Goal: Check status: Check status

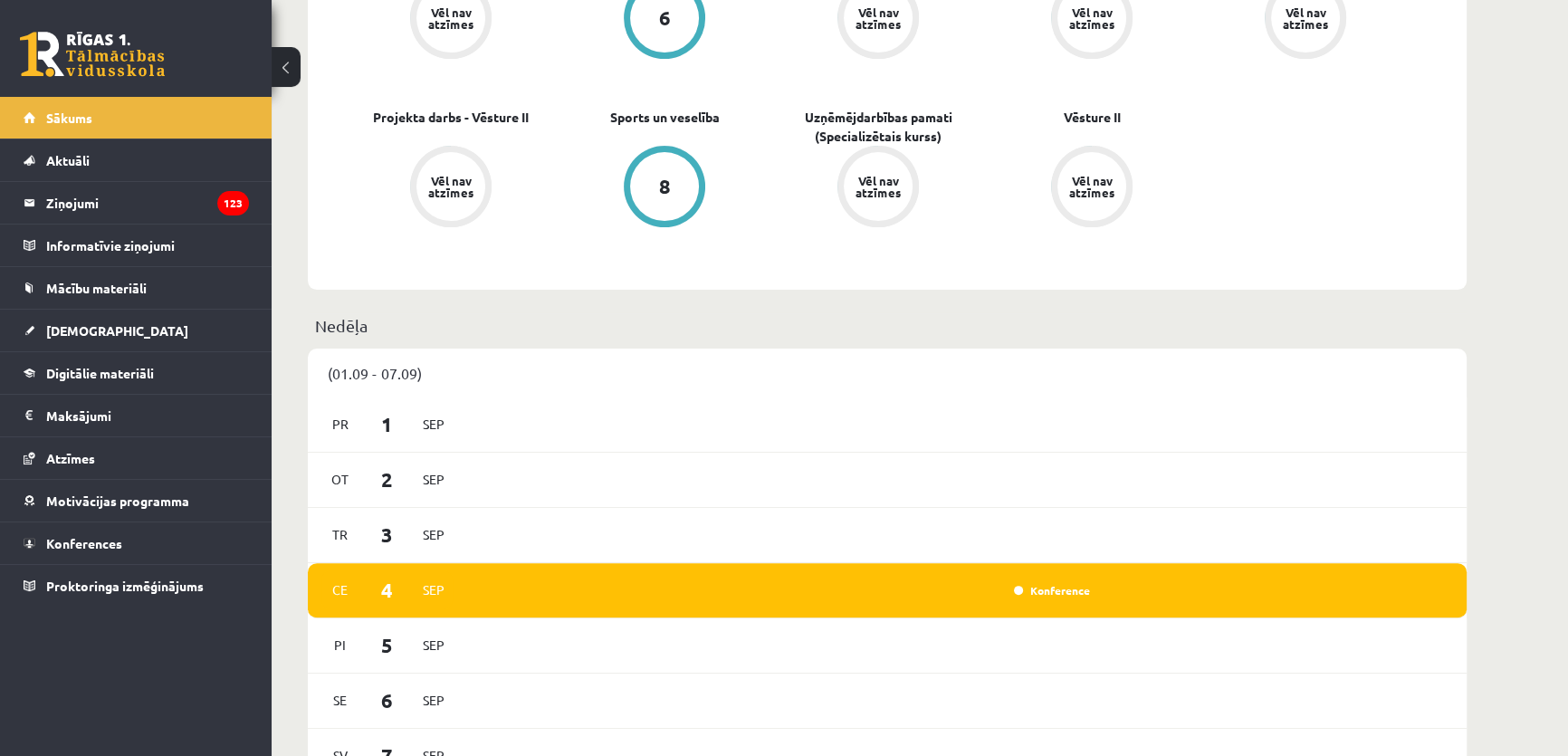
scroll to position [1317, 0]
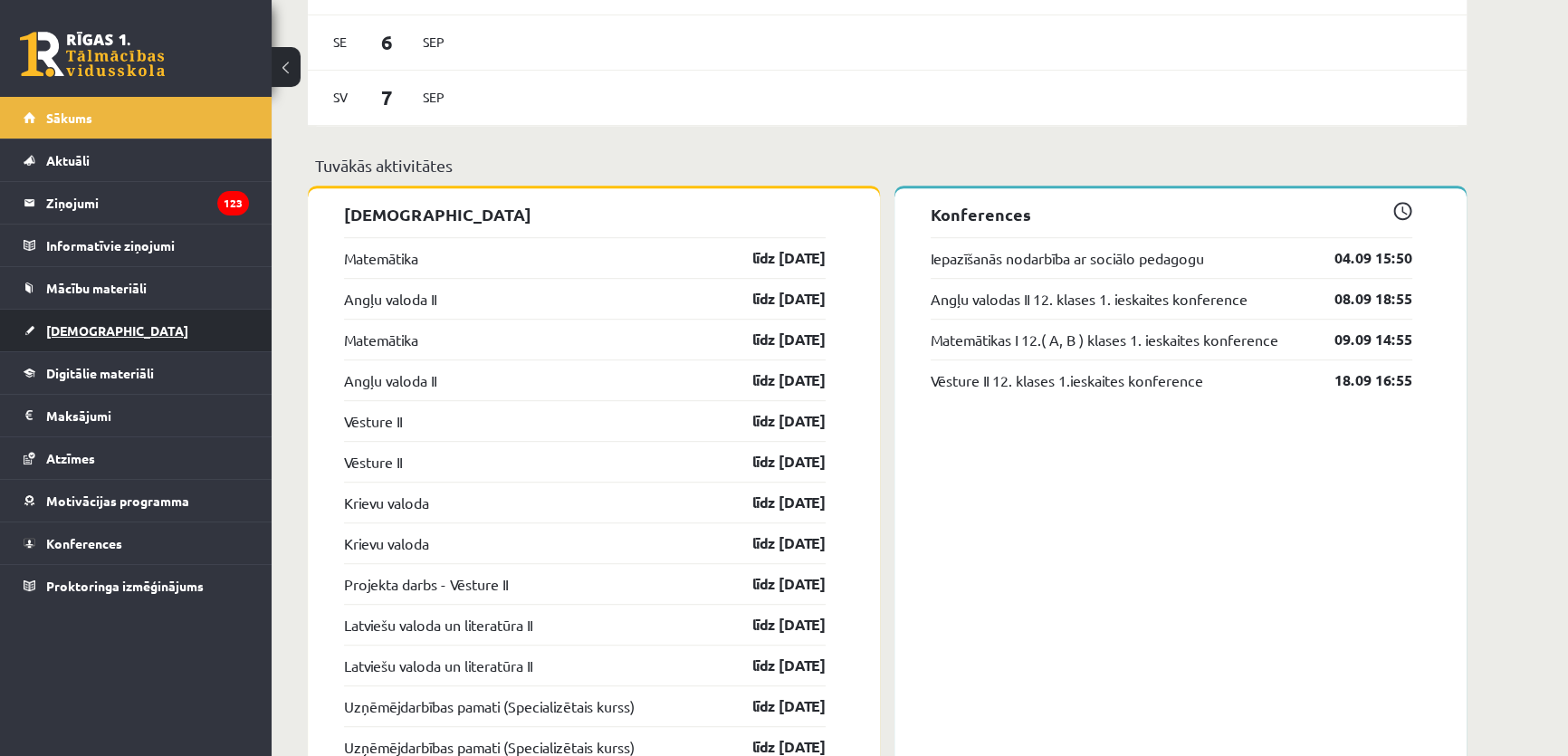
click at [89, 336] on link "[DEMOGRAPHIC_DATA]" at bounding box center [136, 330] width 226 height 42
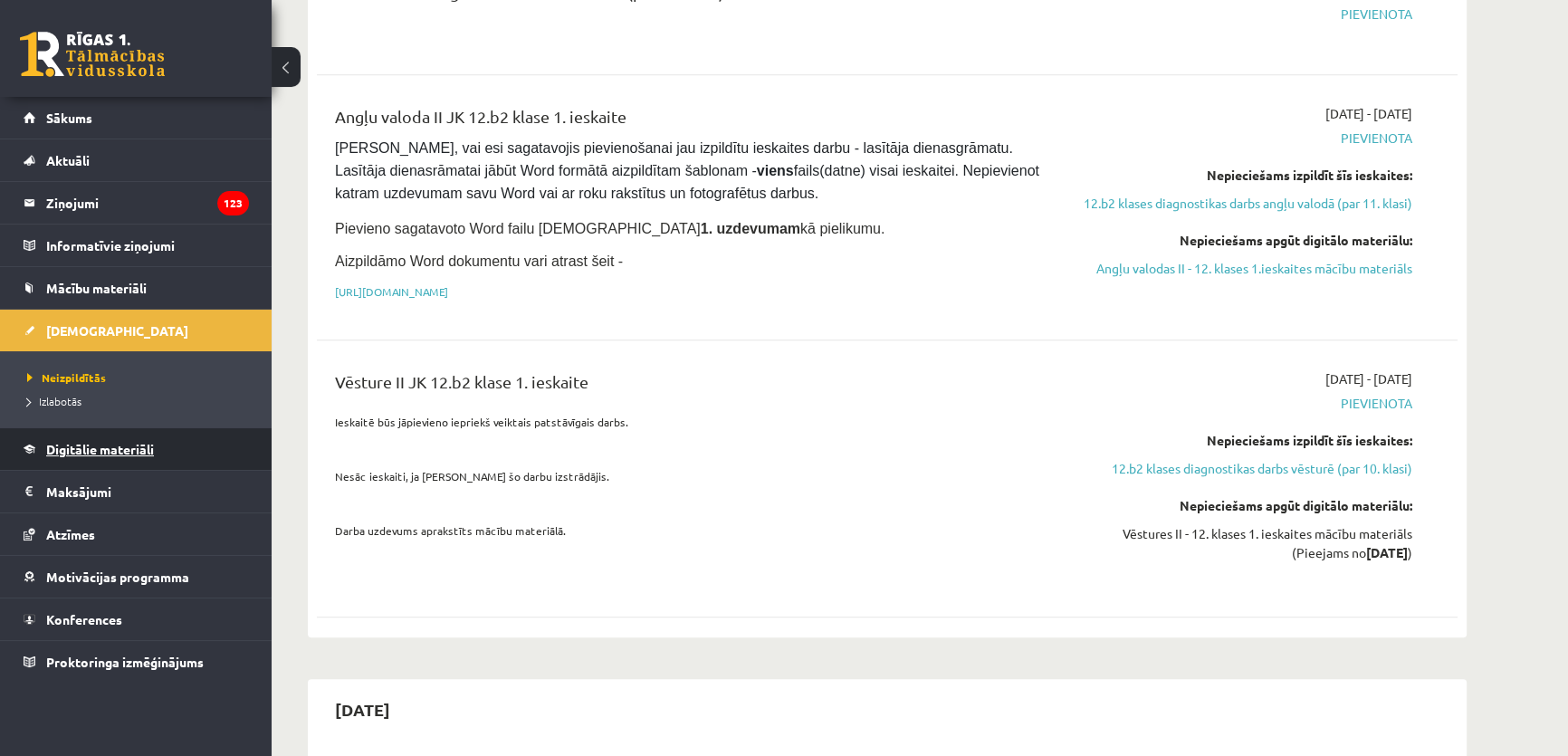
click at [127, 436] on link "Digitālie materiāli" at bounding box center [136, 449] width 226 height 42
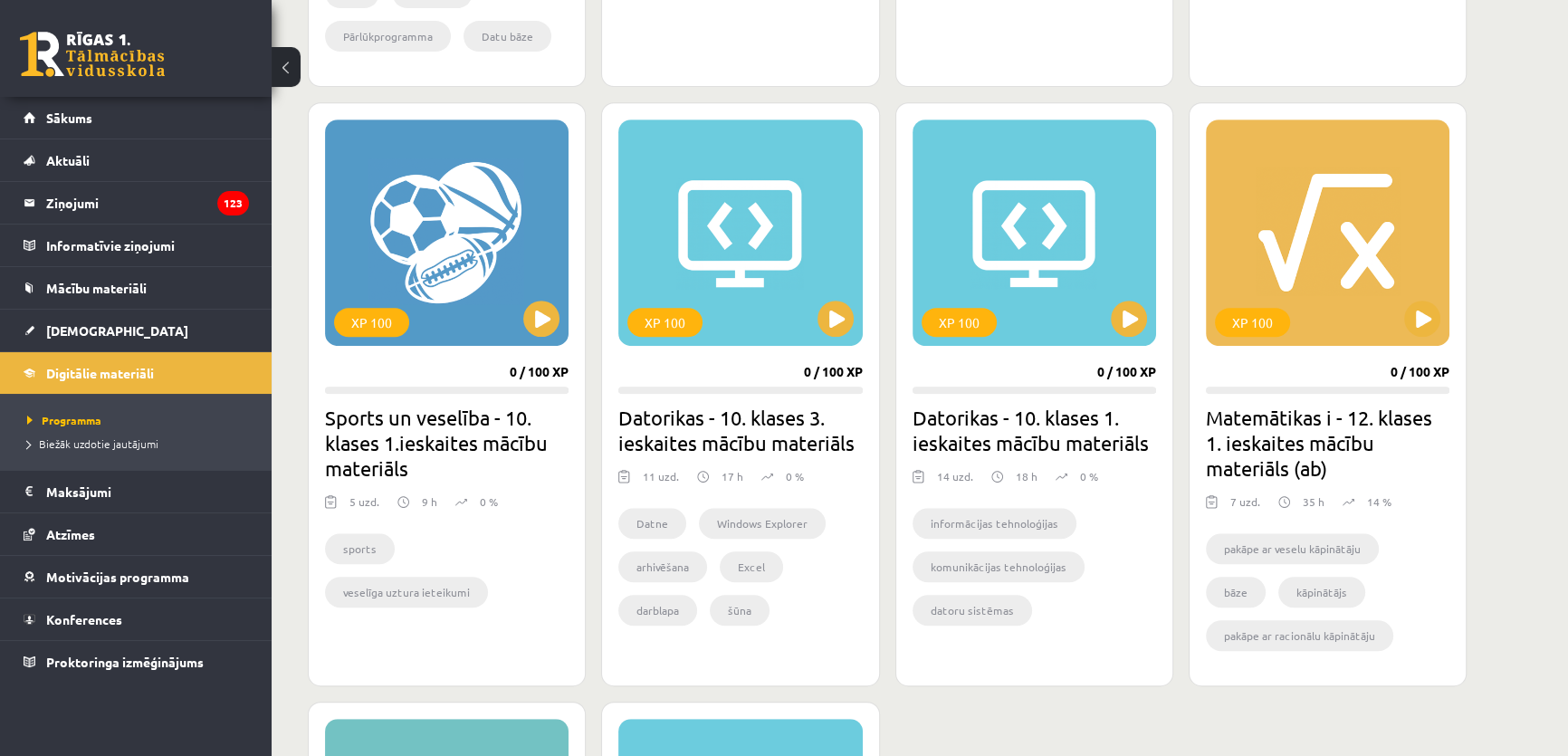
scroll to position [1070, 0]
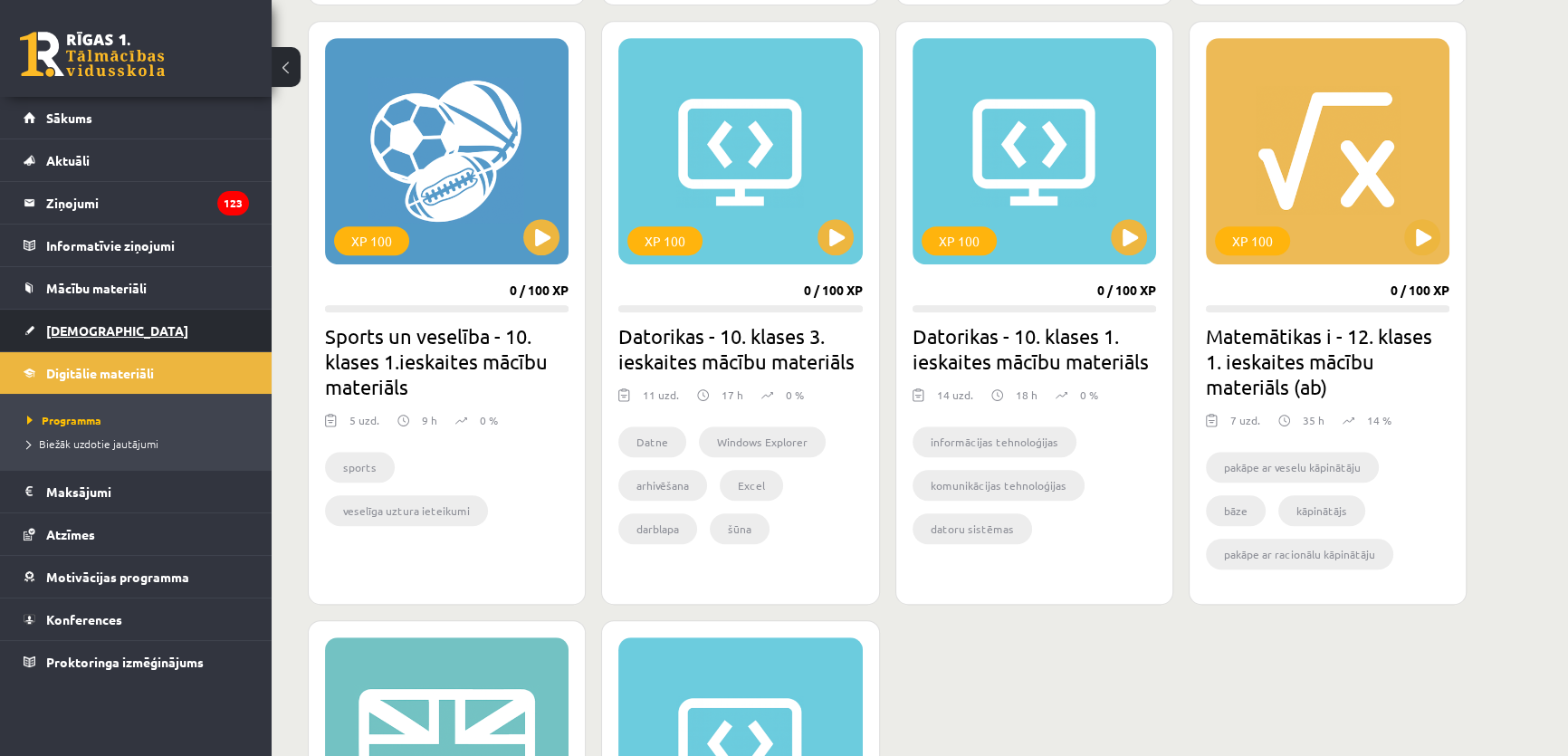
click at [98, 319] on link "[DEMOGRAPHIC_DATA]" at bounding box center [136, 330] width 226 height 42
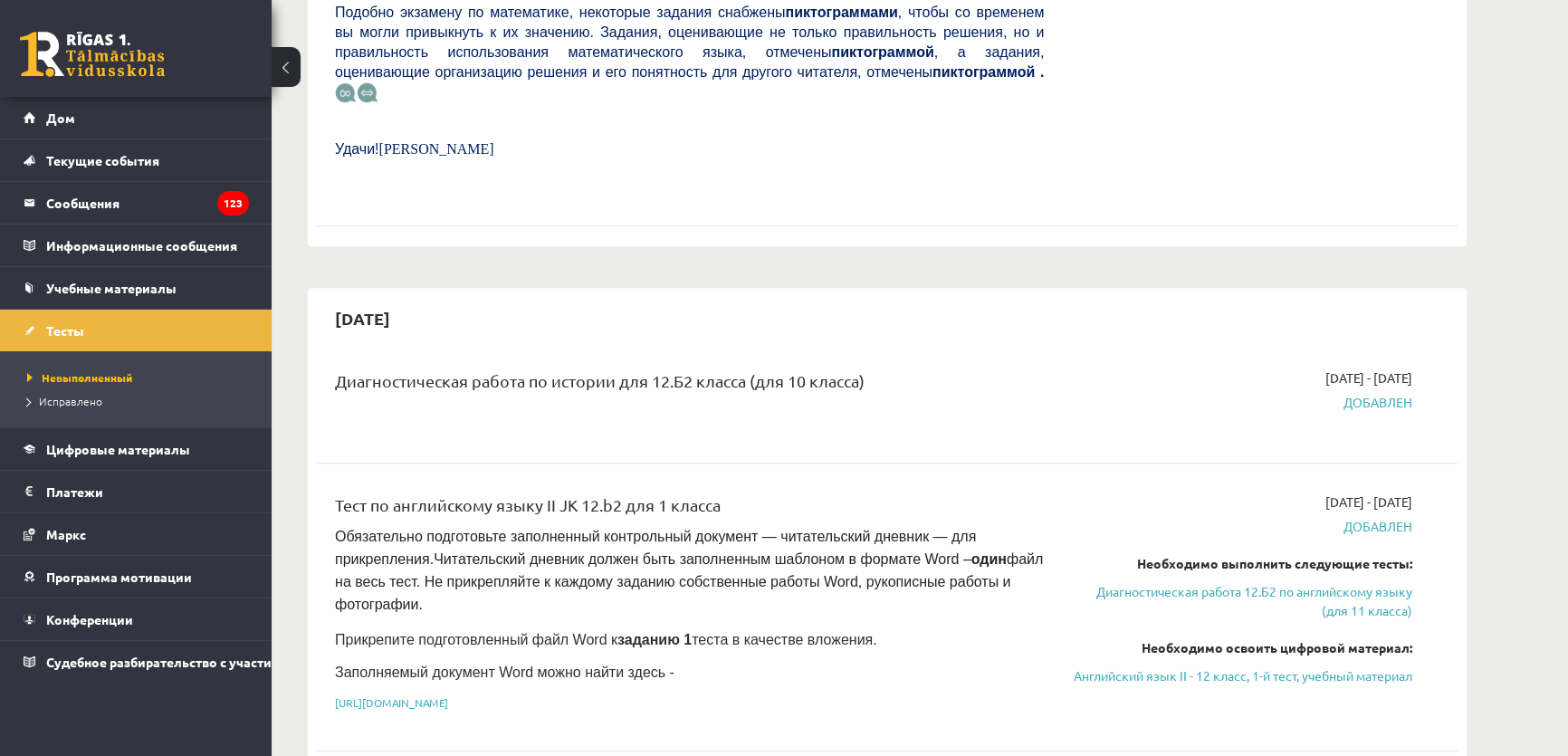
scroll to position [906, 0]
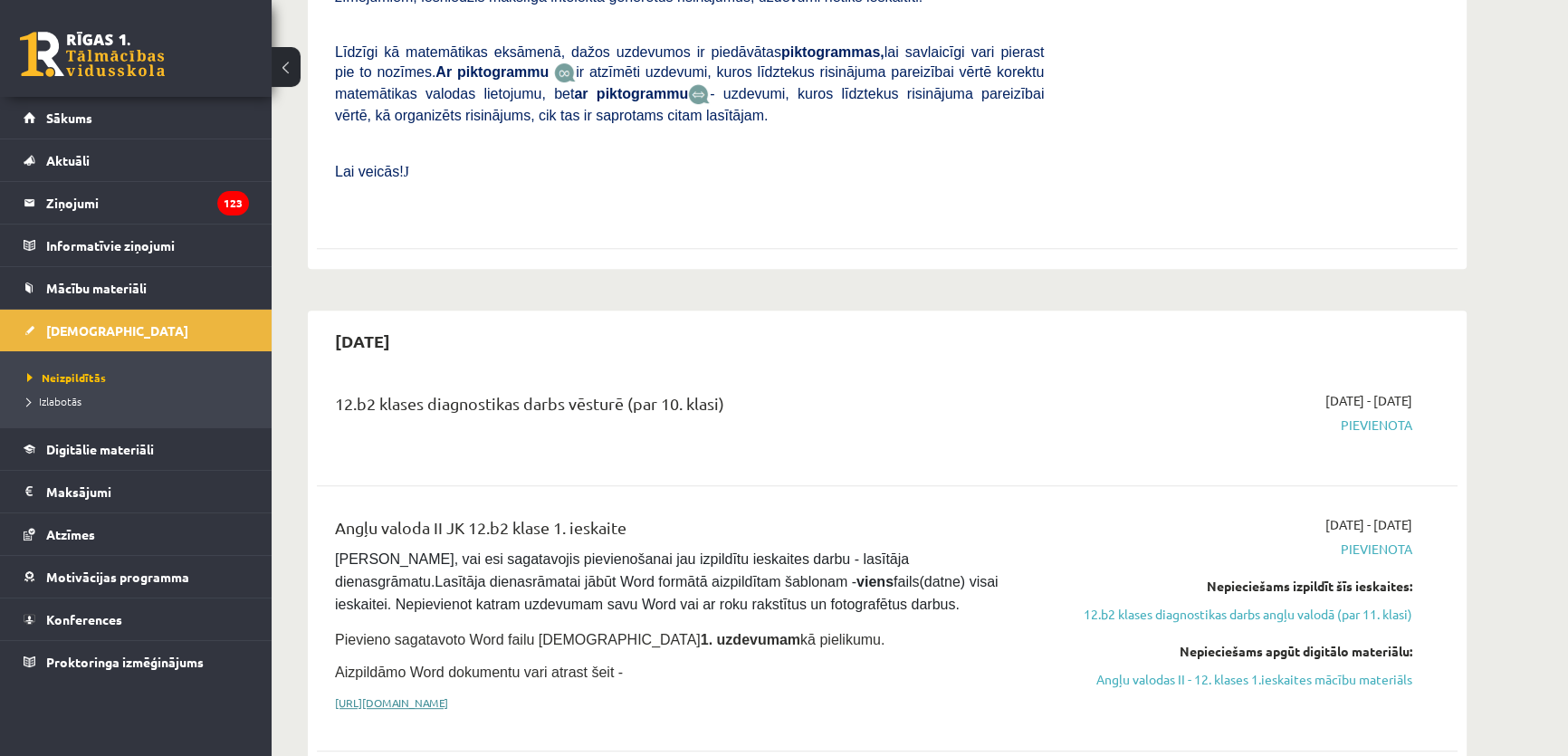
click at [448, 696] on link "https://drive.google.com/drive/folders/1IHE_ip15KOAbO2Se1NDGwZ2e__vlzPUf?usp=sh…" at bounding box center [391, 703] width 113 height 15
click at [1201, 605] on link "12.b2 klases diagnostikas darbs angļu valodā (par 11. klasi)" at bounding box center [1241, 614] width 341 height 19
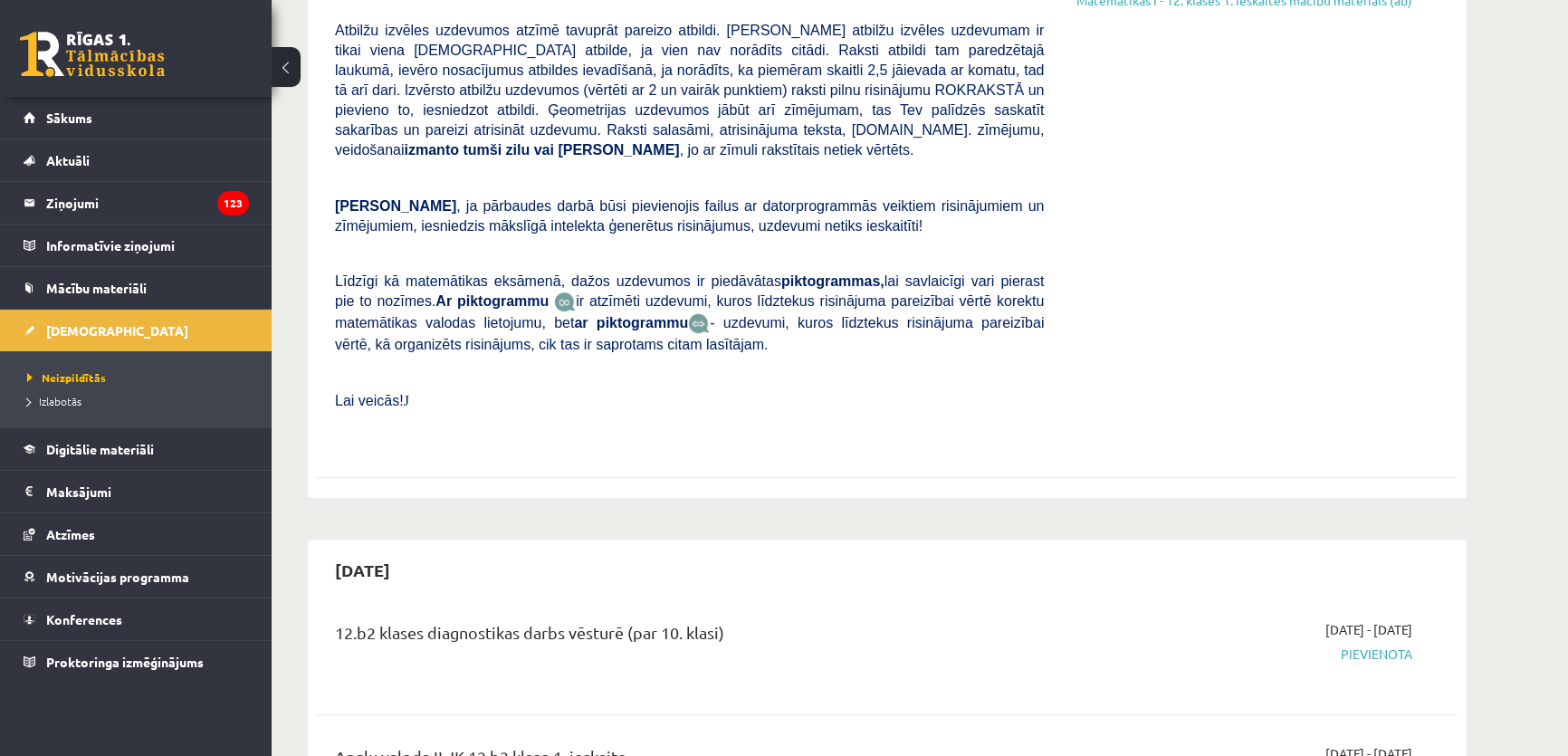
scroll to position [899, 0]
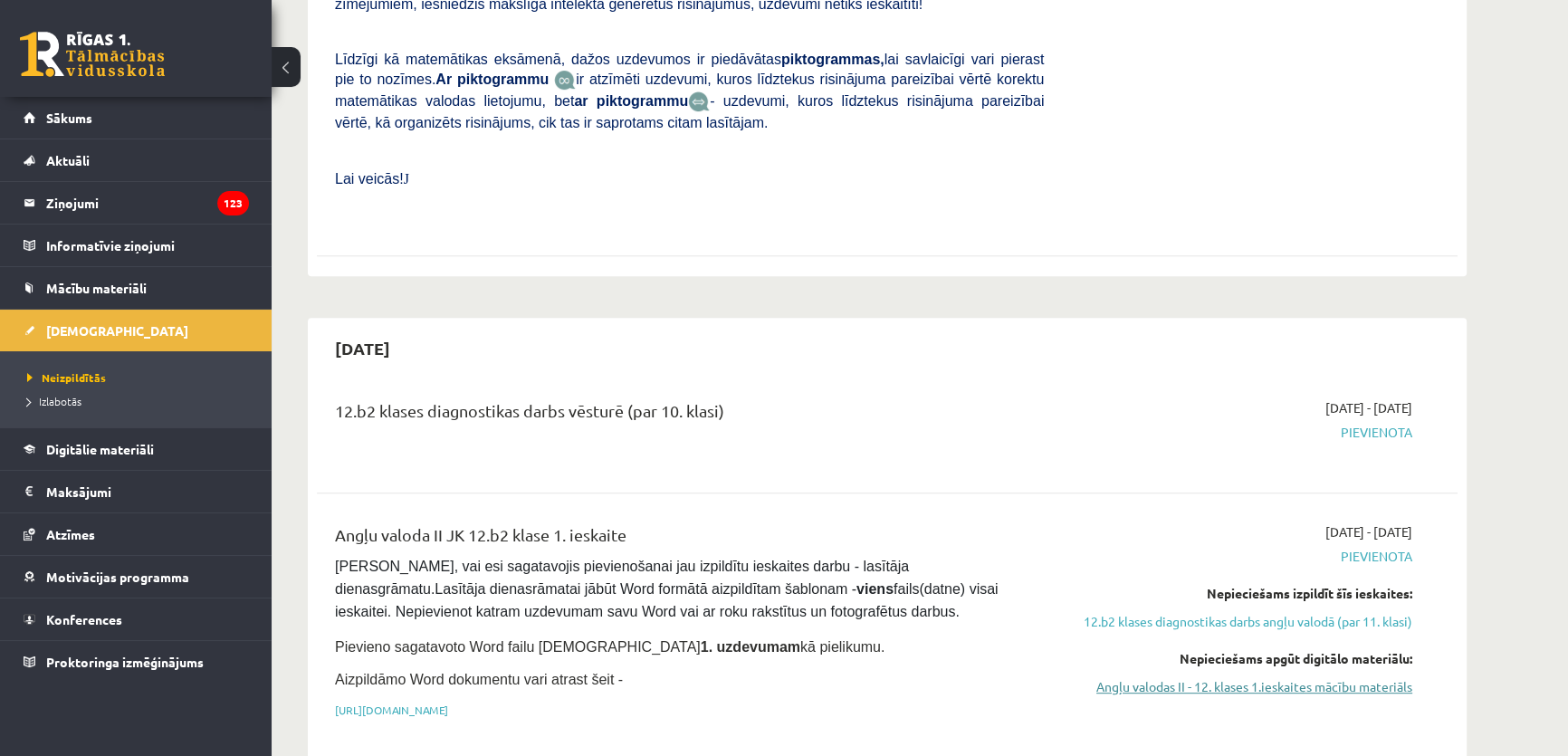
click at [1210, 677] on link "Angļu valodas II - 12. klases 1.ieskaites mācību materiāls" at bounding box center [1241, 687] width 341 height 19
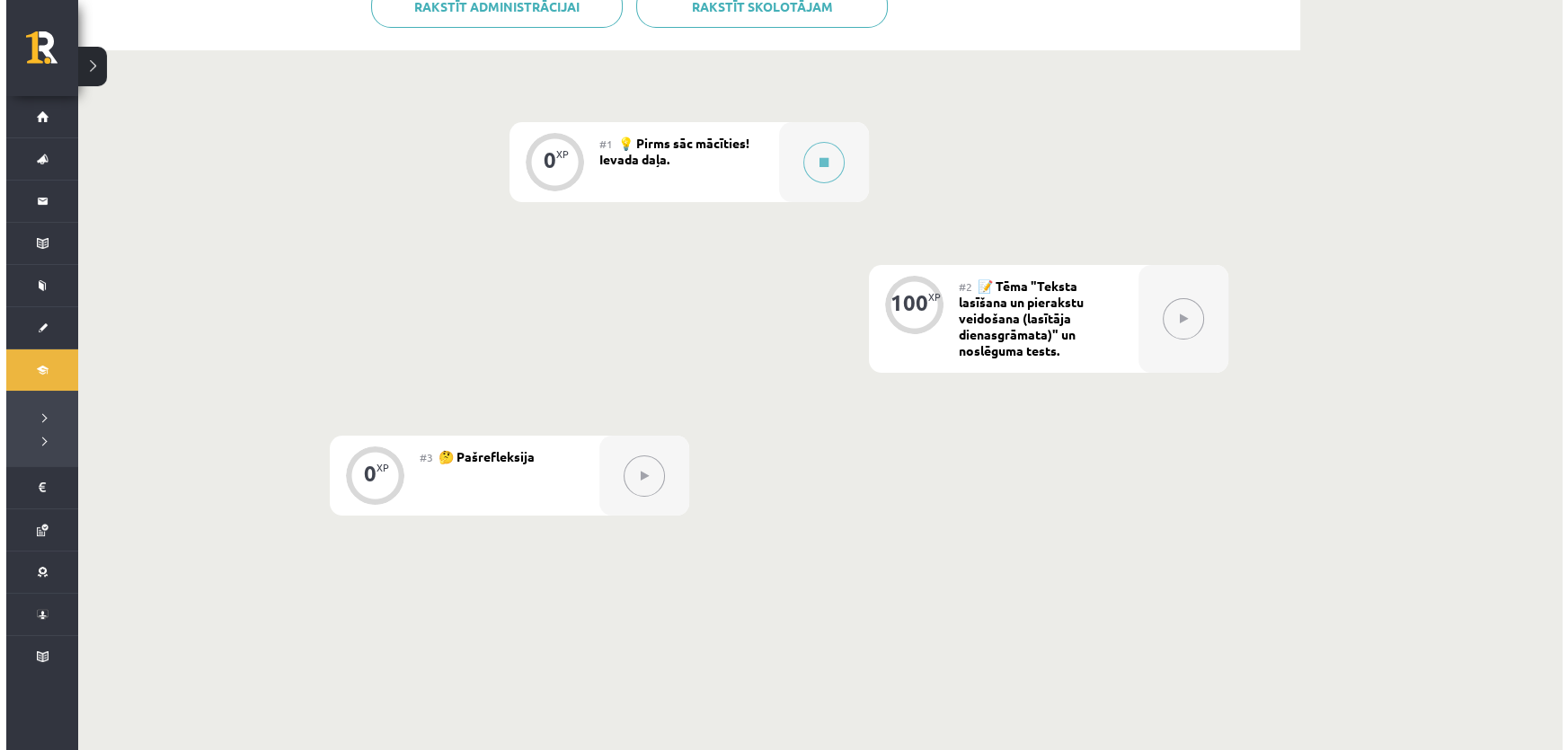
scroll to position [408, 0]
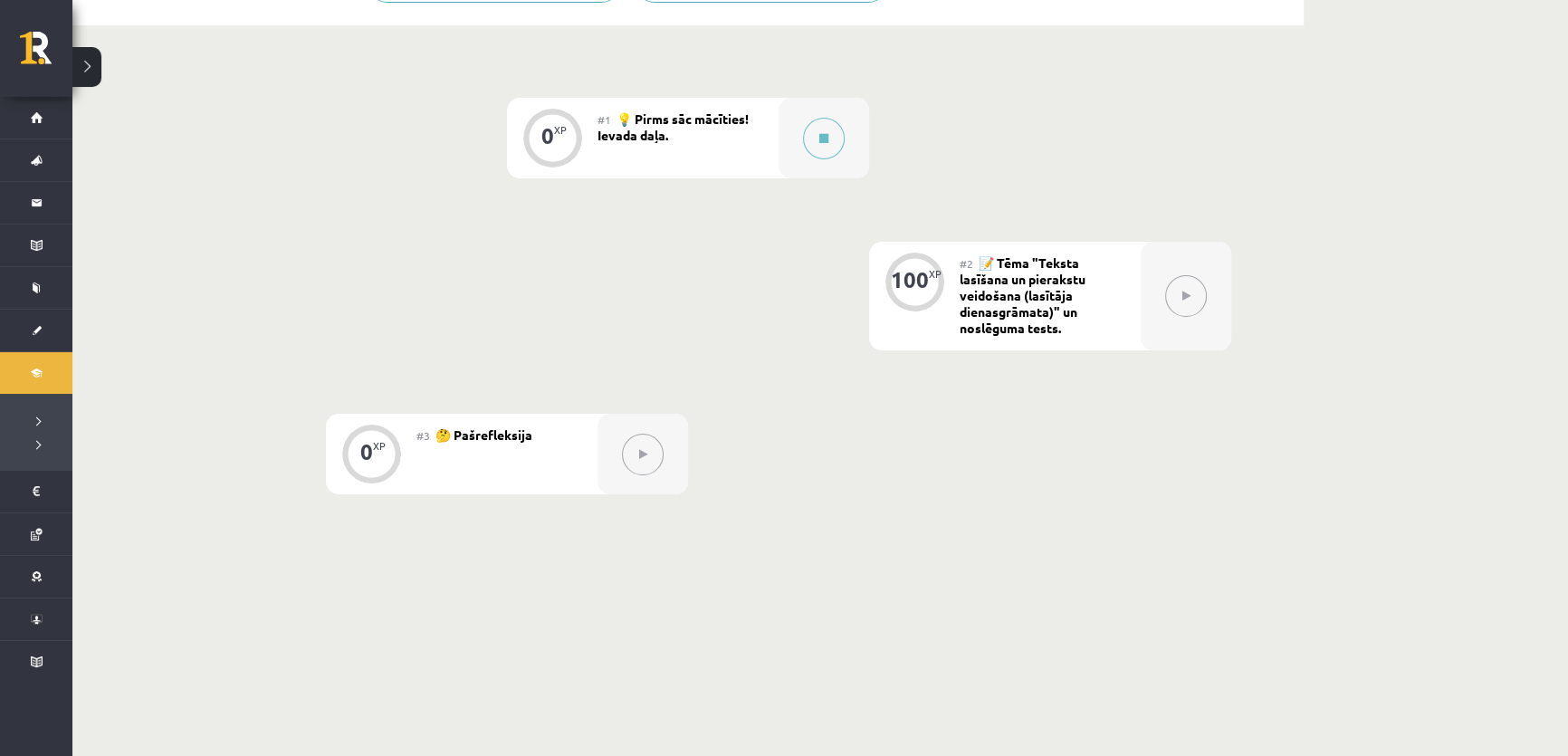
click at [740, 131] on div "#1 💡 Pirms sāc mācīties! Ievada daļa." at bounding box center [688, 138] width 181 height 81
click at [594, 163] on div "0 XP" at bounding box center [552, 138] width 91 height 81
click at [555, 154] on div "0 XP" at bounding box center [552, 135] width 55 height 55
click at [807, 137] on button at bounding box center [823, 138] width 42 height 42
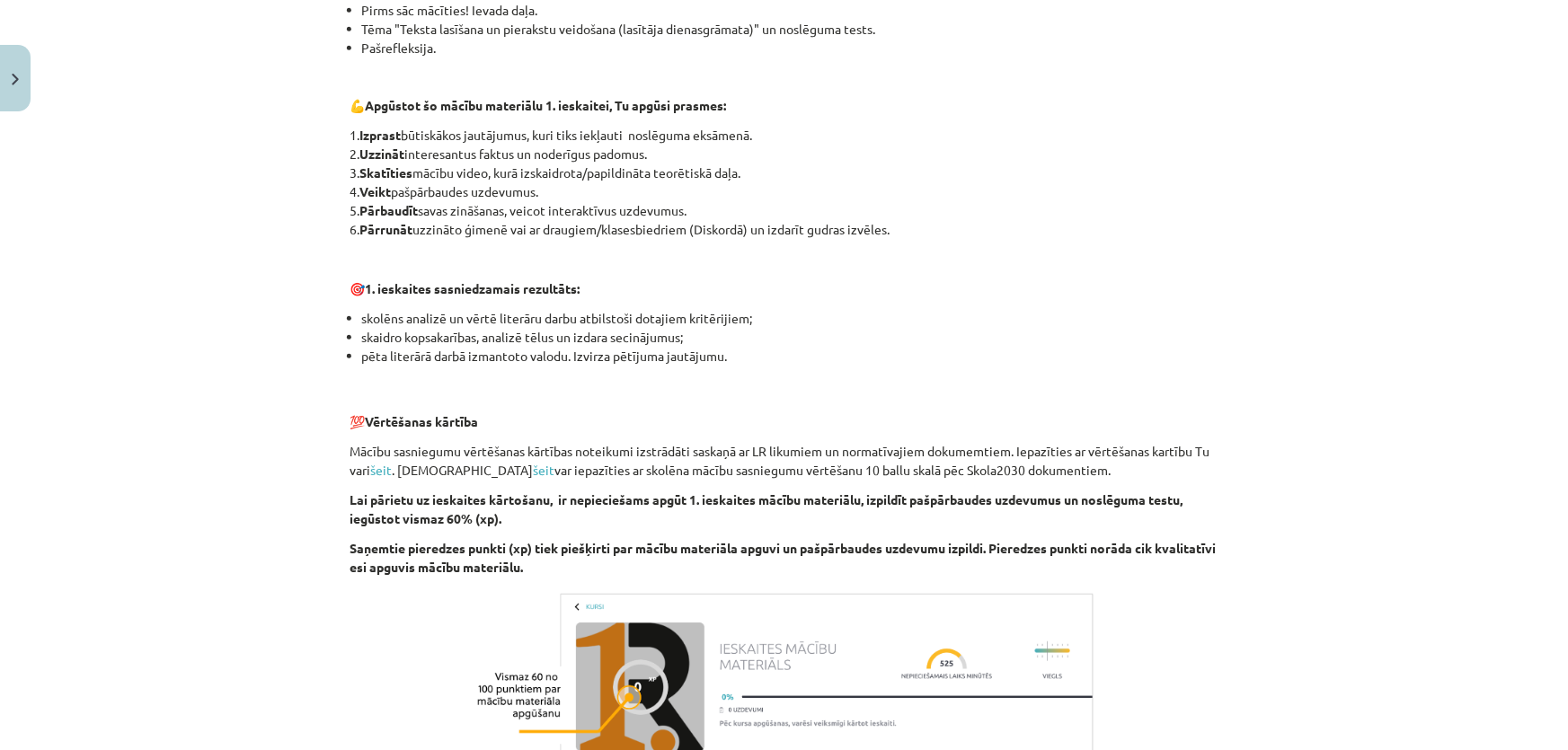
scroll to position [1141, 0]
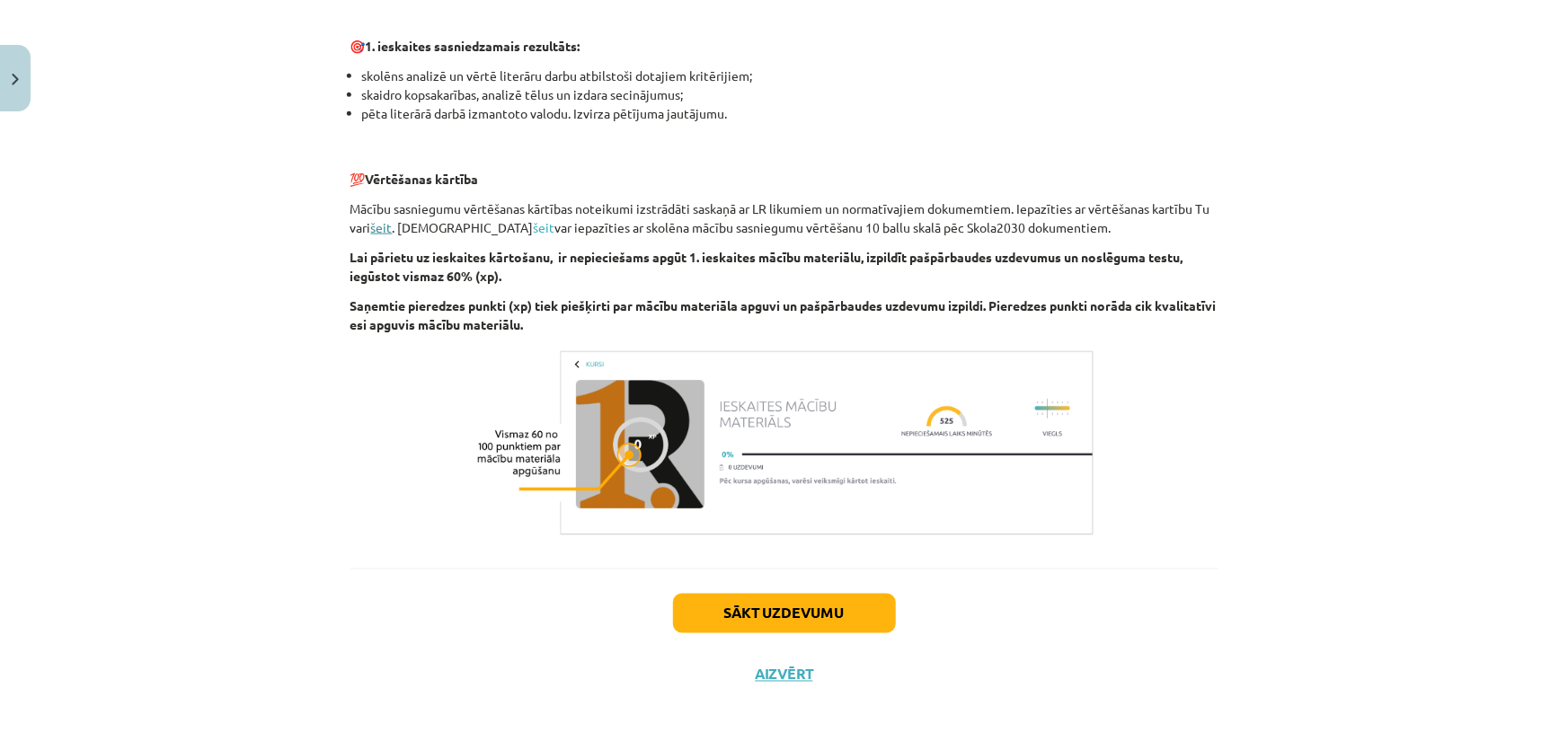
click at [386, 229] on link "šeit" at bounding box center [381, 228] width 21 height 17
click at [799, 604] on button "Sākt uzdevumu" at bounding box center [784, 613] width 223 height 39
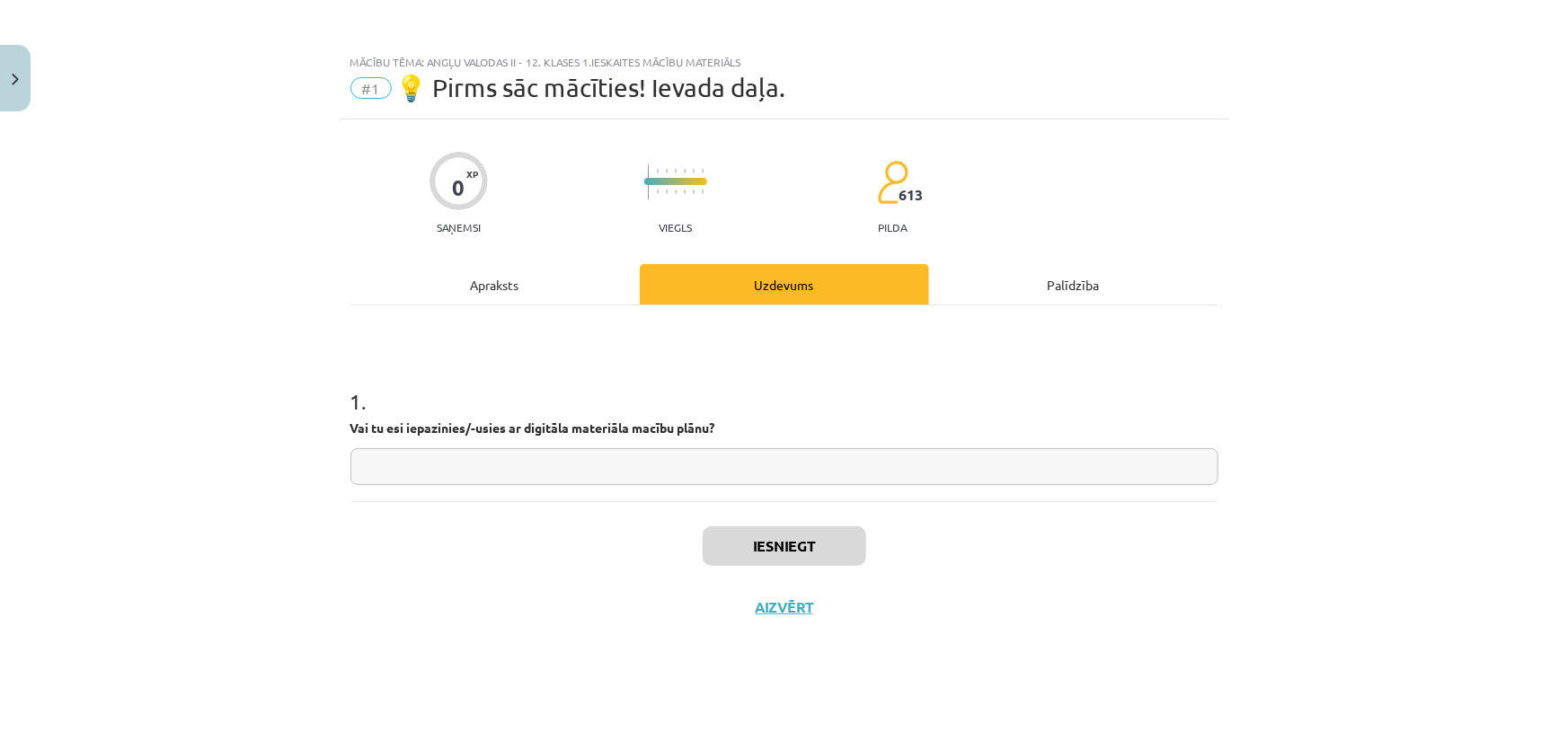
scroll to position [0, 0]
click at [773, 604] on button "Aizvērt" at bounding box center [784, 608] width 68 height 18
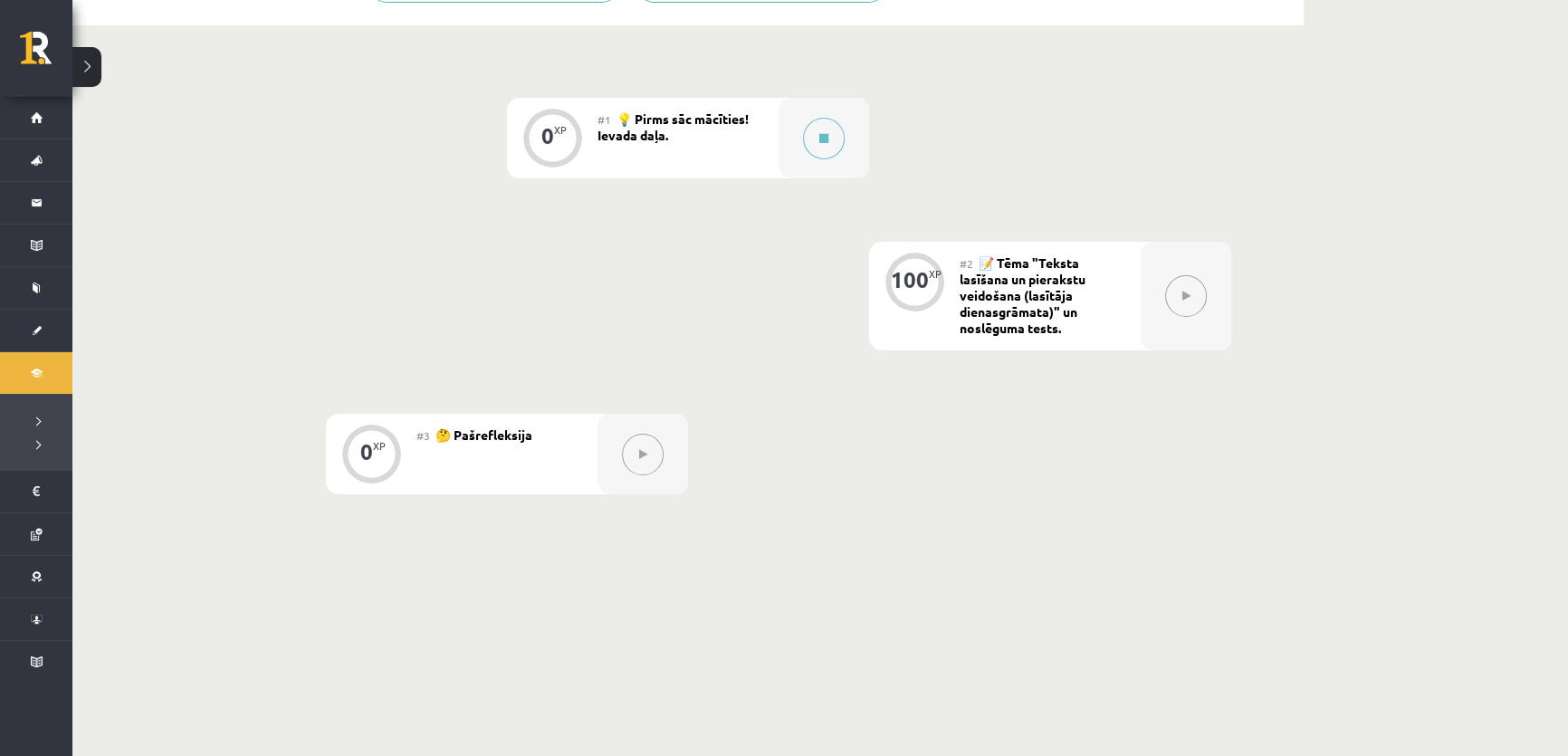
click at [1068, 313] on span "📝 Tēma "Teksta lasīšana un pierakstu veidošana (lasītāja dienasgrāmata)" un nos…" at bounding box center [1022, 295] width 126 height 81
click at [705, 128] on div "#1 💡 Pirms sāc mācīties! Ievada daļa." at bounding box center [688, 138] width 181 height 81
click at [587, 137] on div "0 XP" at bounding box center [552, 138] width 91 height 81
click at [556, 137] on div "0 XP" at bounding box center [552, 135] width 55 height 55
click at [784, 143] on div at bounding box center [824, 138] width 91 height 81
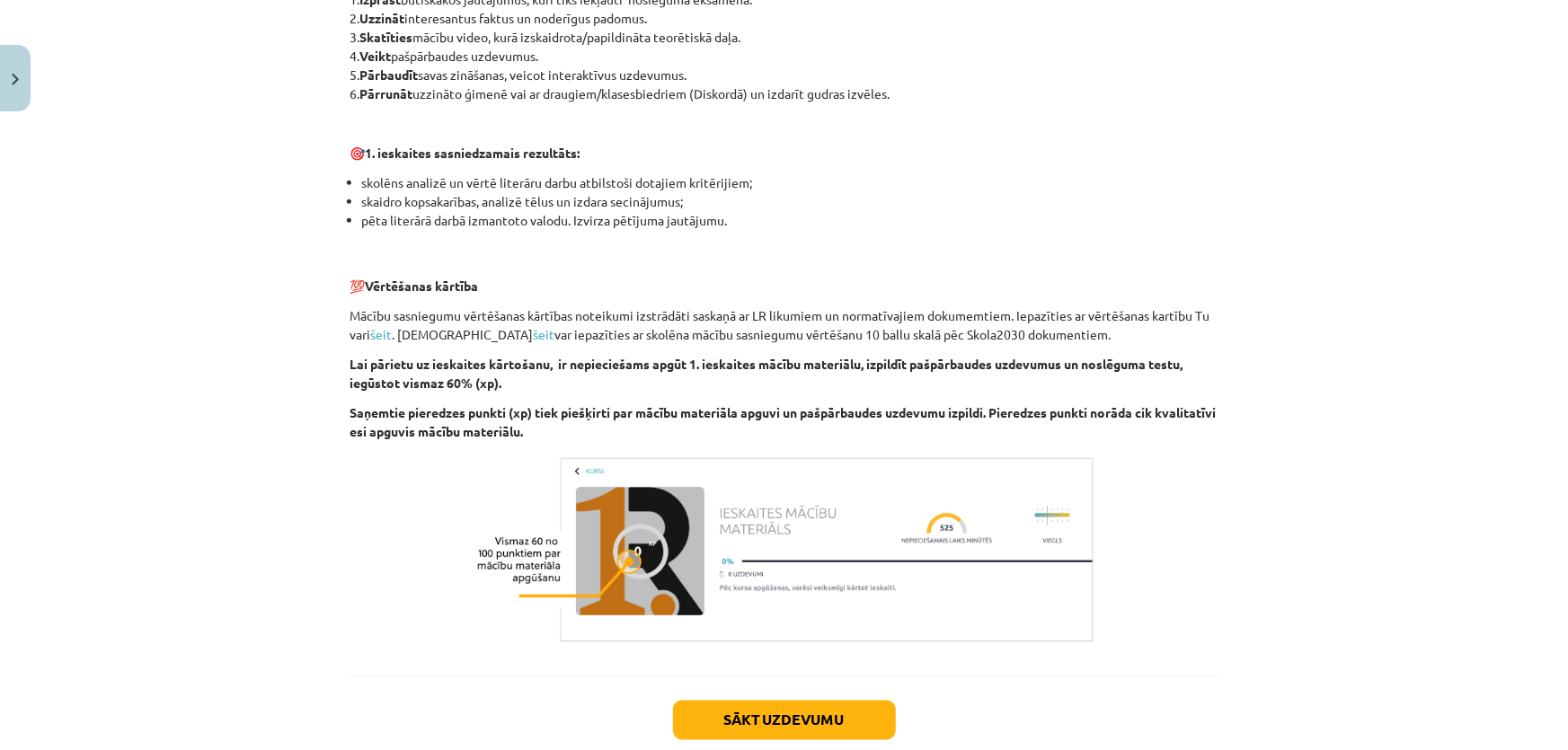
scroll to position [1141, 0]
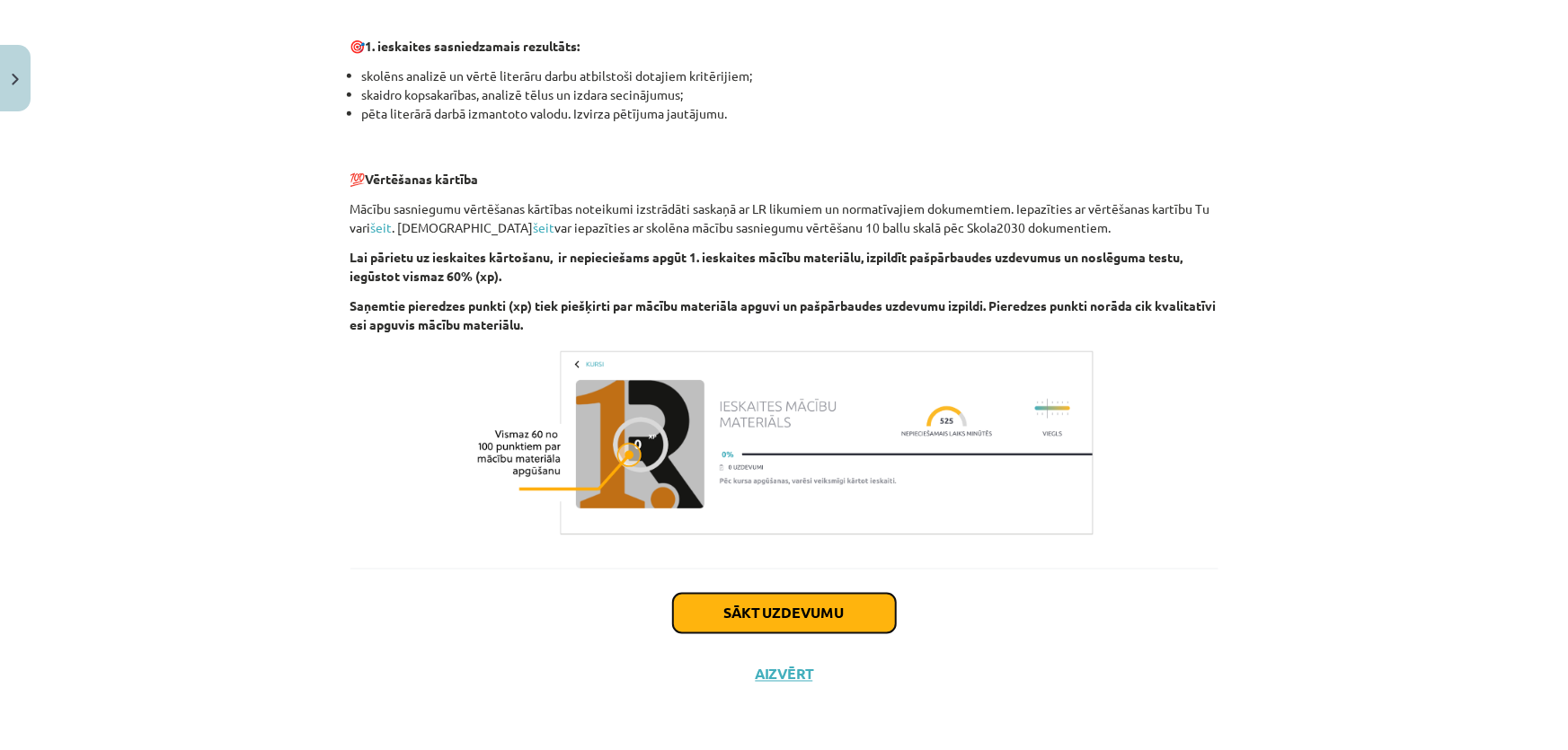
click at [822, 626] on button "Sākt uzdevumu" at bounding box center [784, 613] width 223 height 39
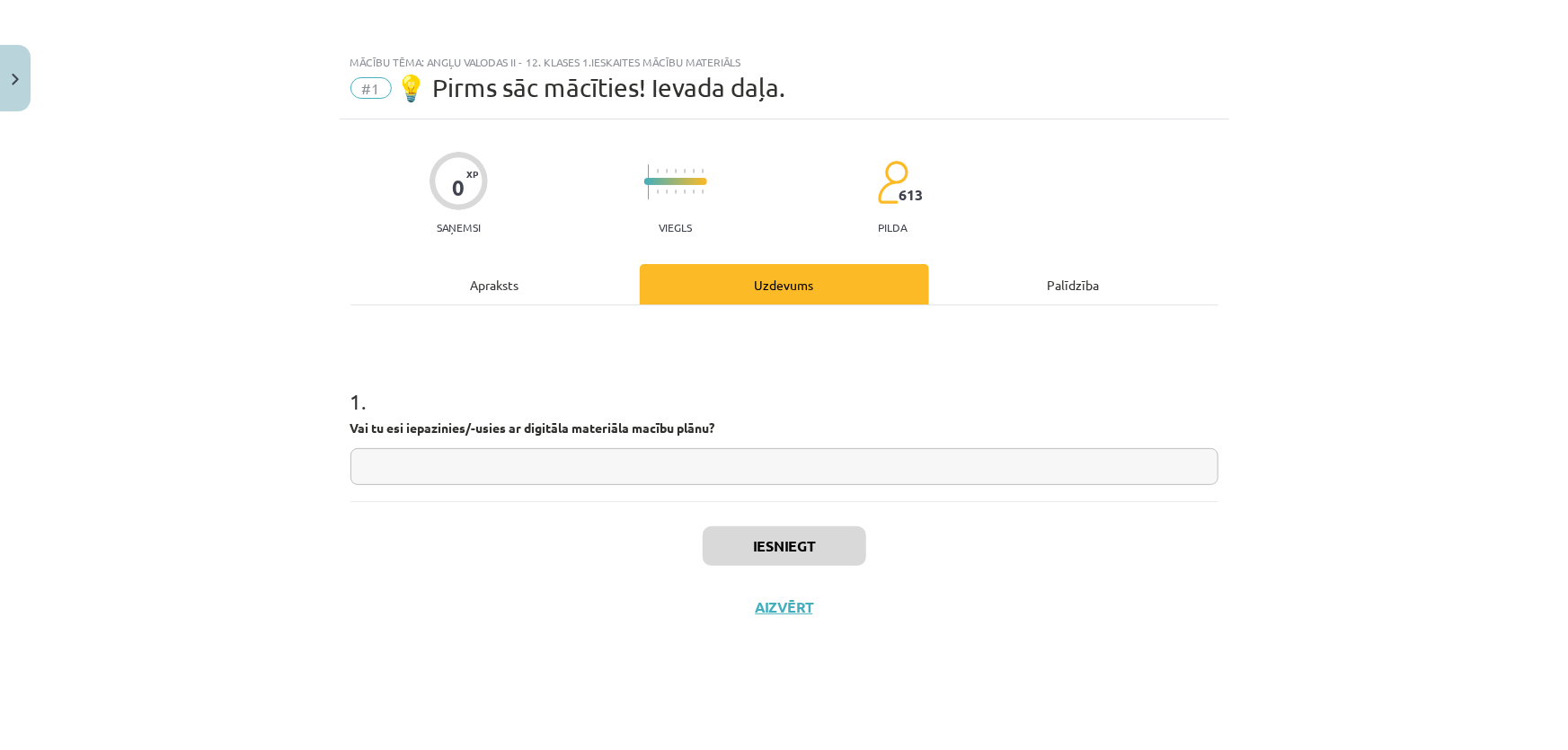
click at [587, 480] on input "text" at bounding box center [784, 466] width 868 height 37
type input "**"
click at [749, 536] on button "Iesniegt" at bounding box center [784, 545] width 163 height 39
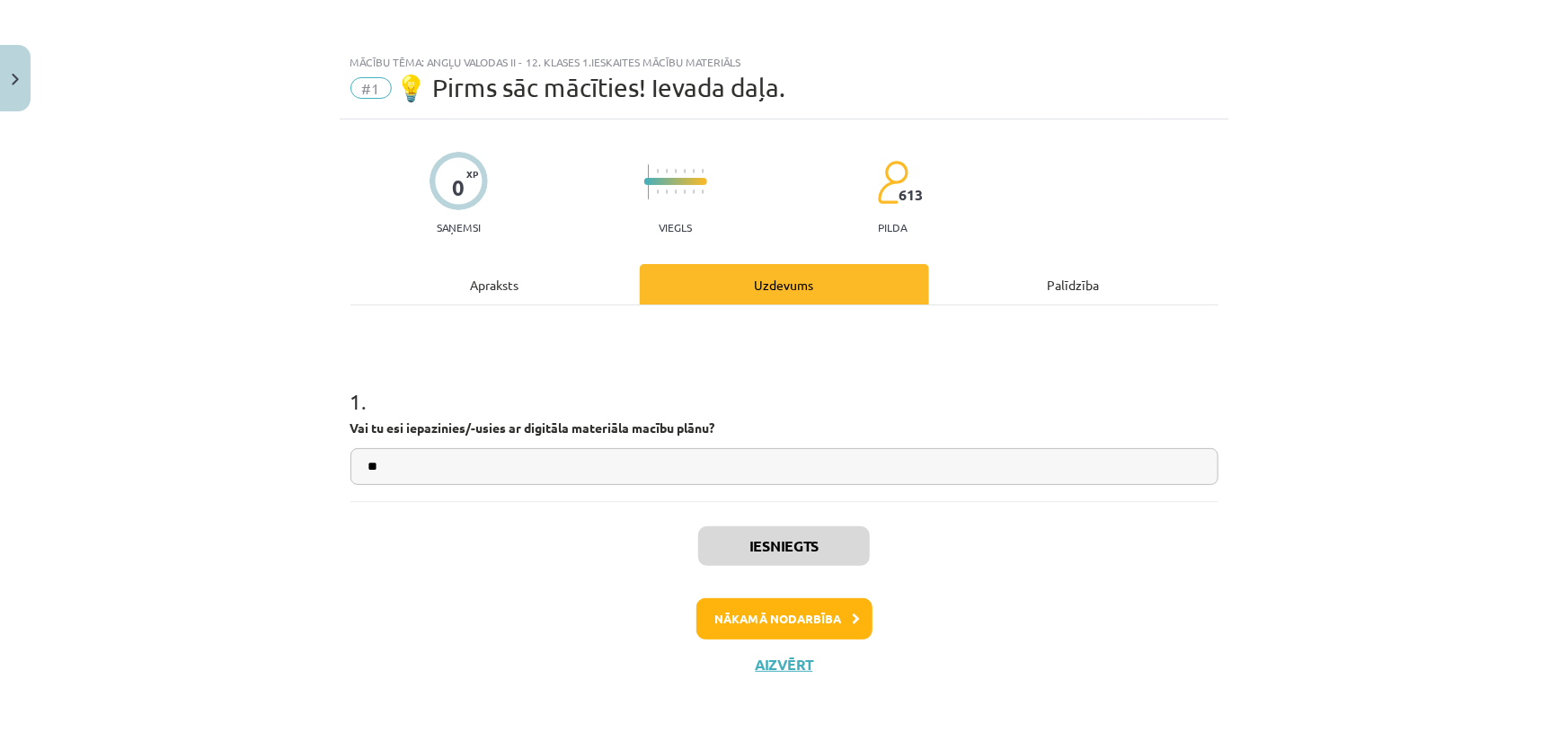
scroll to position [409, 0]
click at [513, 745] on div "Mācību tēma: Angļu valodas ii - 12. klases 1.ieskaites mācību materiāls #1 💡 Pi…" at bounding box center [784, 375] width 1568 height 750
click at [801, 604] on button "Nākamā nodarbība" at bounding box center [784, 619] width 176 height 41
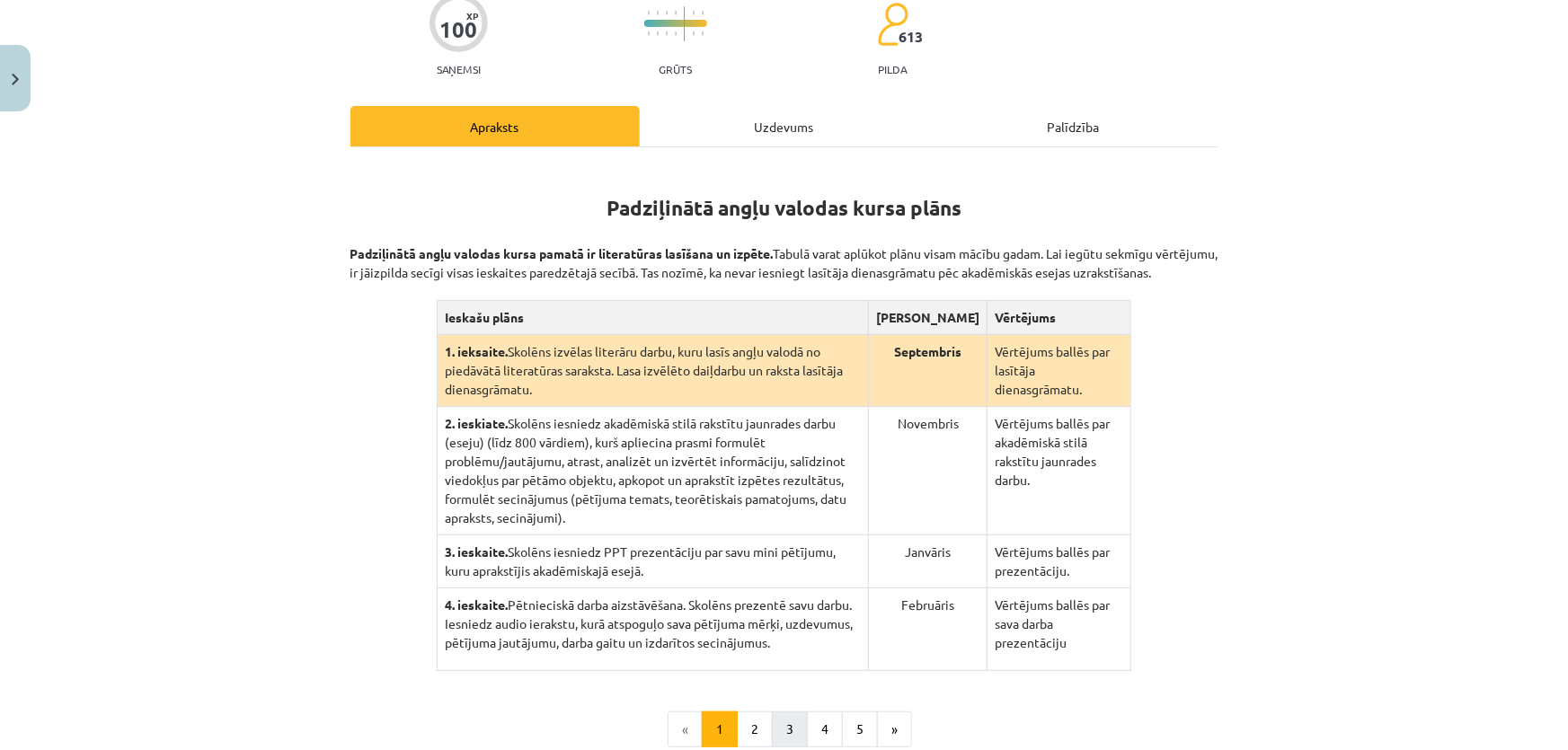
scroll to position [368, 0]
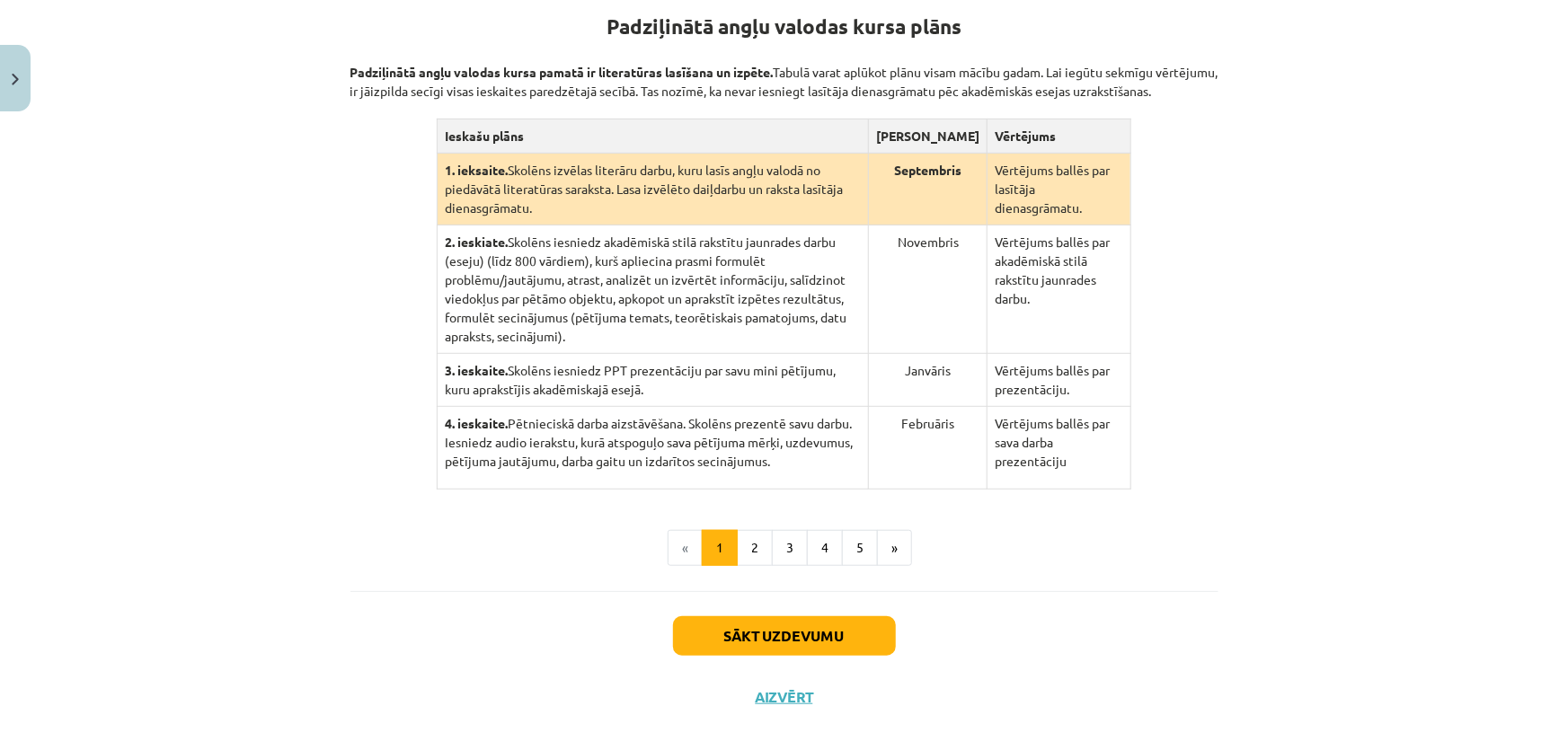
drag, startPoint x: 566, startPoint y: 287, endPoint x: 1279, endPoint y: 353, distance: 716.0
click at [1279, 353] on div "Mācību tēma: Angļu valodas ii - 12. klases 1.ieskaites mācību materiāls #2 📝 Tē…" at bounding box center [784, 375] width 1568 height 750
drag, startPoint x: 795, startPoint y: 263, endPoint x: 1317, endPoint y: 399, distance: 539.4
click at [1317, 399] on div "Mācību tēma: Angļu valodas ii - 12. klases 1.ieskaites mācību materiāls #2 📝 Tē…" at bounding box center [784, 375] width 1568 height 750
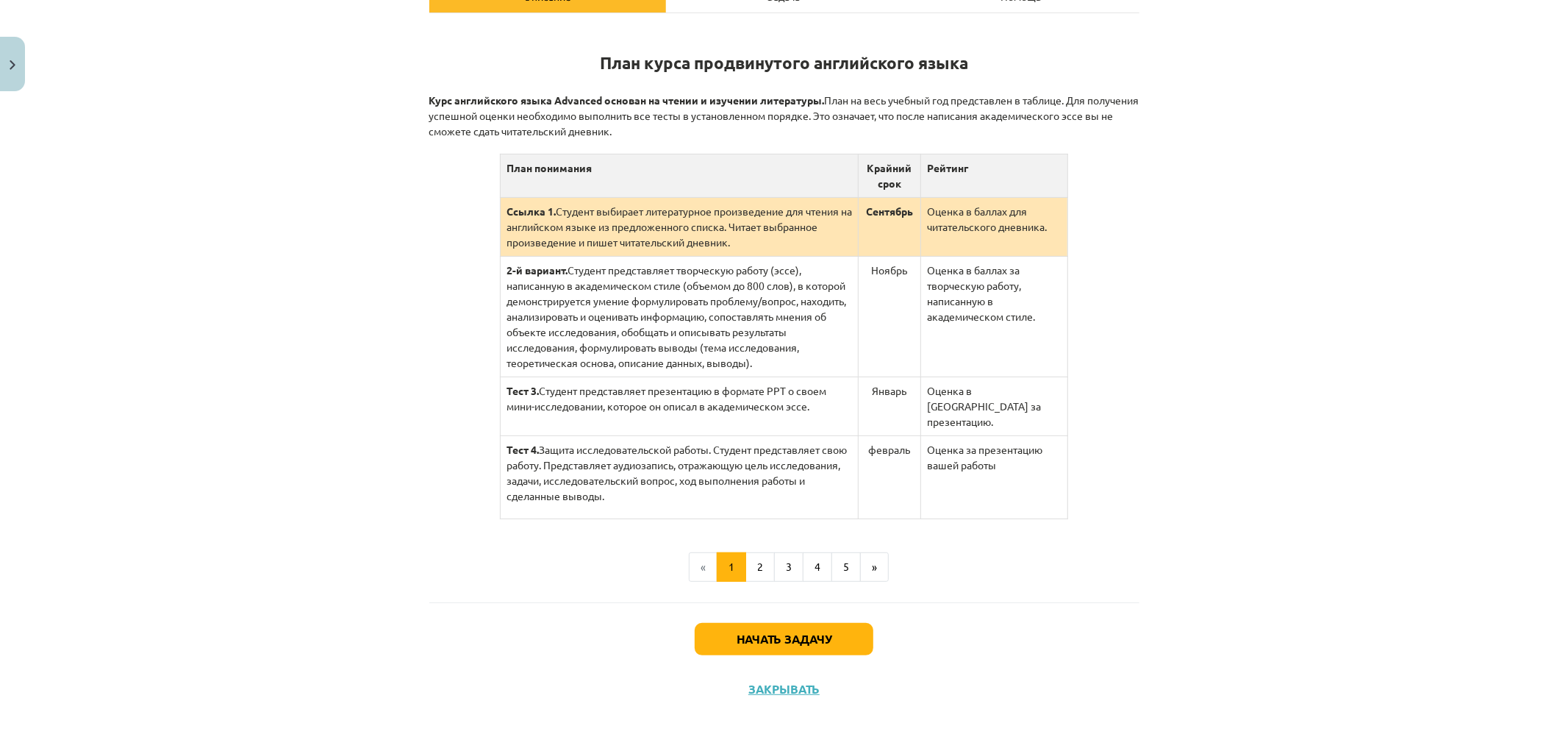
scroll to position [244, 0]
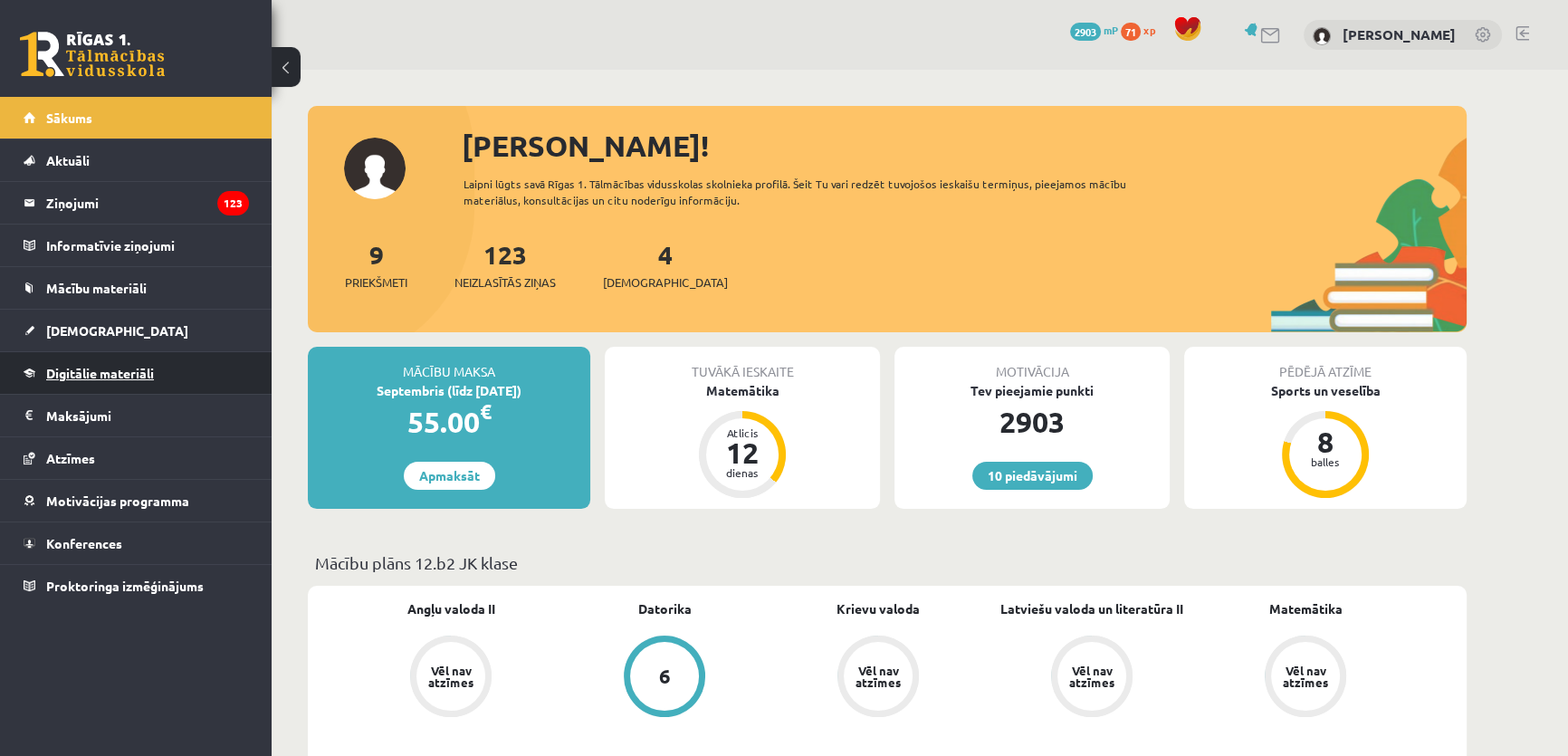
click at [106, 369] on span "Digitālie materiāli" at bounding box center [100, 373] width 107 height 17
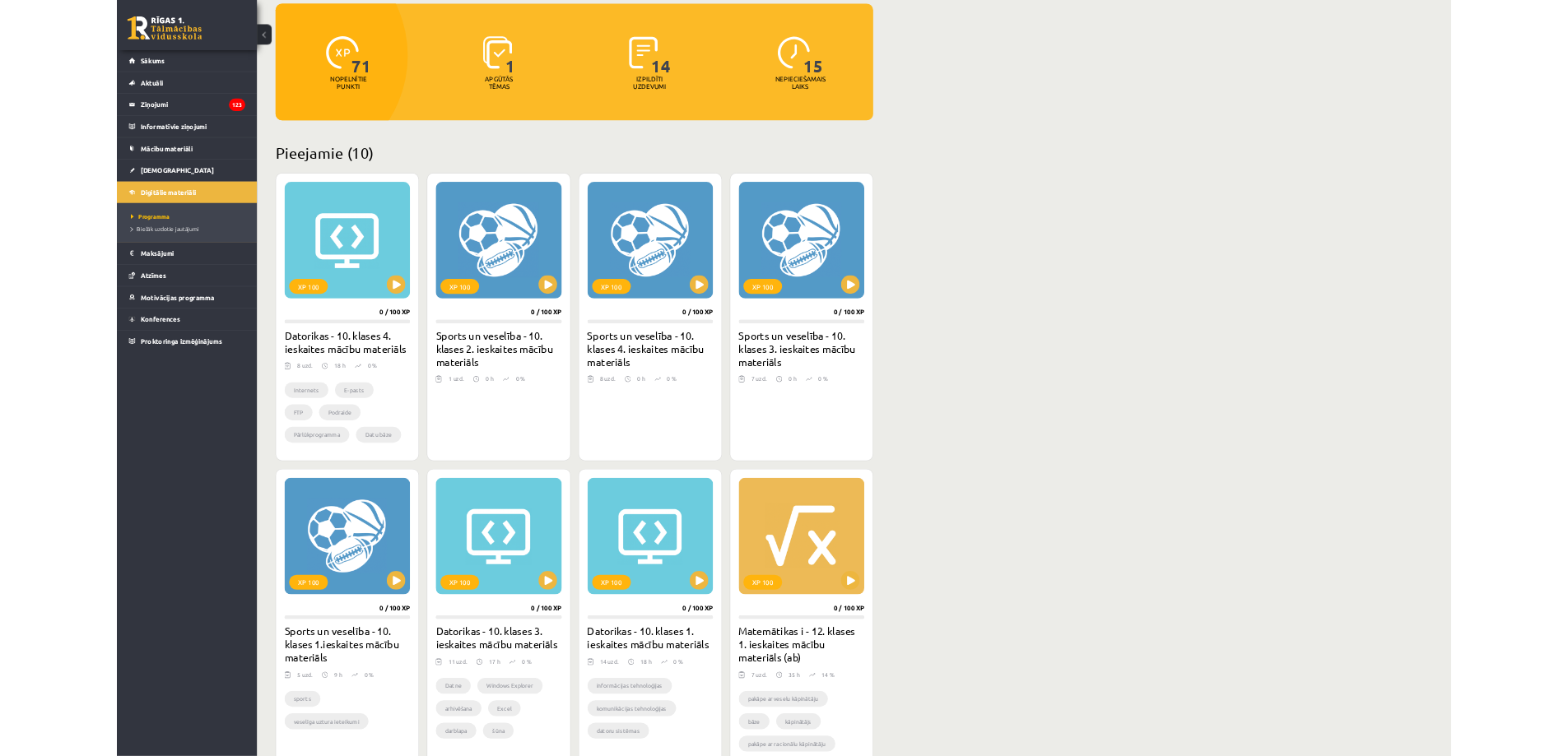
scroll to position [165, 0]
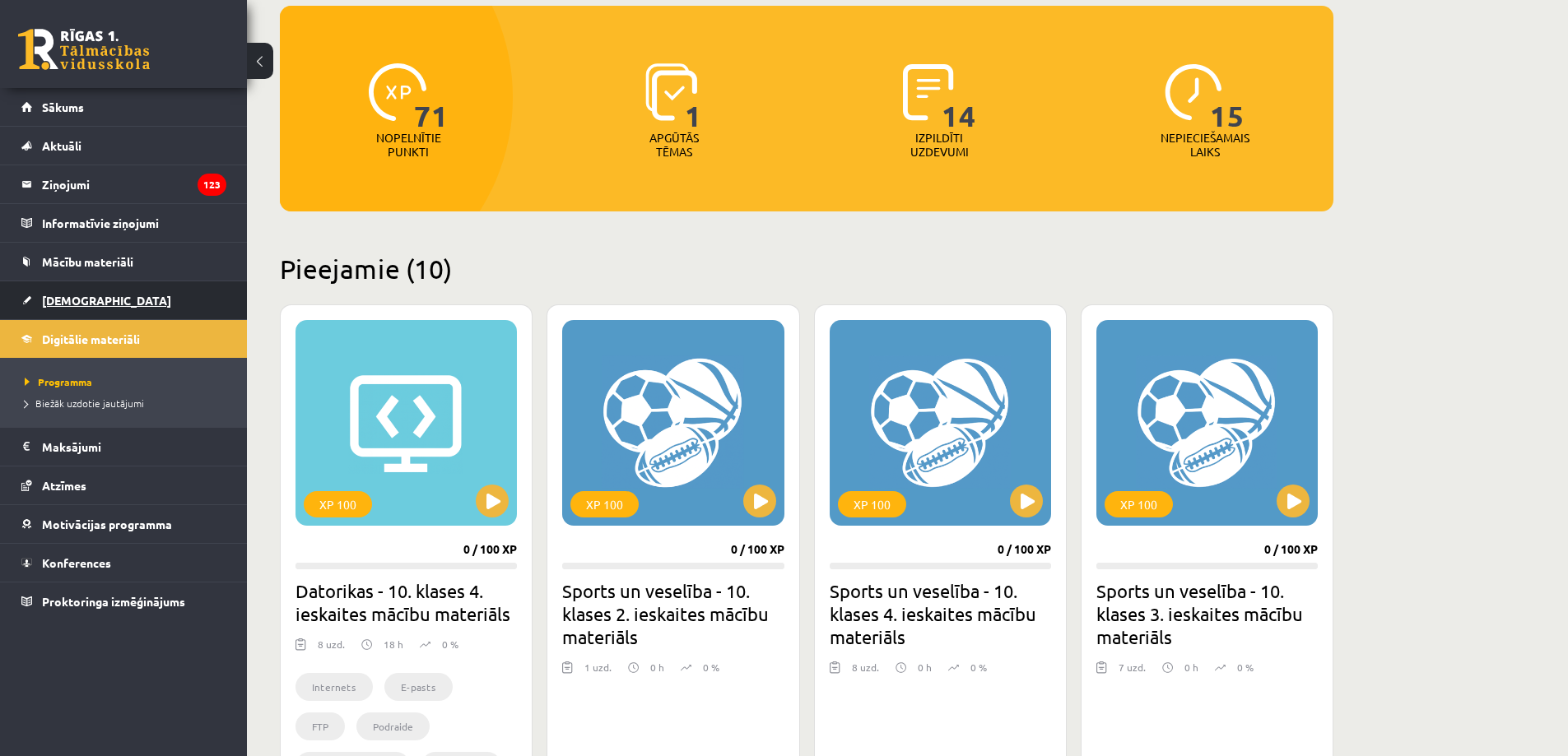
click at [87, 306] on span "[DEMOGRAPHIC_DATA]" at bounding box center [107, 300] width 130 height 15
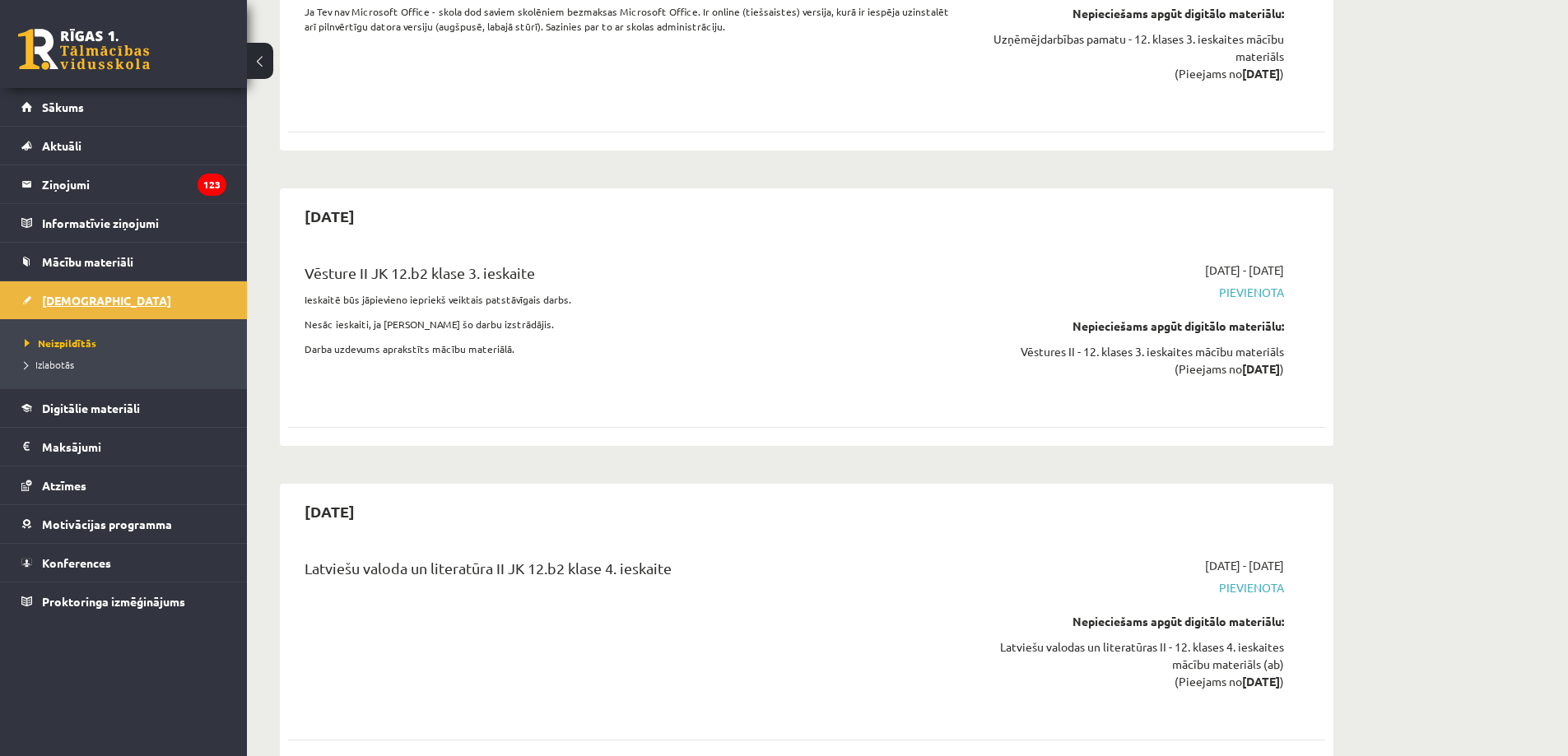
scroll to position [8641, 0]
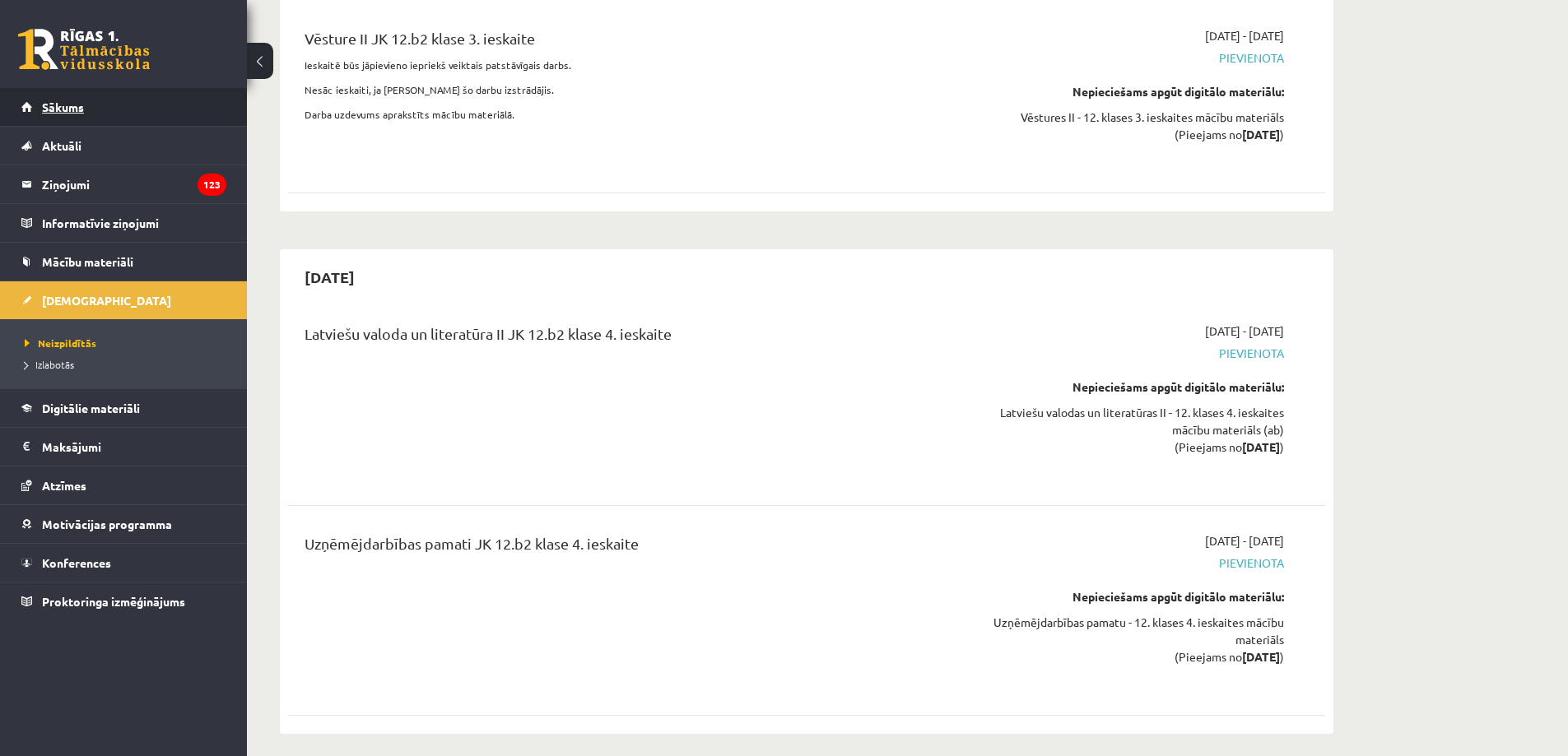
click at [111, 103] on link "Sākums" at bounding box center [124, 107] width 205 height 38
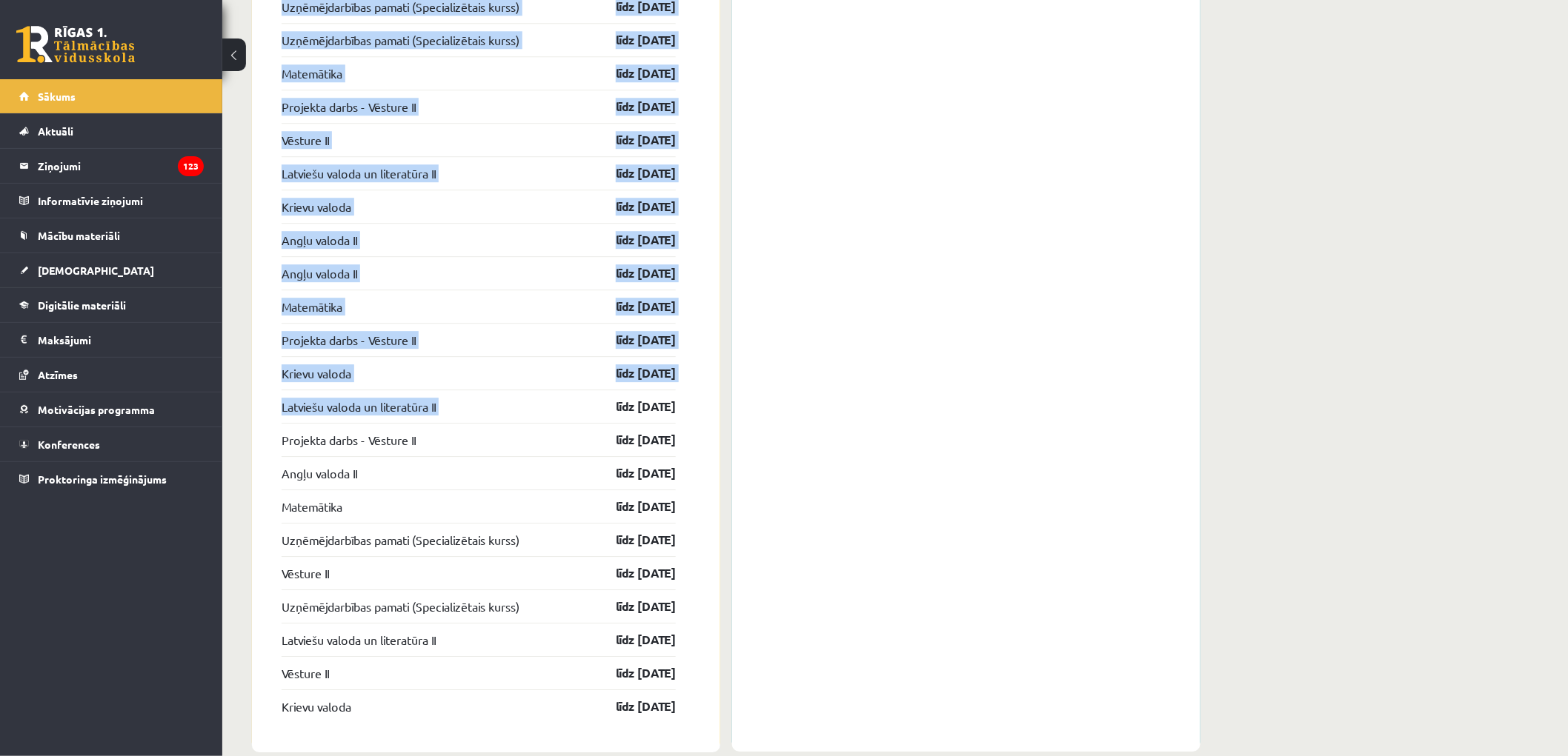
scroll to position [1677, 0]
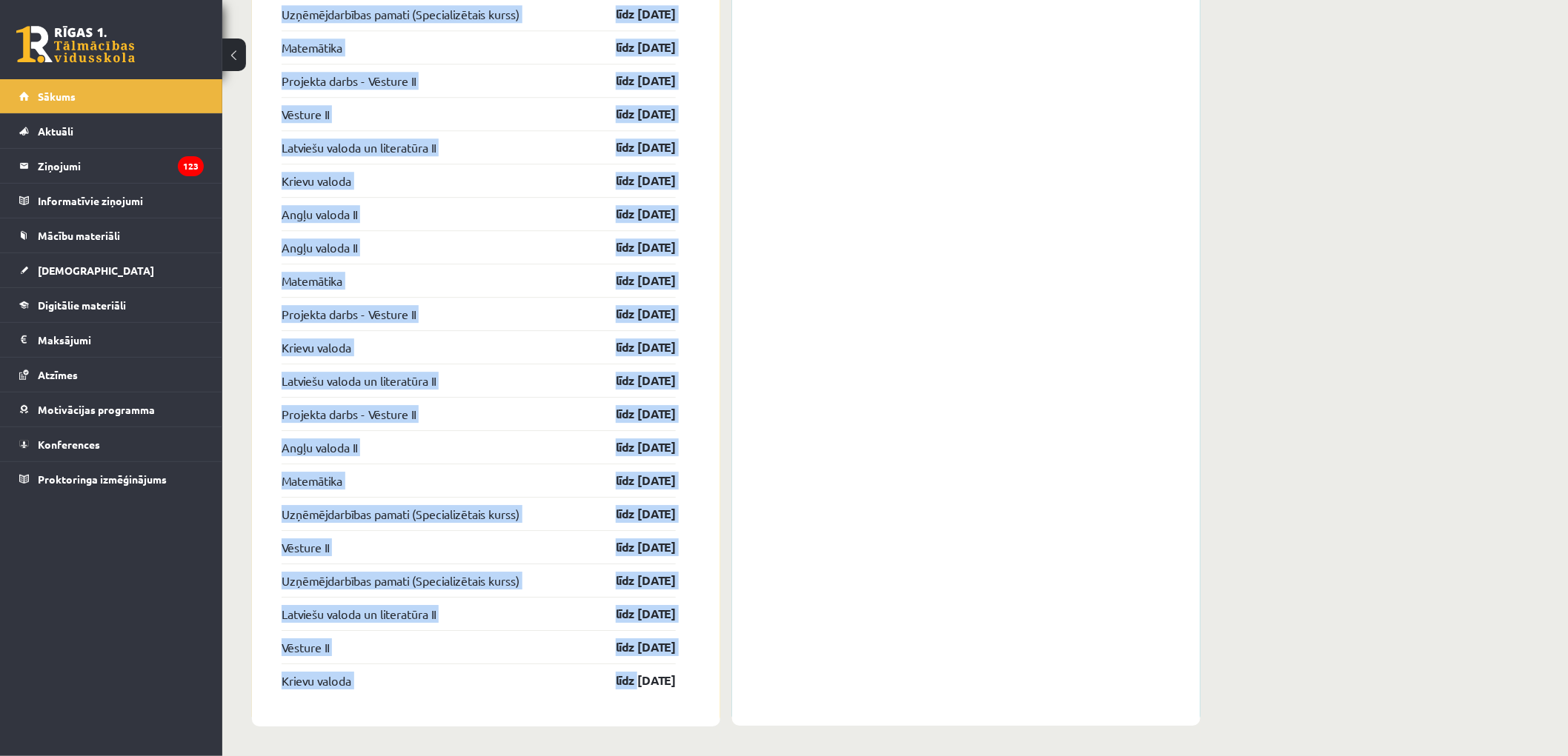
drag, startPoint x: 270, startPoint y: 141, endPoint x: 625, endPoint y: 696, distance: 658.8
click at [625, 680] on div "[DEMOGRAPHIC_DATA] Matemātika līdz [DATE] Angļu valoda II līdz [DATE] Matemātik…" at bounding box center [486, 142] width 469 height 1169
copy div "Loremipsu Dolorsitam cons 02.89.89 Adipi elitse DO eius 27.04.77 Temporinci utl…"
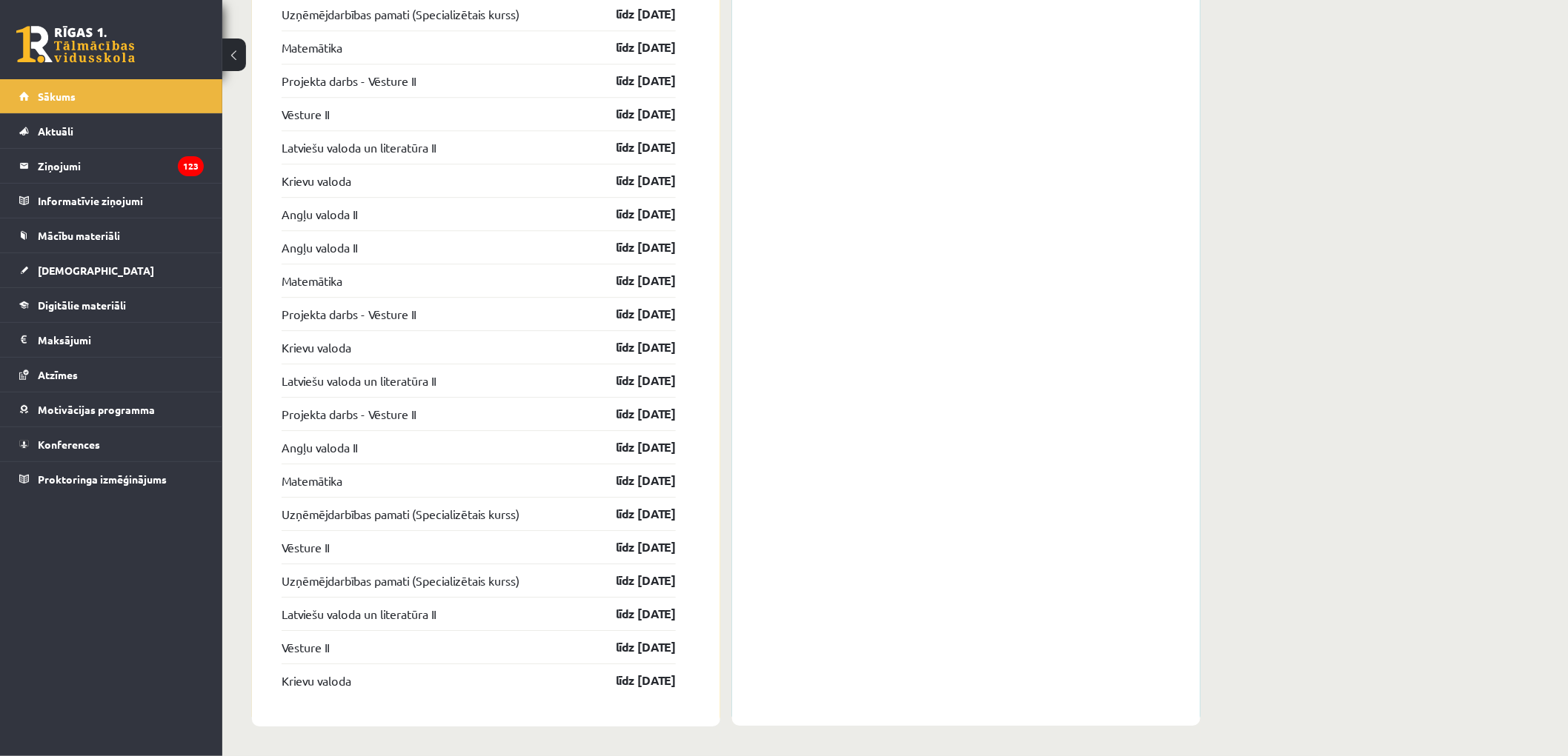
click at [720, 680] on div "[DEMOGRAPHIC_DATA] Matemātika līdz [DATE] Angļu valoda II līdz [DATE] Matemātik…" at bounding box center [489, 142] width 474 height 1169
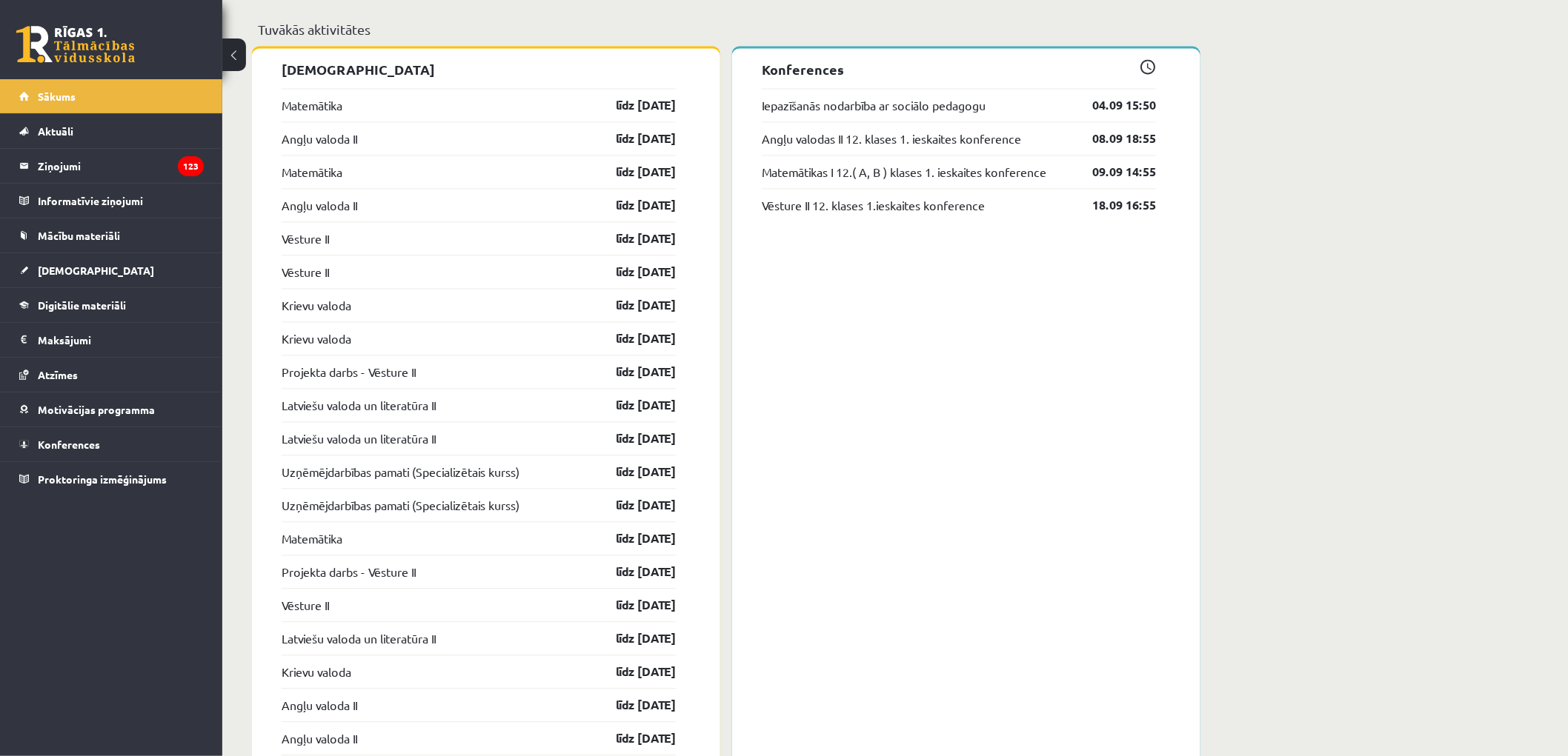
drag, startPoint x: 586, startPoint y: 626, endPoint x: 282, endPoint y: 73, distance: 631.1
click at [282, 73] on div "[DEMOGRAPHIC_DATA] Matemātika līdz [DATE] Angļu valoda II līdz [DATE] Matemātik…" at bounding box center [486, 633] width 469 height 1169
copy div "Loremipsu Dolorsitam cons 02.89.89 Adipi elitse DO eius 27.04.77 Temporinci utl…"
click at [740, 502] on div "Konferences Iepazīšanās nodarbība ar sociālo pedagogu 04.09 15:50 Angļu valodas…" at bounding box center [966, 633] width 469 height 1168
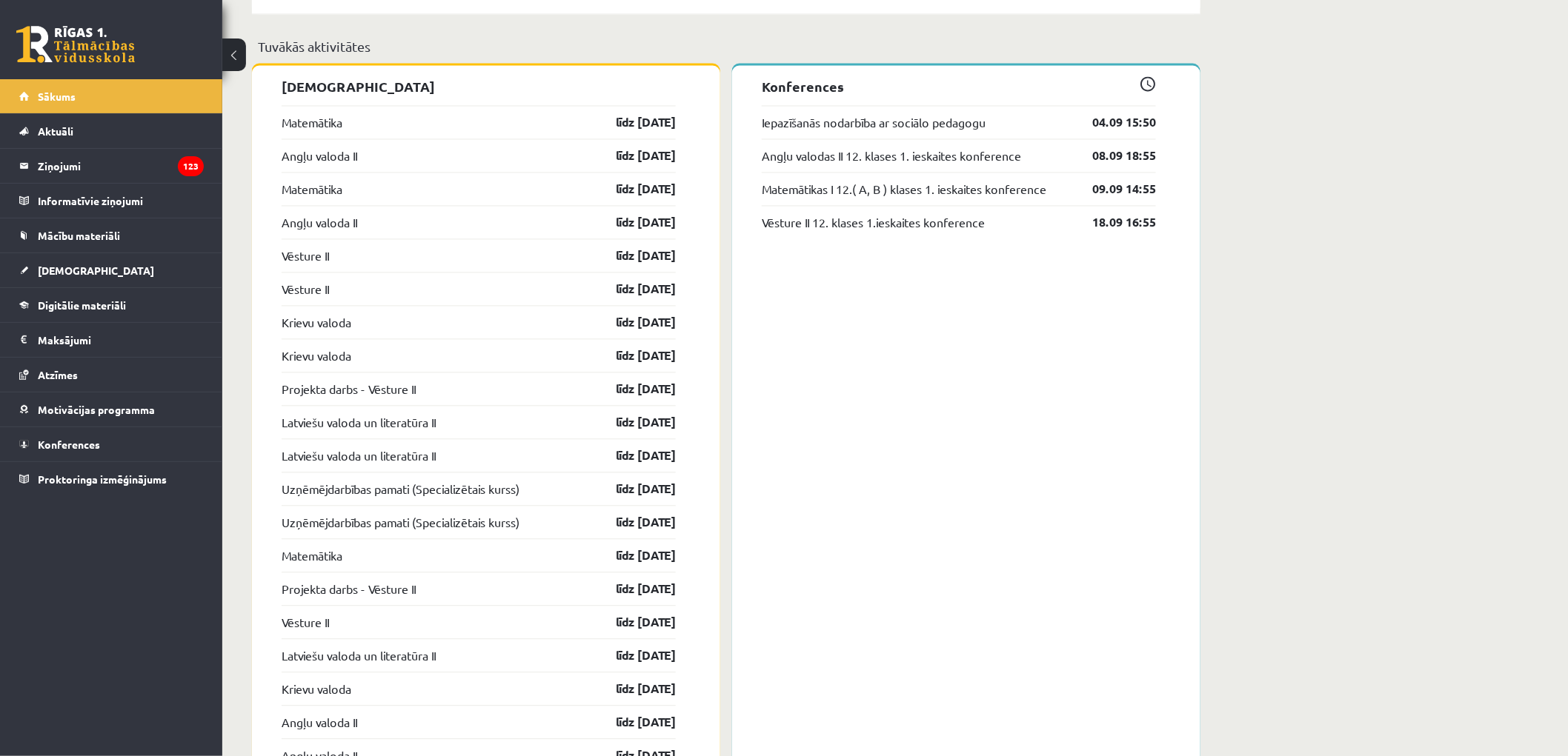
scroll to position [1019, 0]
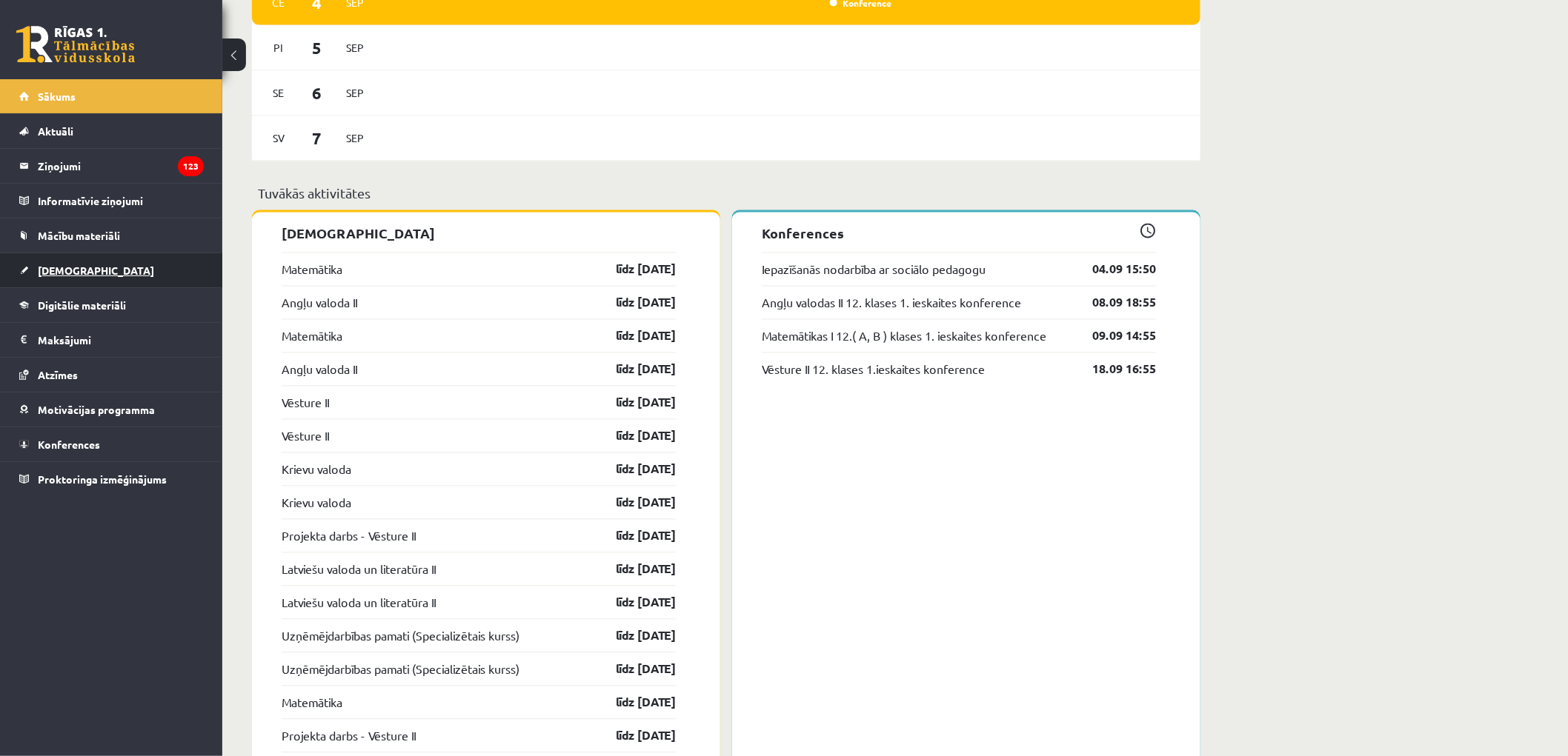
click at [76, 265] on span "[DEMOGRAPHIC_DATA]" at bounding box center [96, 270] width 117 height 14
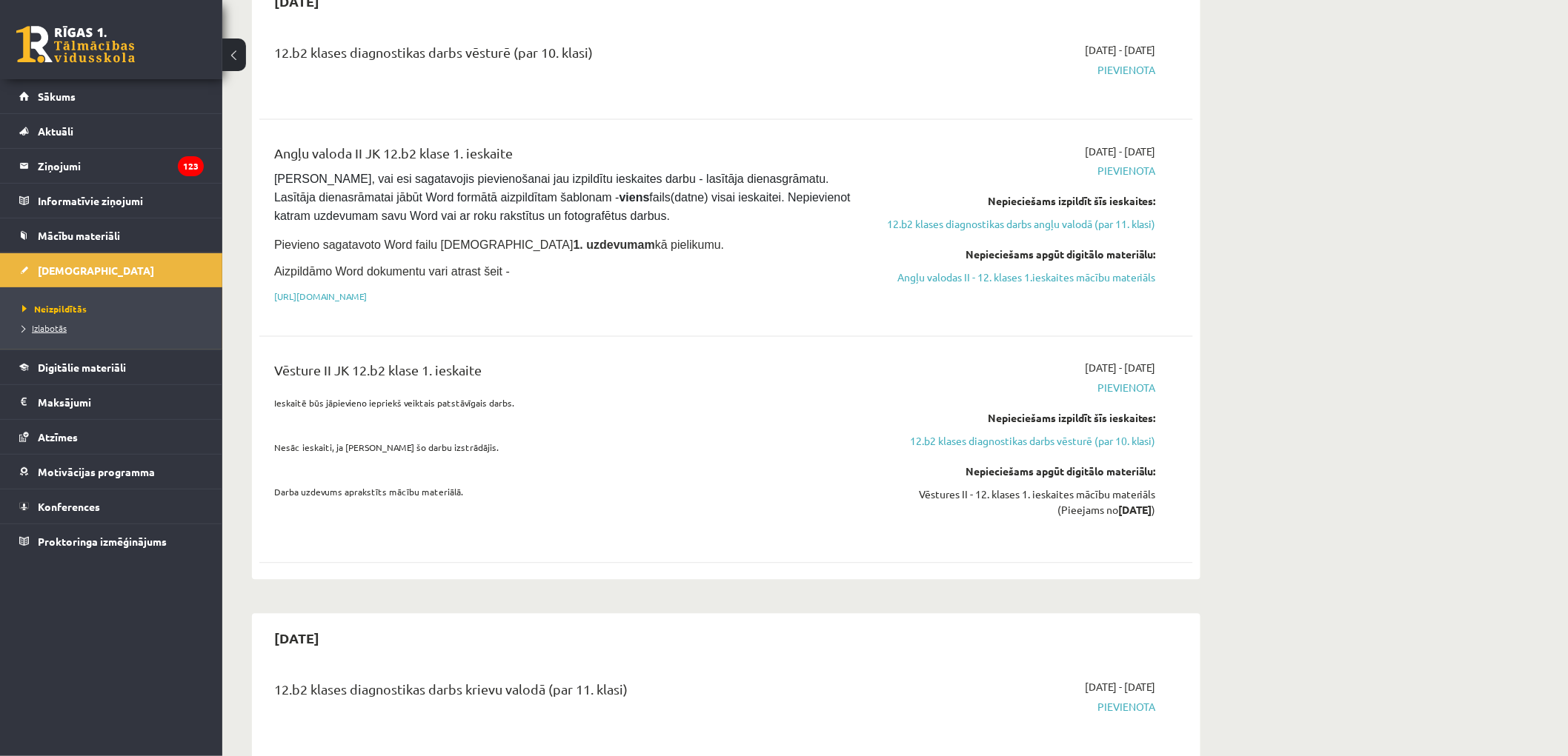
click at [45, 329] on span "Izlabotās" at bounding box center [44, 328] width 45 height 12
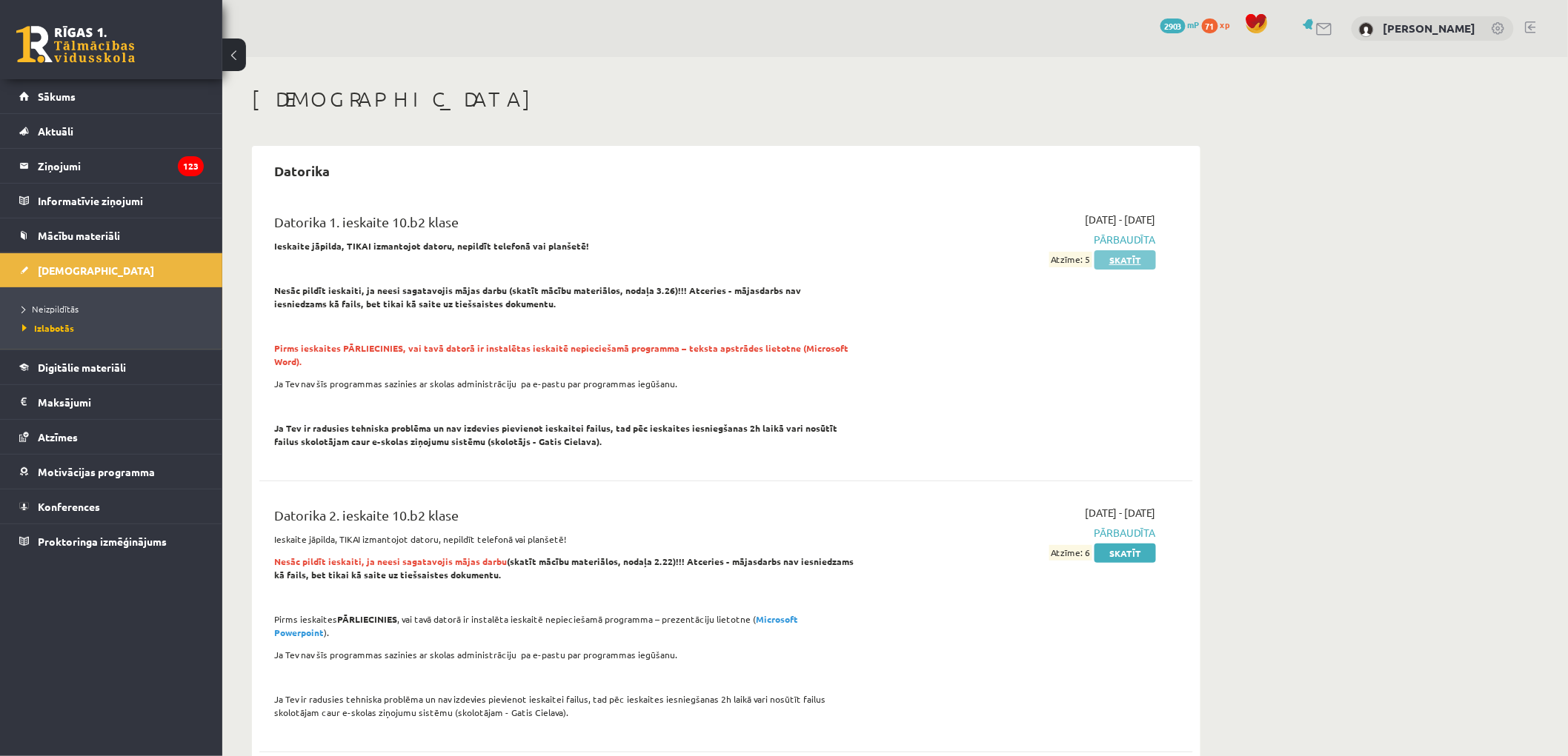
click at [1146, 260] on link "Skatīt" at bounding box center [1124, 260] width 61 height 19
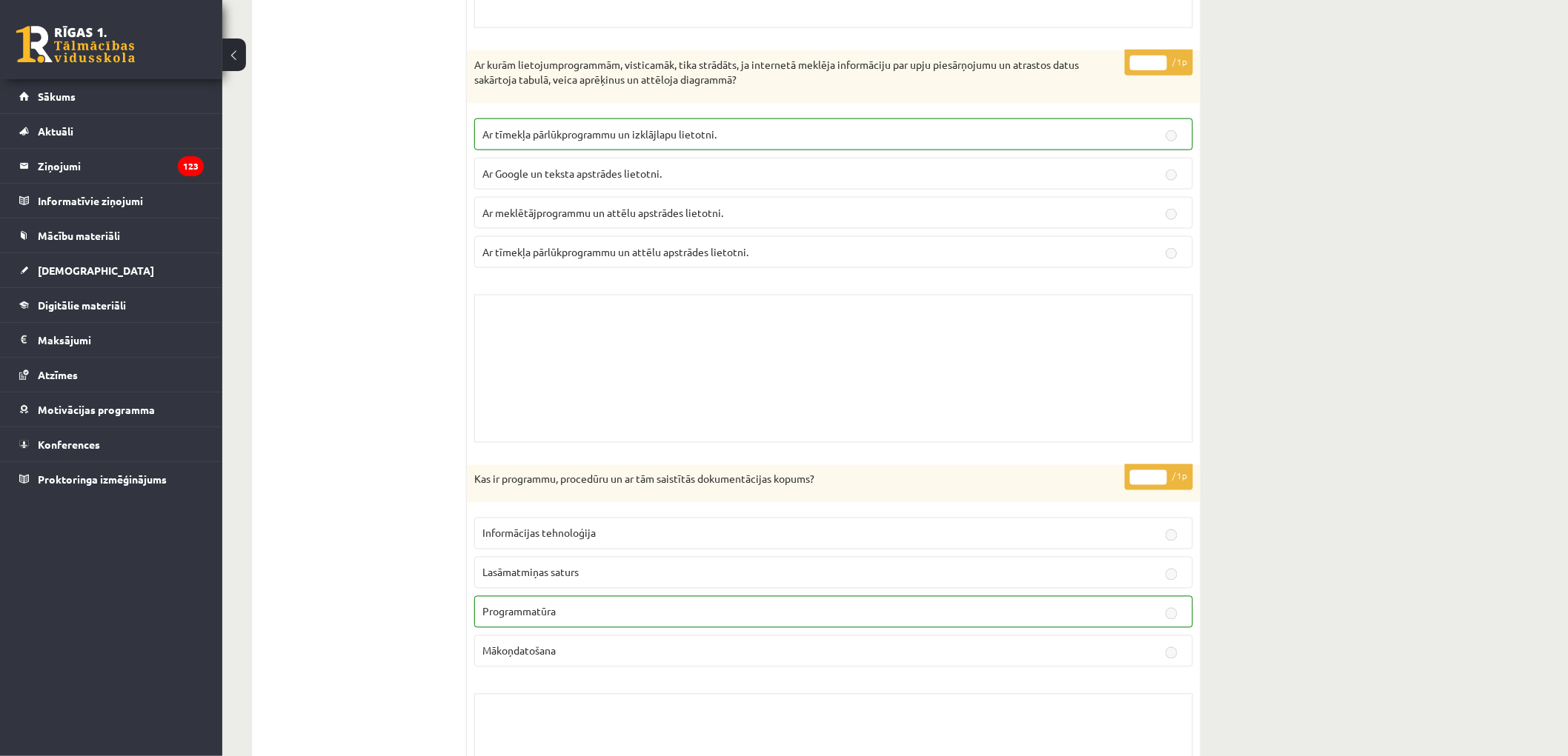
scroll to position [1152, 0]
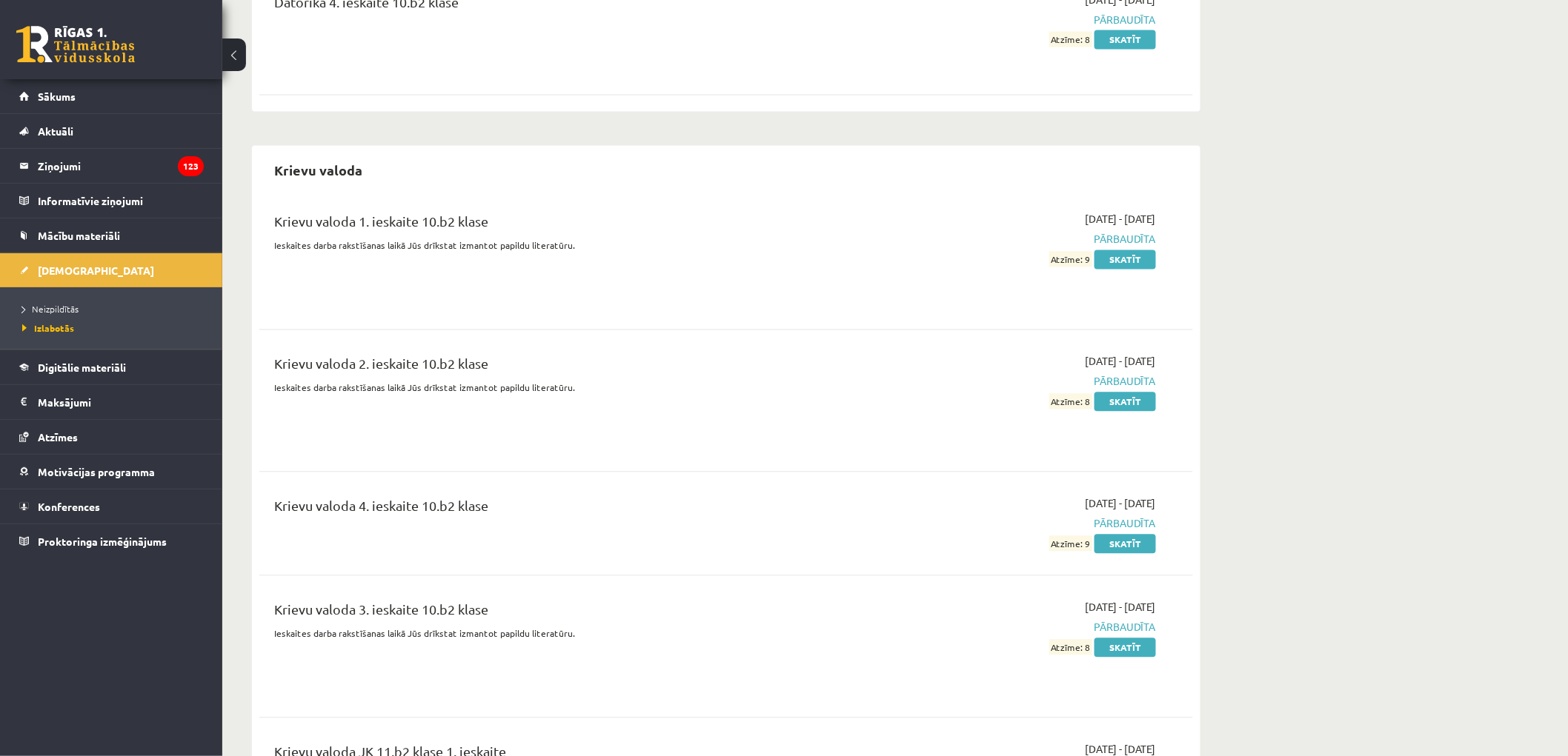
scroll to position [1152, 0]
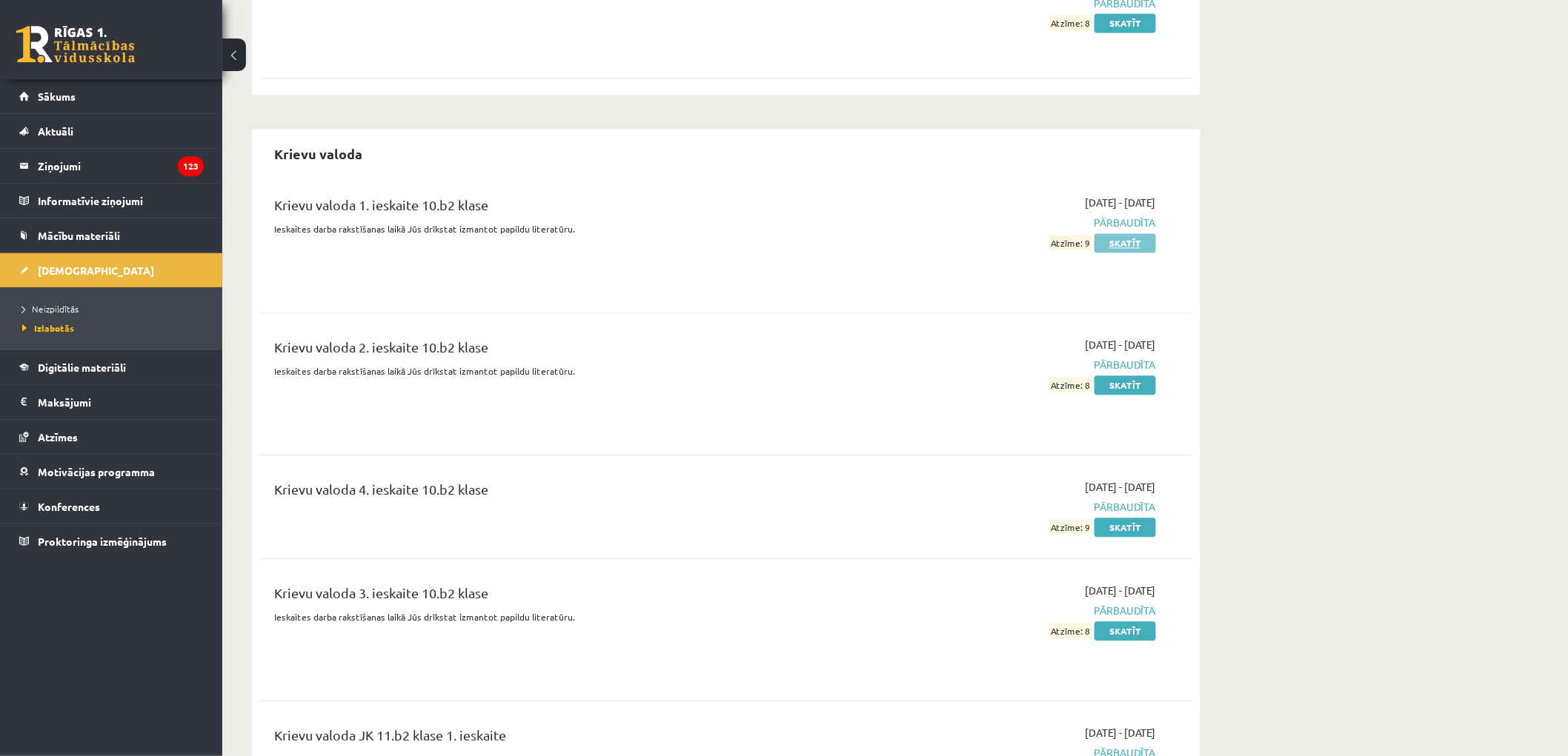
click at [1108, 234] on link "Skatīt" at bounding box center [1124, 243] width 61 height 19
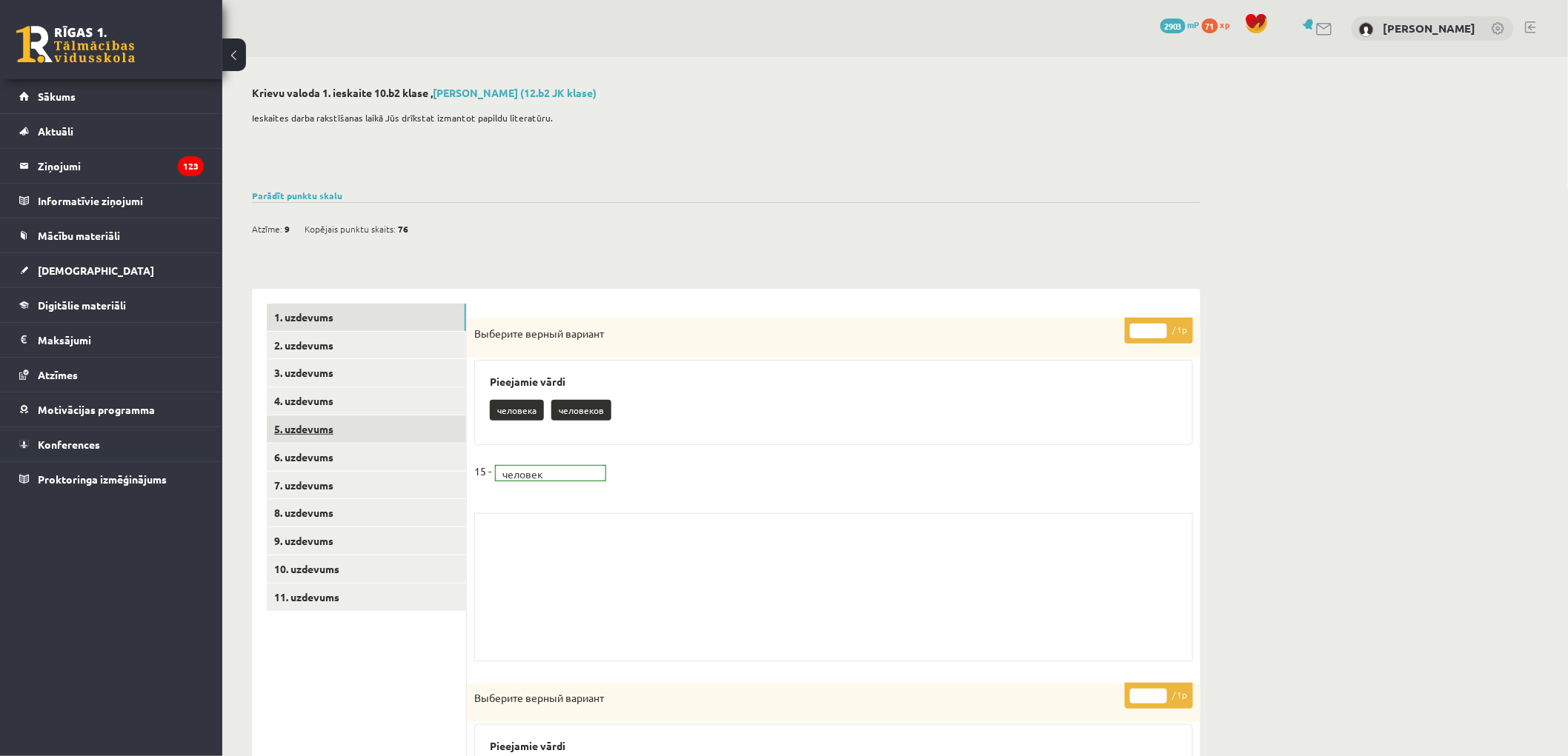
click at [401, 420] on link "5. uzdevums" at bounding box center [366, 429] width 199 height 27
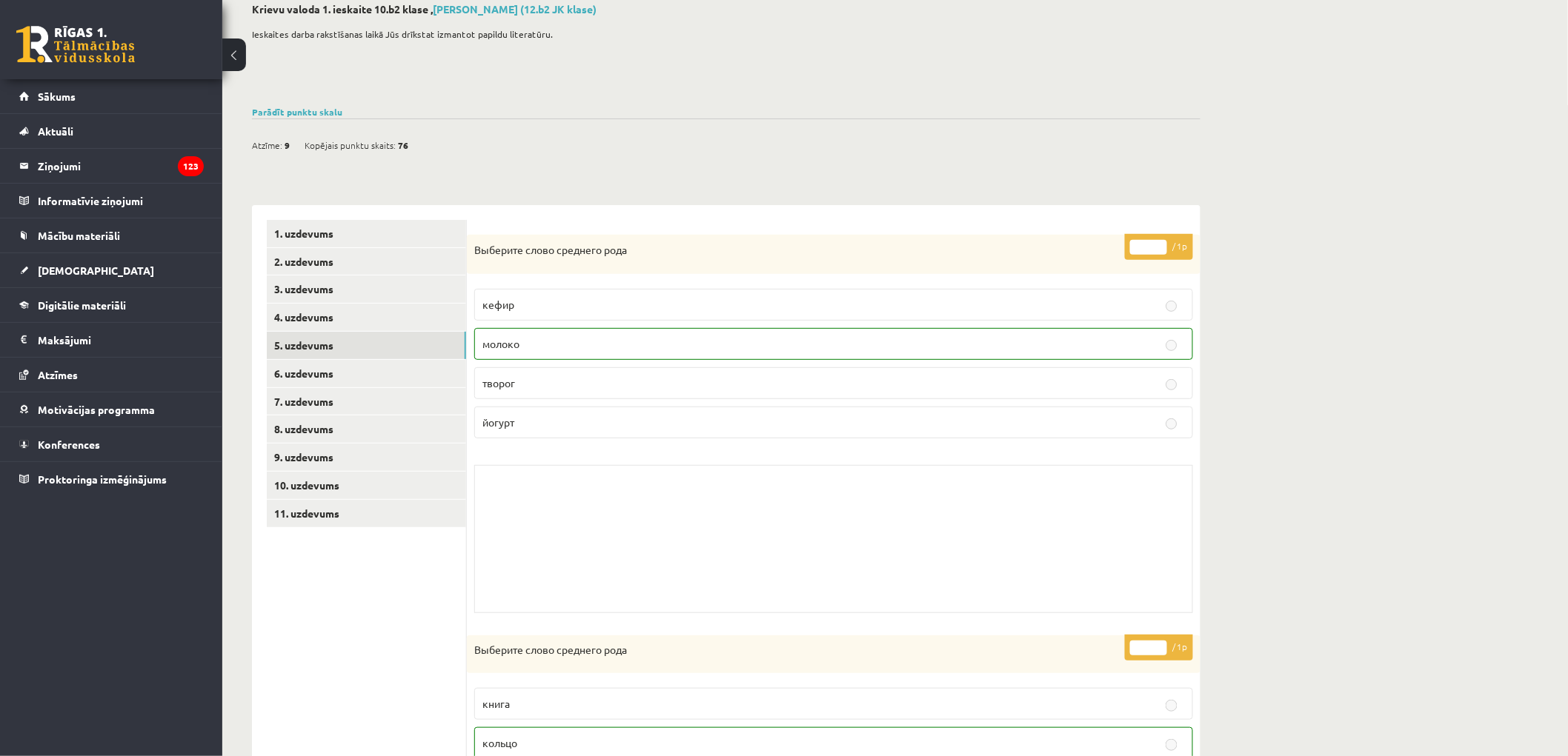
scroll to position [164, 0]
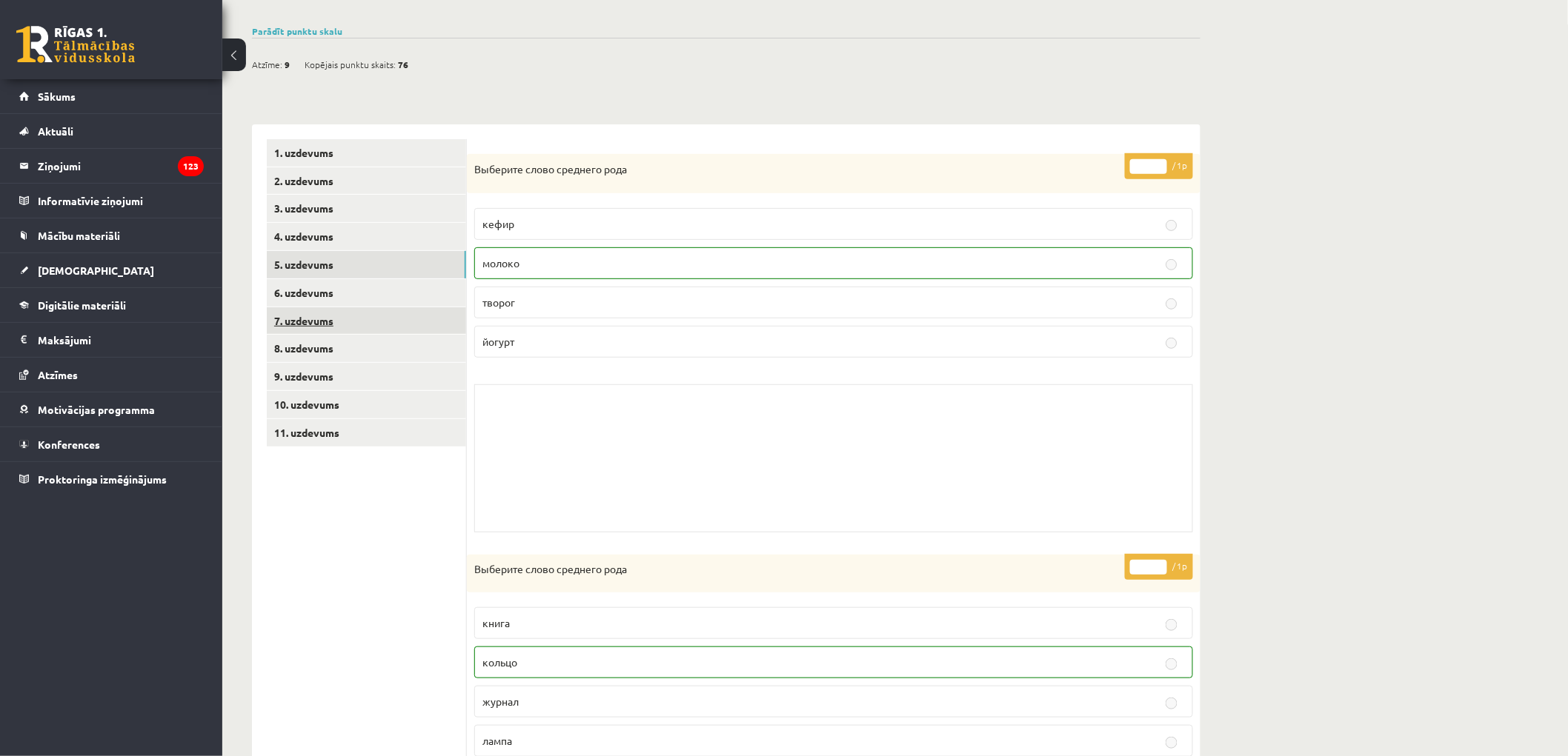
click at [370, 313] on link "7. uzdevums" at bounding box center [366, 321] width 199 height 27
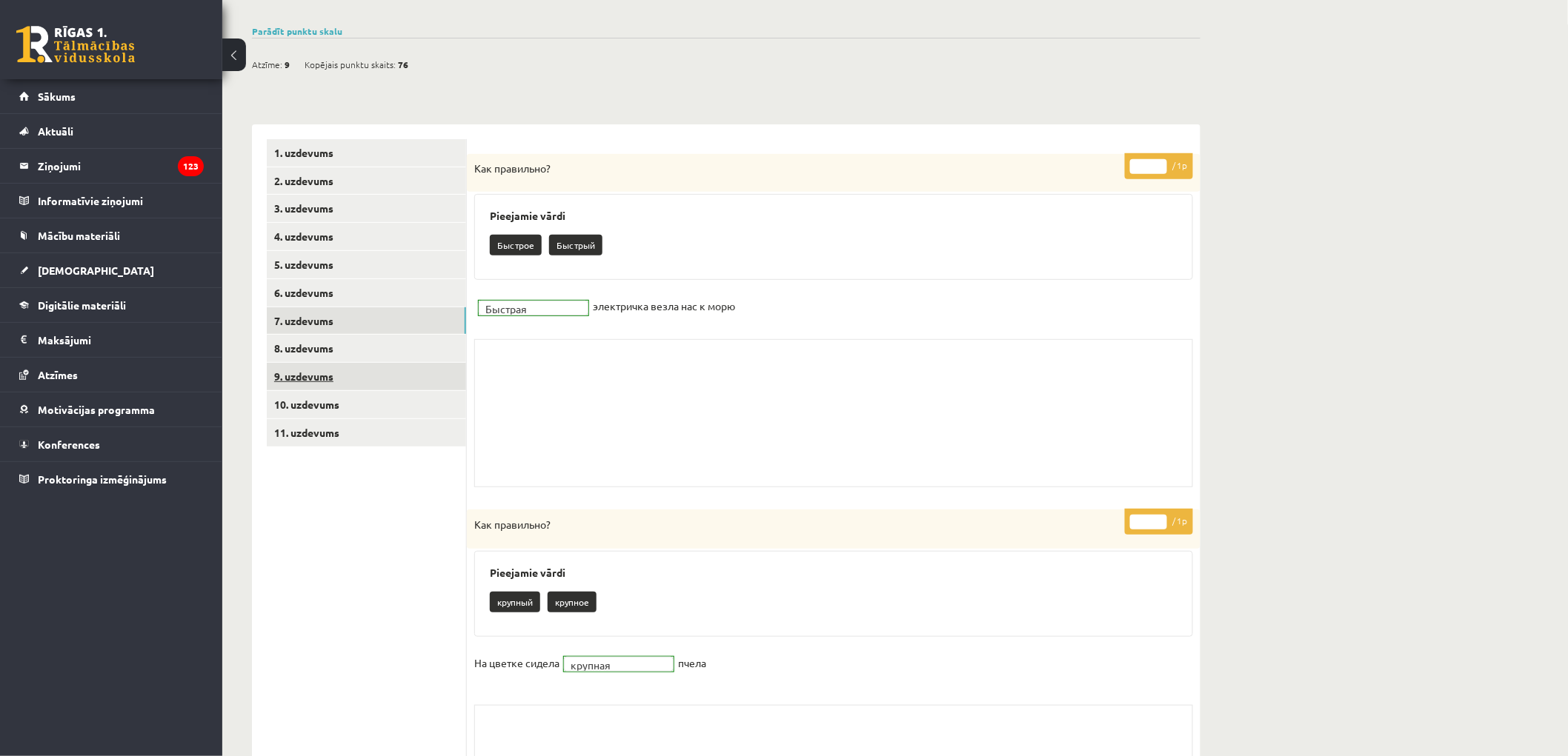
click at [370, 368] on link "9. uzdevums" at bounding box center [366, 377] width 199 height 27
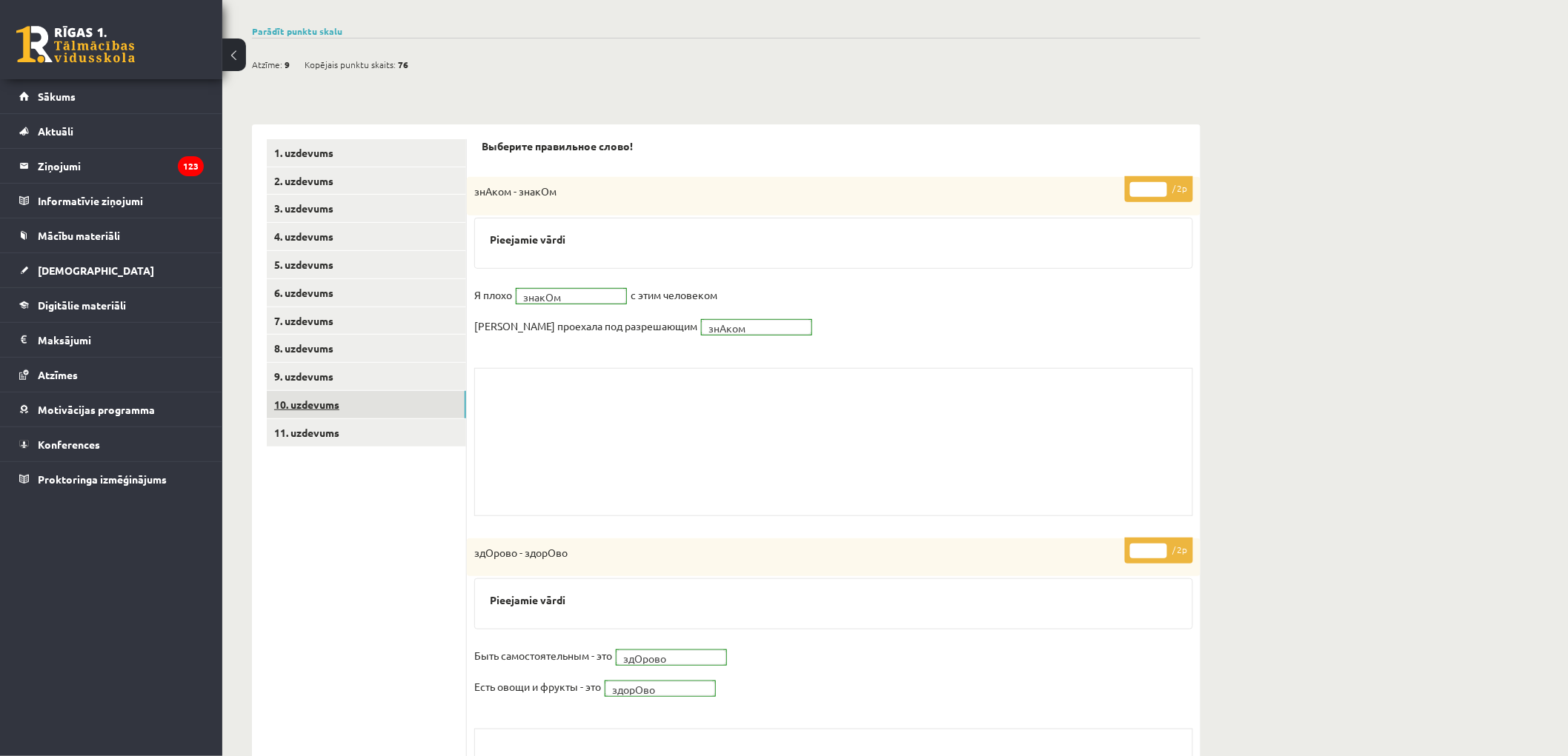
click at [379, 401] on link "10. uzdevums" at bounding box center [366, 405] width 199 height 27
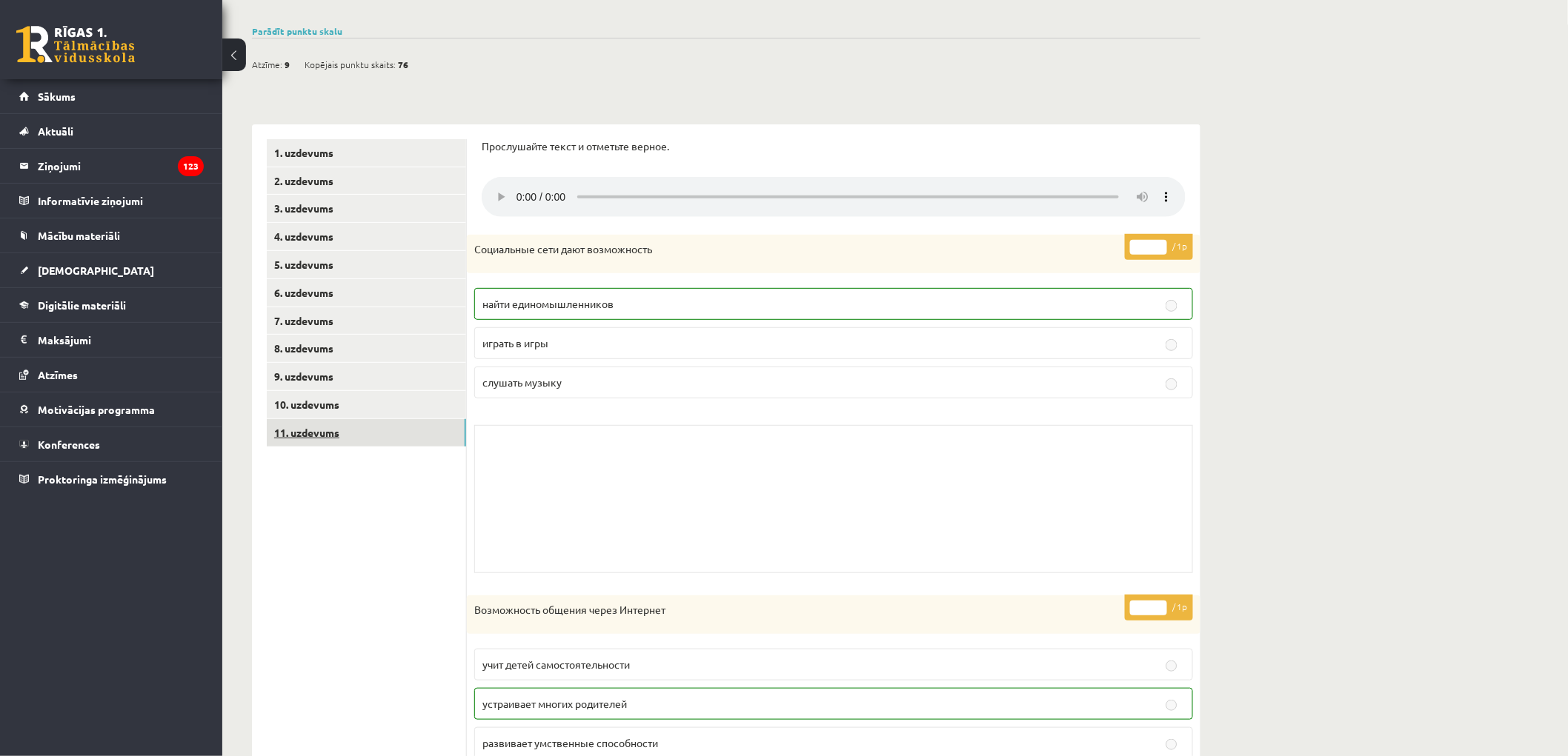
click at [387, 444] on link "11. uzdevums" at bounding box center [366, 433] width 199 height 27
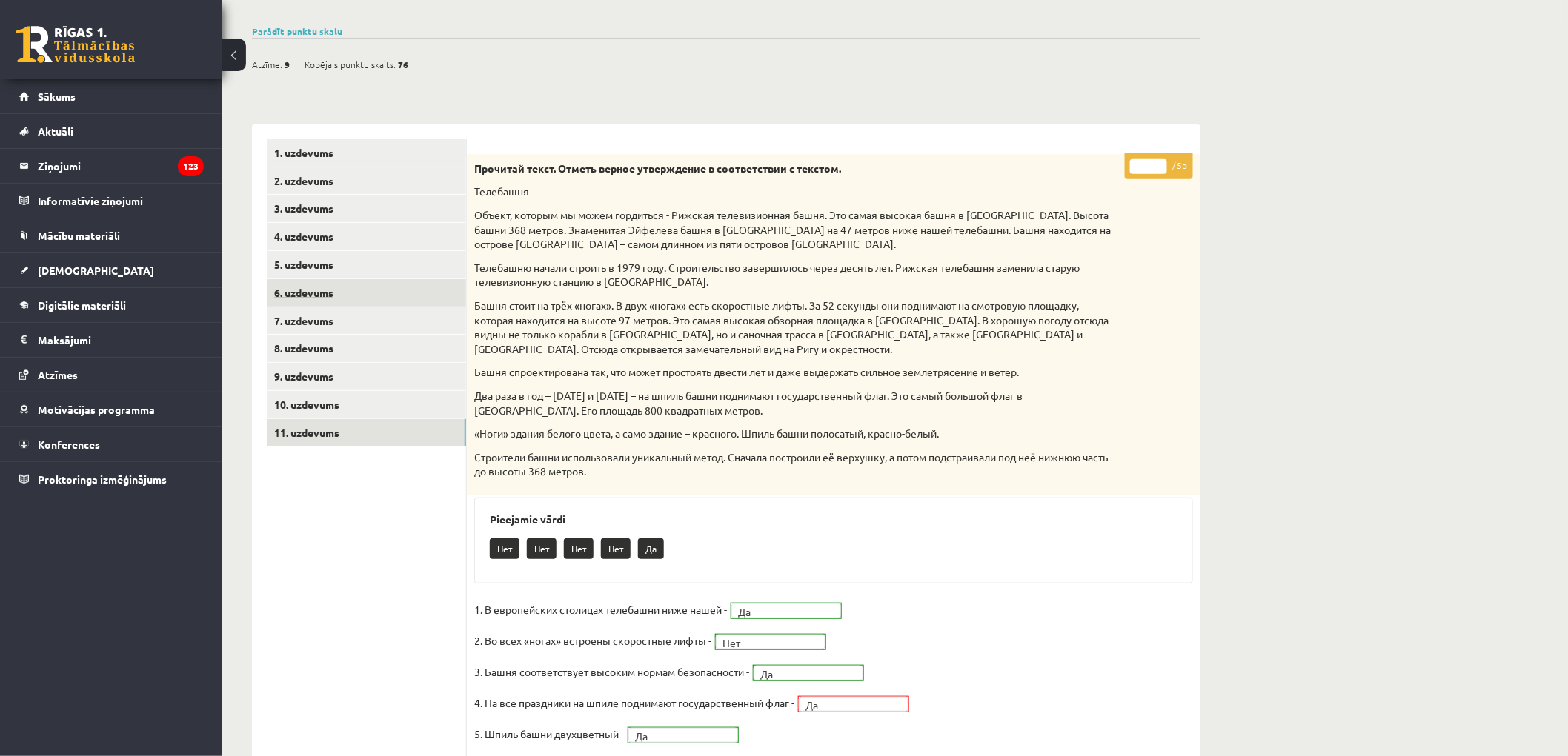
click at [401, 286] on link "6. uzdevums" at bounding box center [366, 293] width 199 height 27
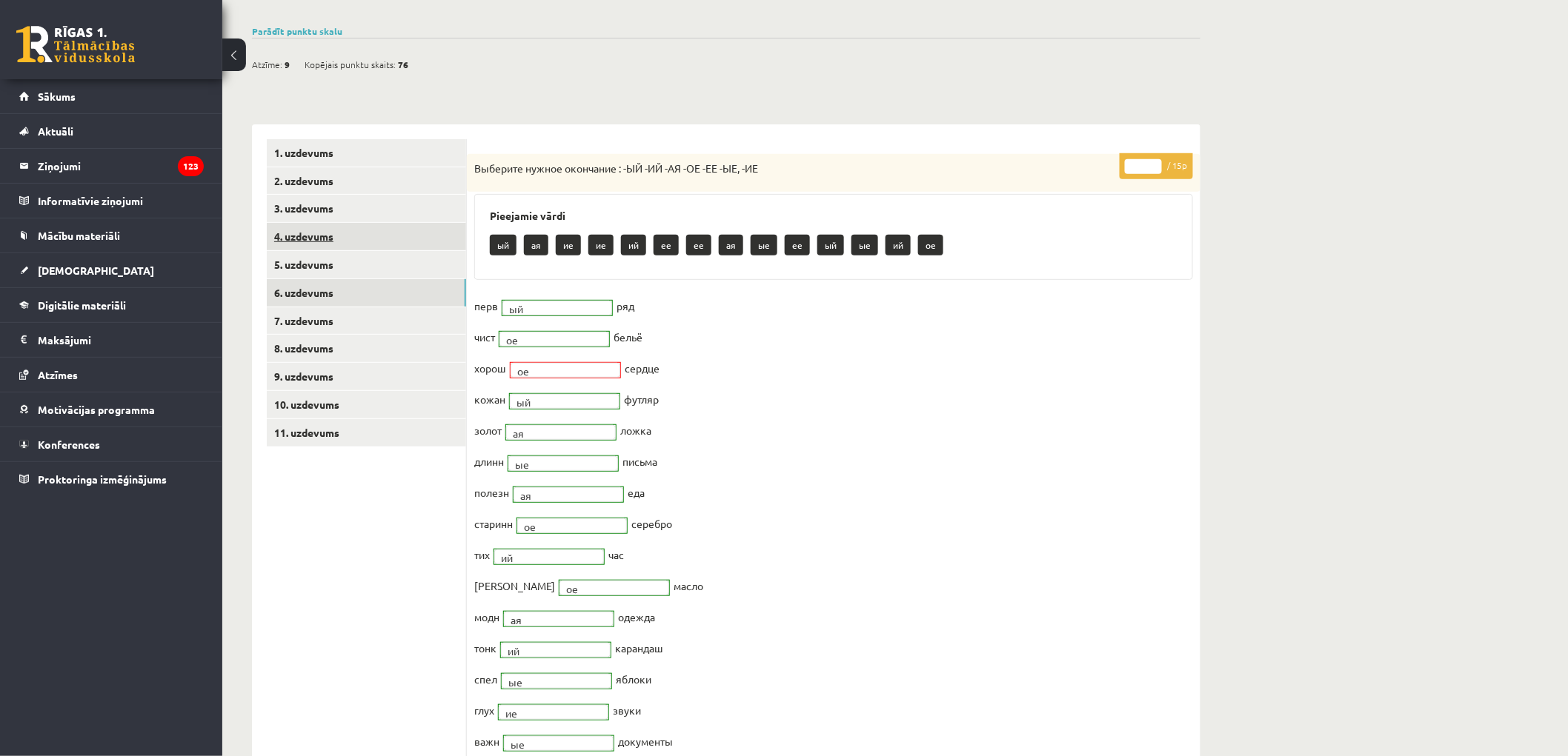
click at [401, 246] on link "4. uzdevums" at bounding box center [366, 237] width 199 height 27
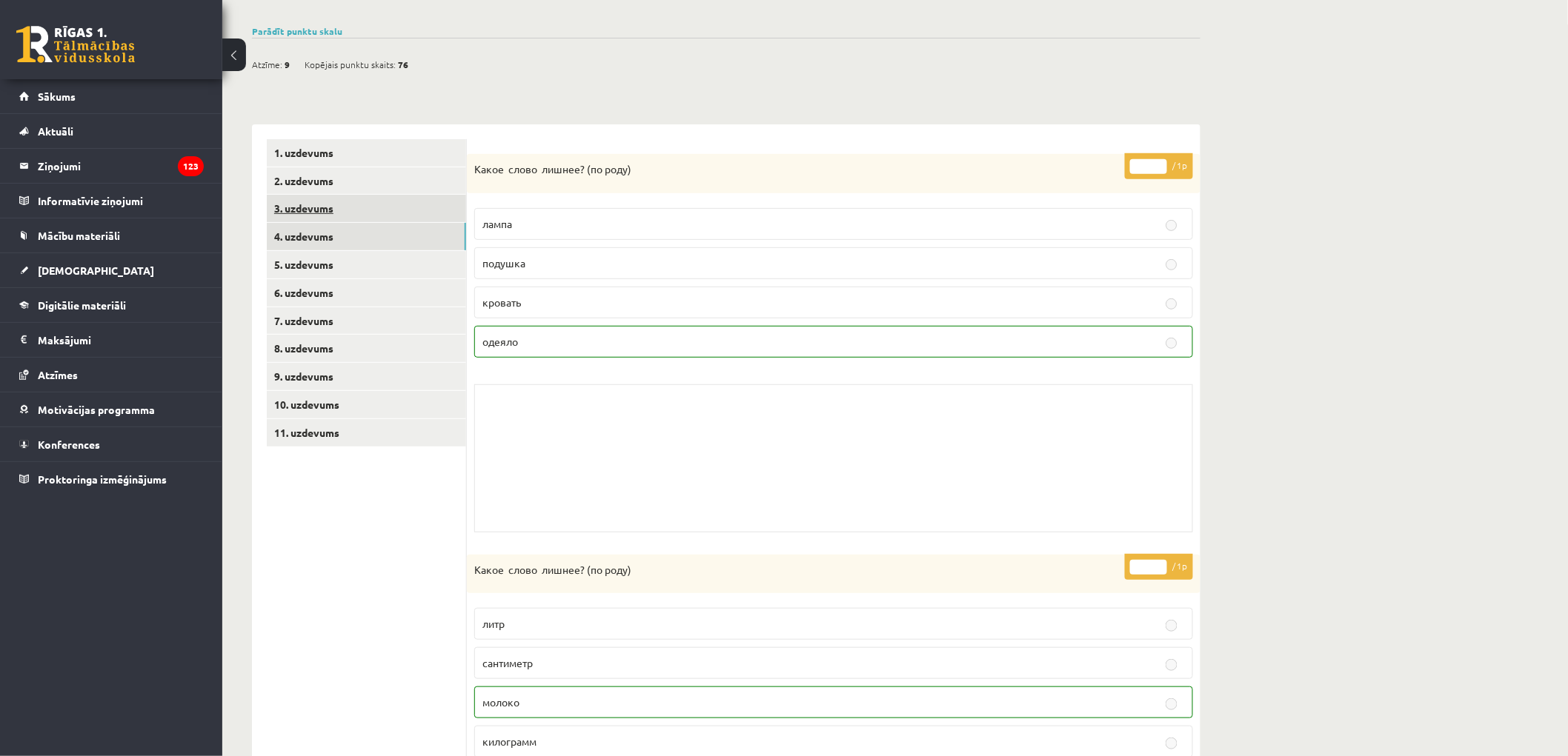
click at [362, 210] on link "3. uzdevums" at bounding box center [366, 208] width 199 height 27
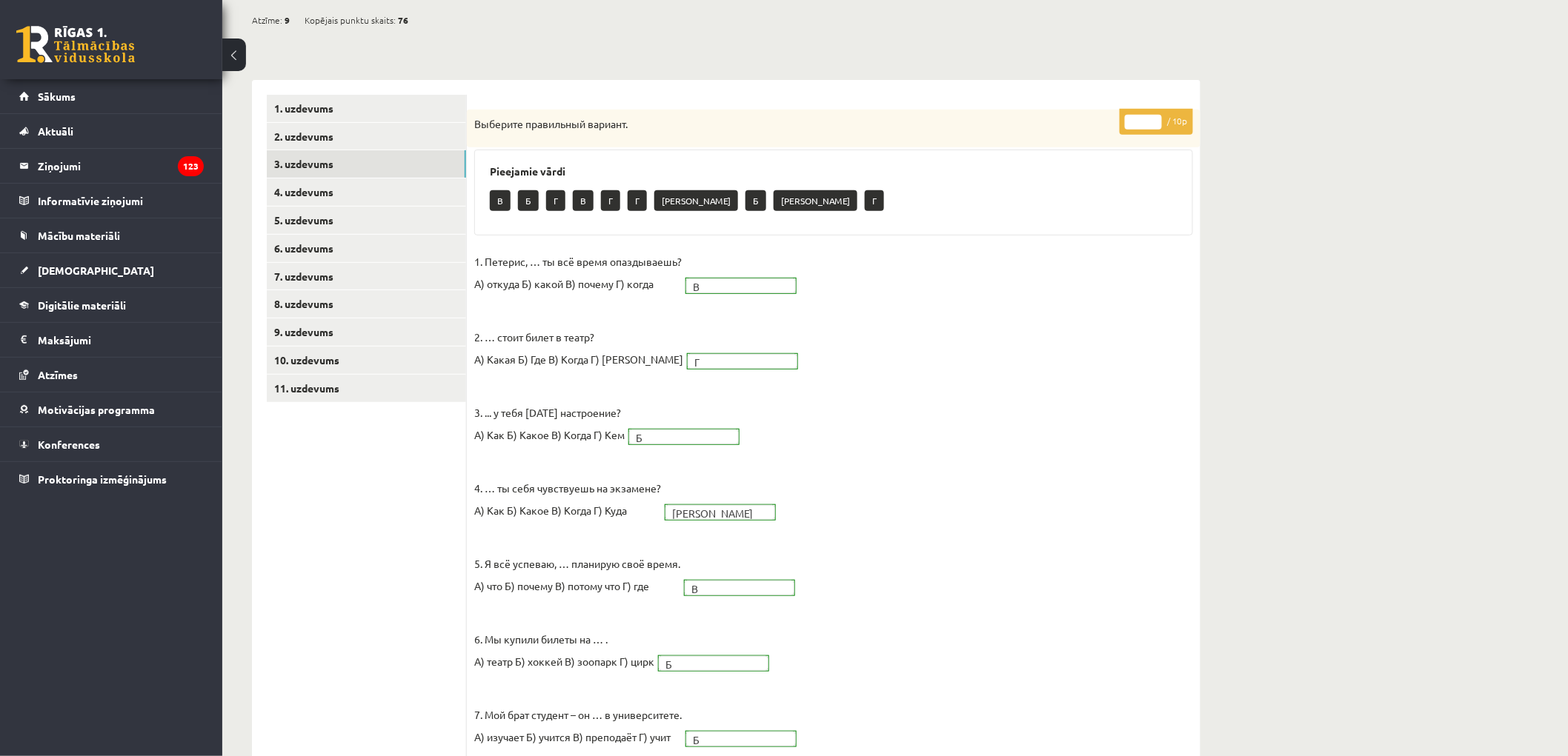
scroll to position [247, 0]
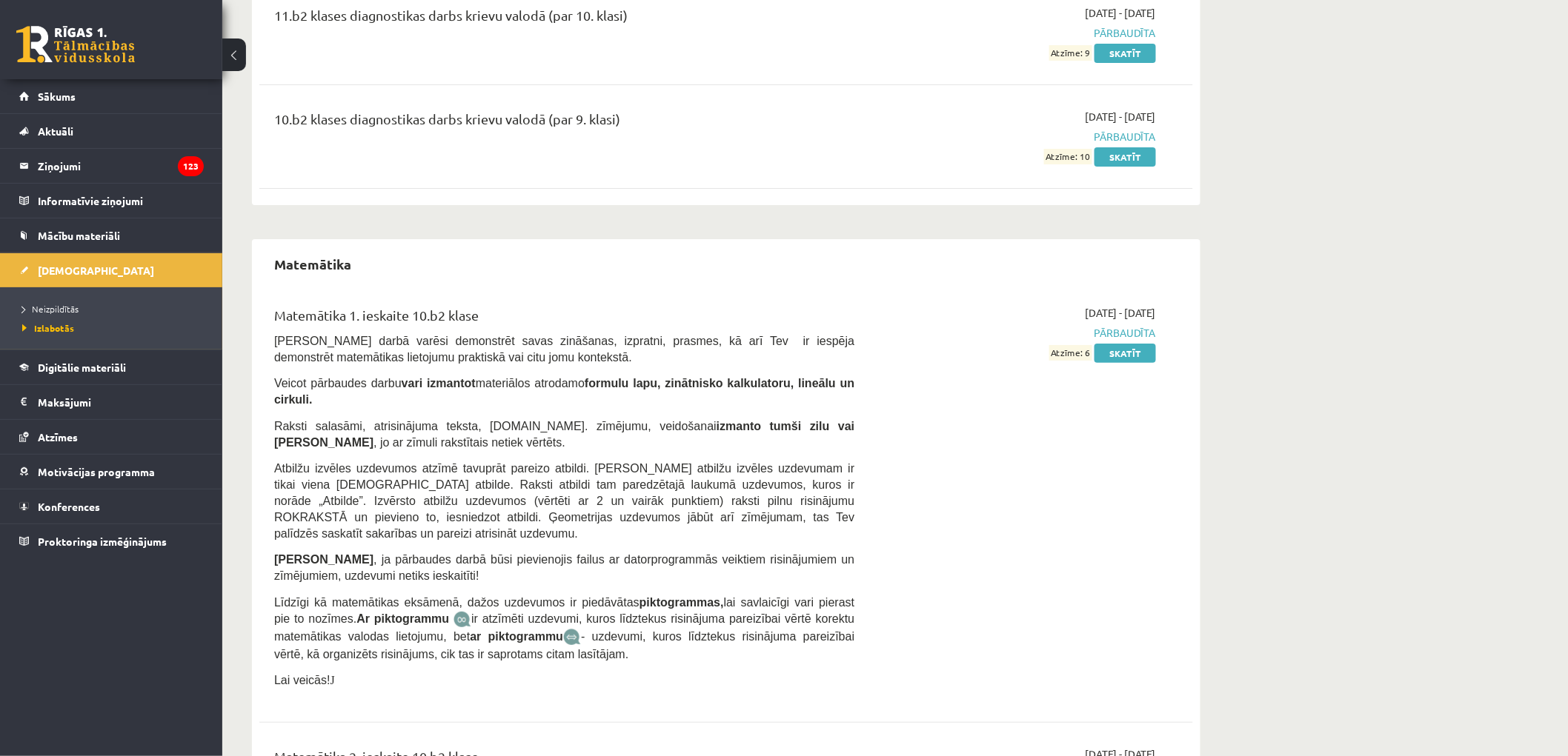
scroll to position [2385, 0]
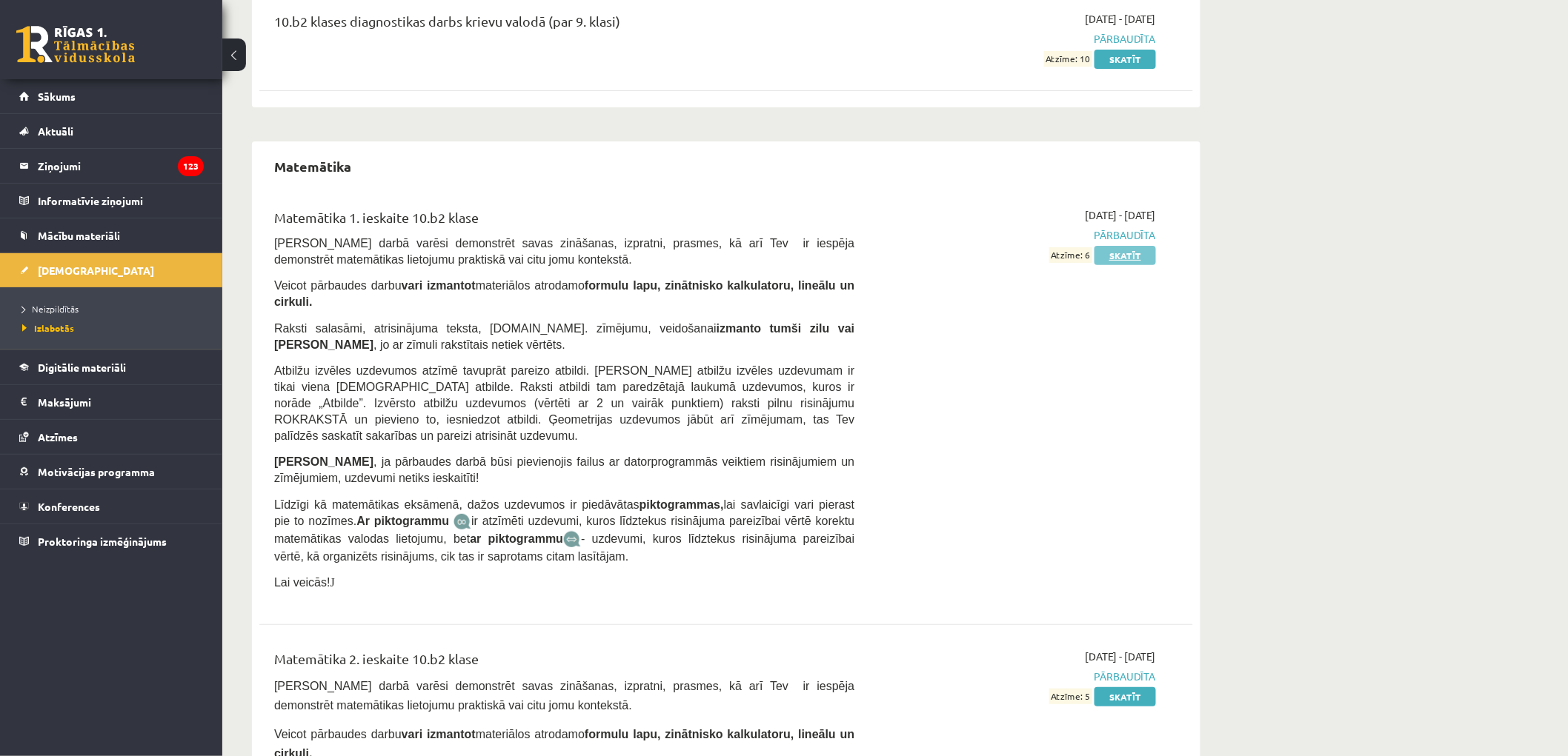
click at [1107, 246] on link "Skatīt" at bounding box center [1124, 255] width 61 height 19
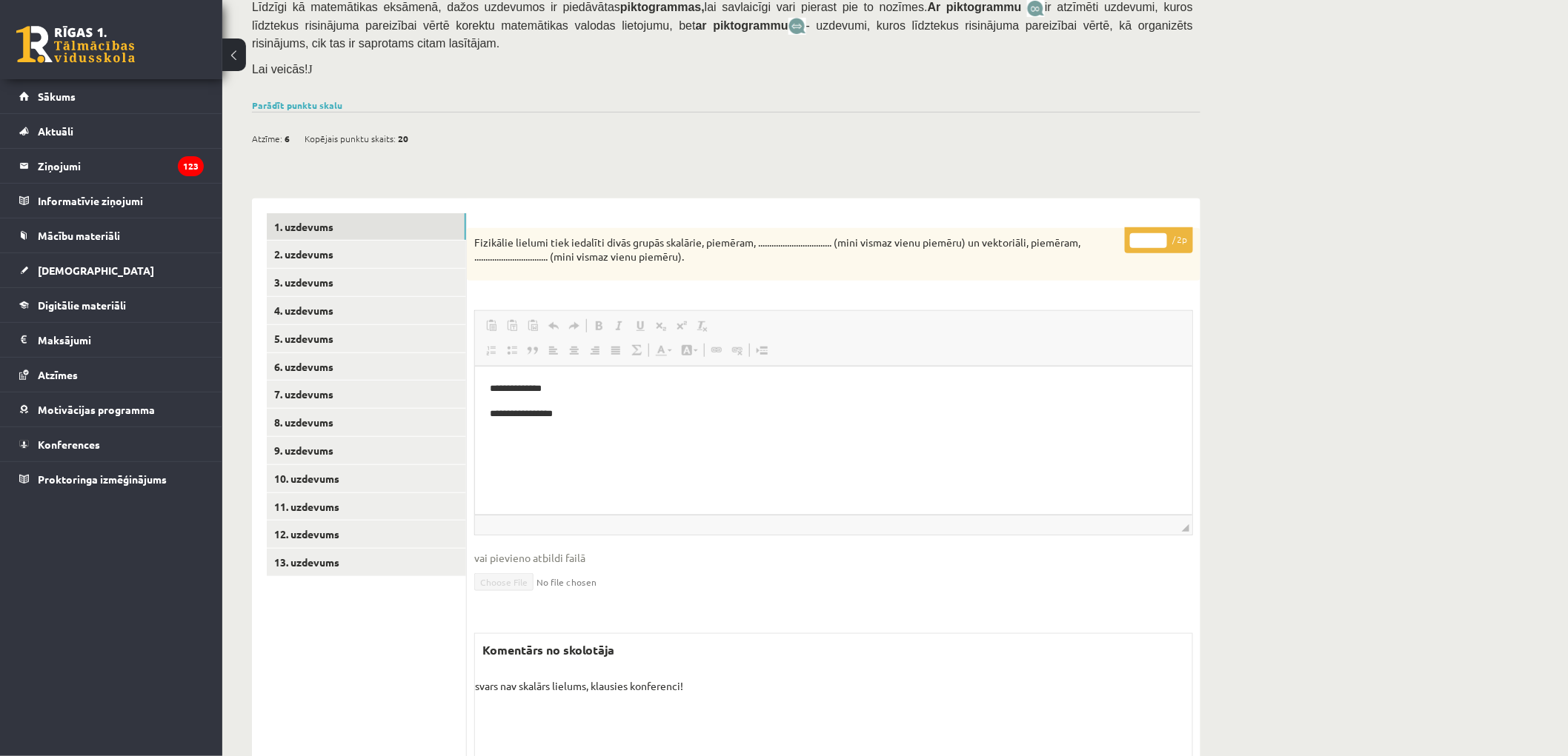
scroll to position [350, 0]
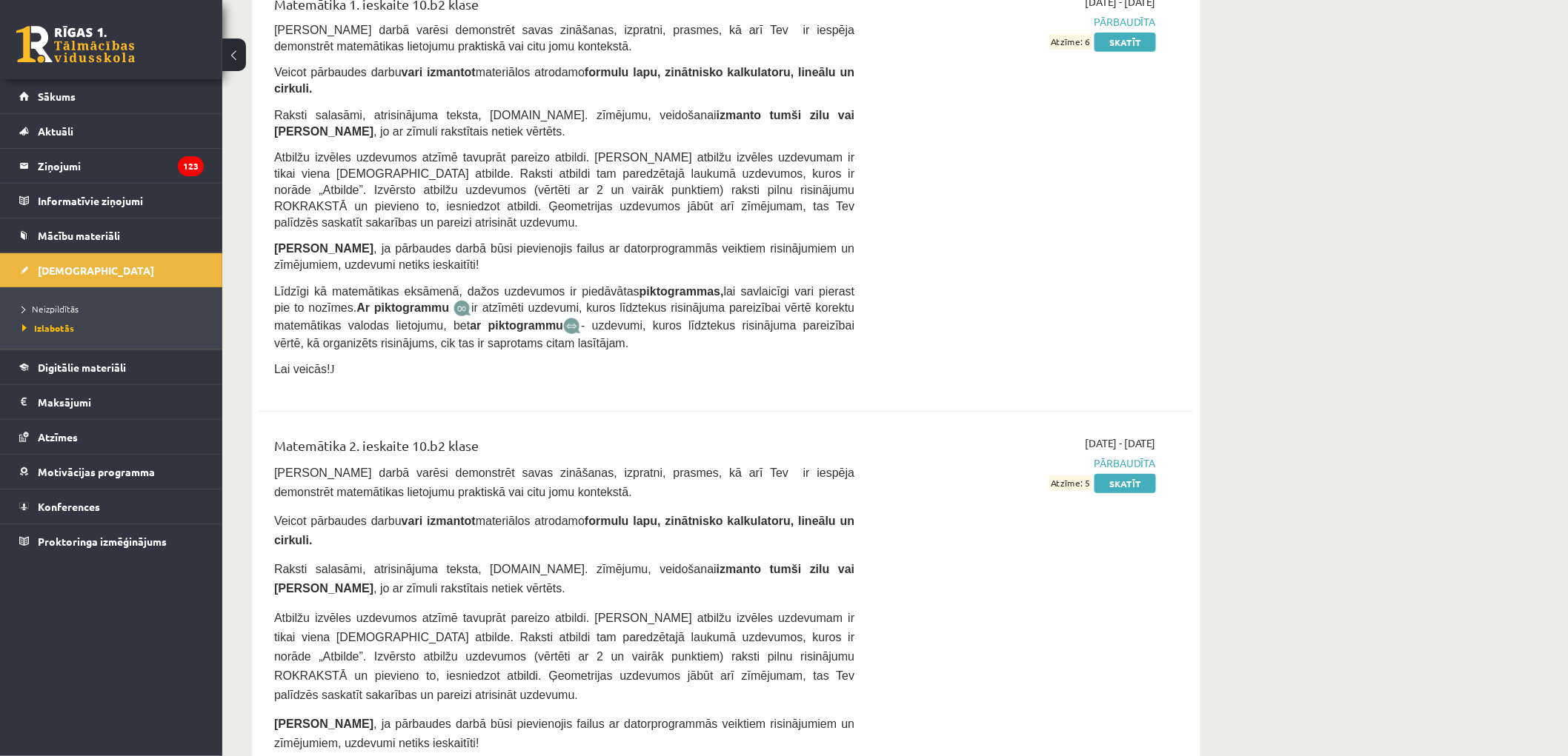
scroll to position [2629, 0]
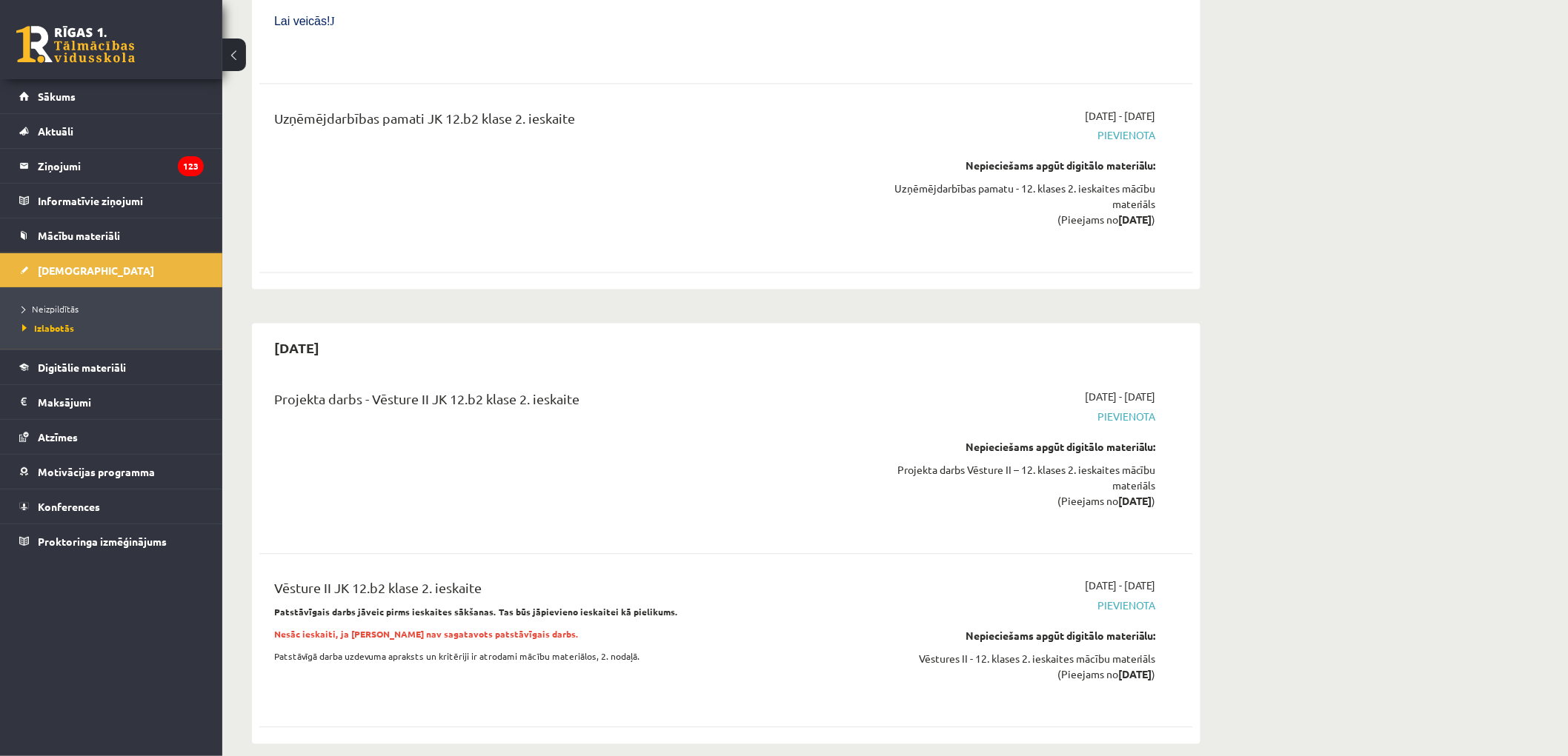
scroll to position [3405, 0]
click at [67, 328] on span "Izlabotās" at bounding box center [48, 328] width 52 height 12
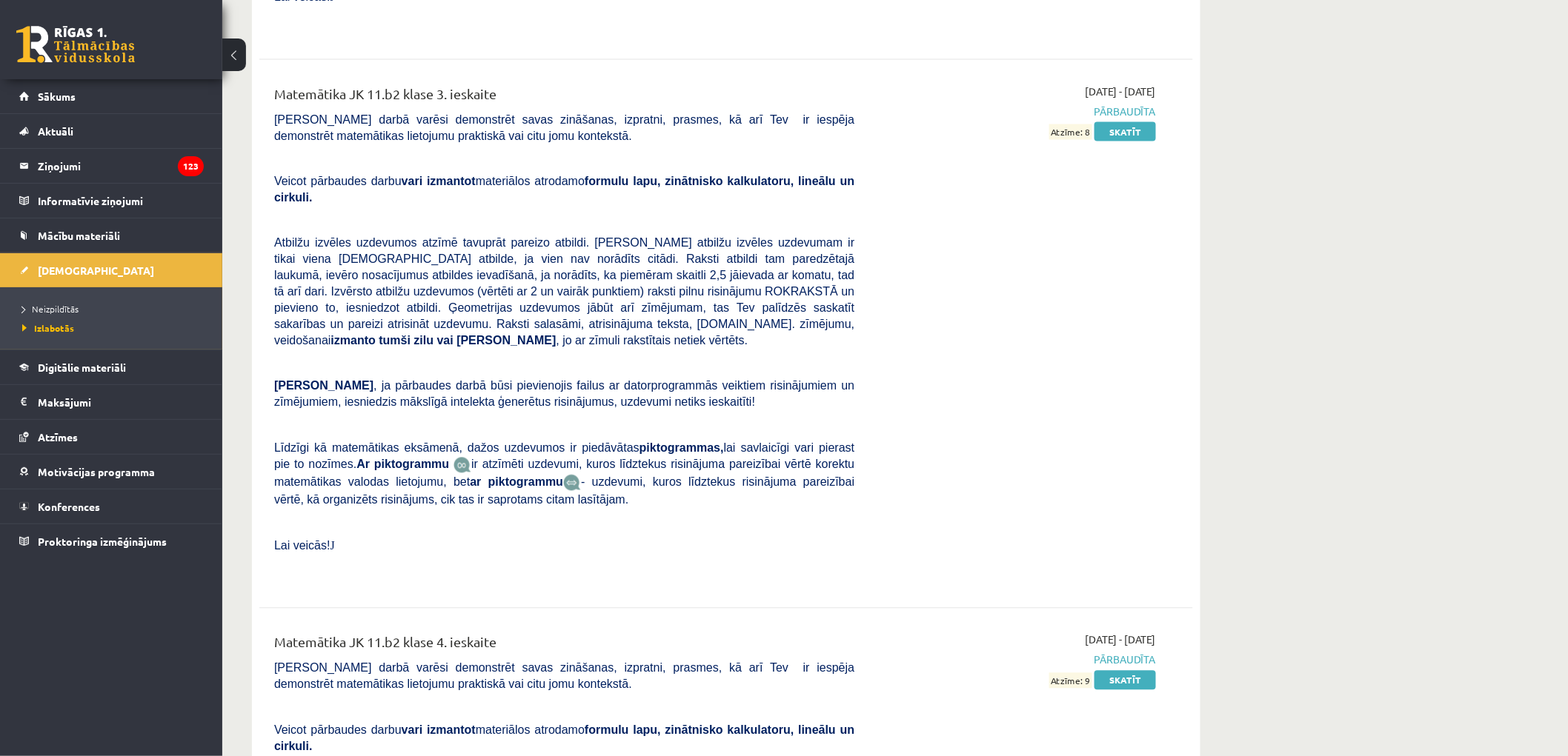
scroll to position [5708, 0]
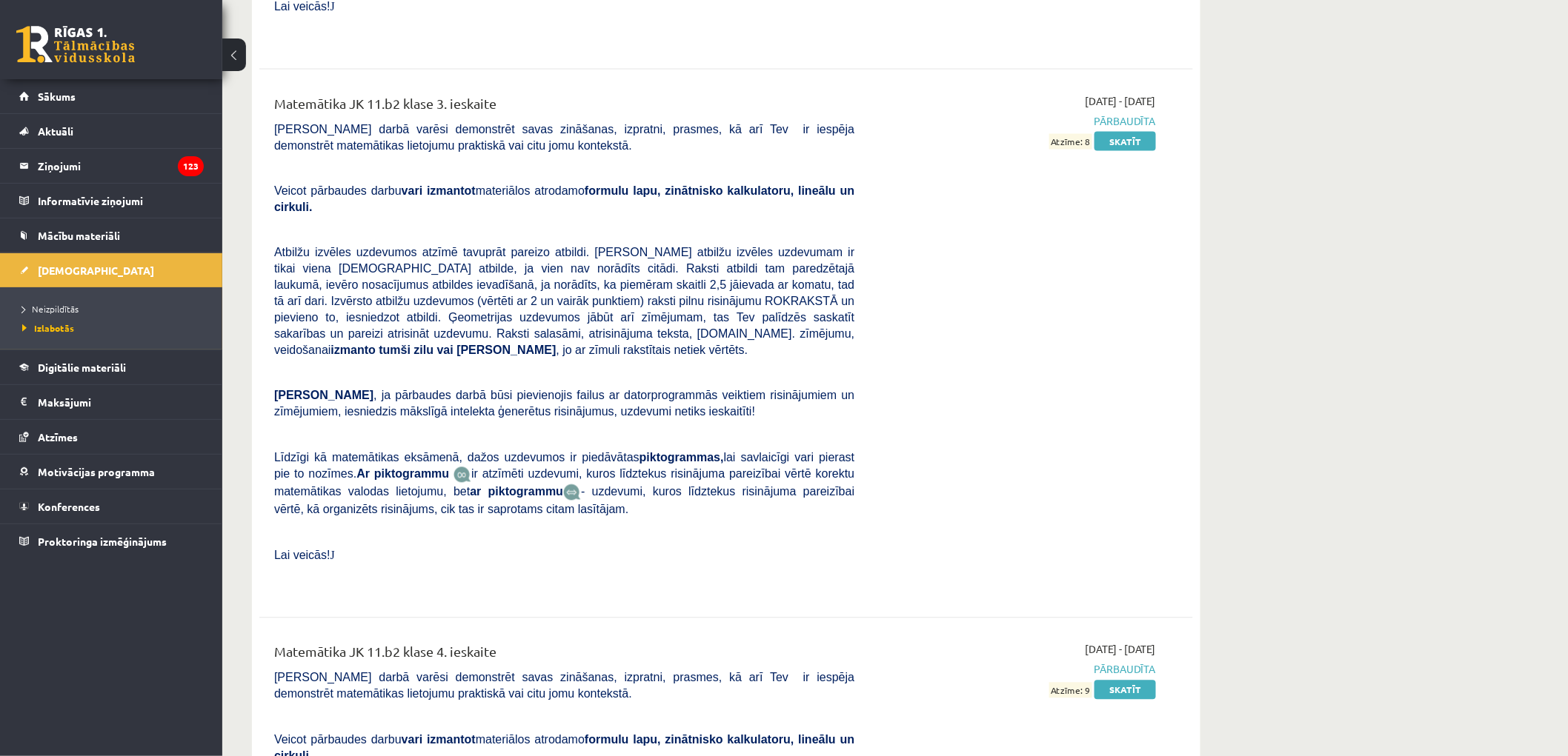
click at [48, 320] on li "Izlabotās" at bounding box center [114, 328] width 185 height 19
click at [49, 326] on span "Izlabotās" at bounding box center [48, 328] width 52 height 12
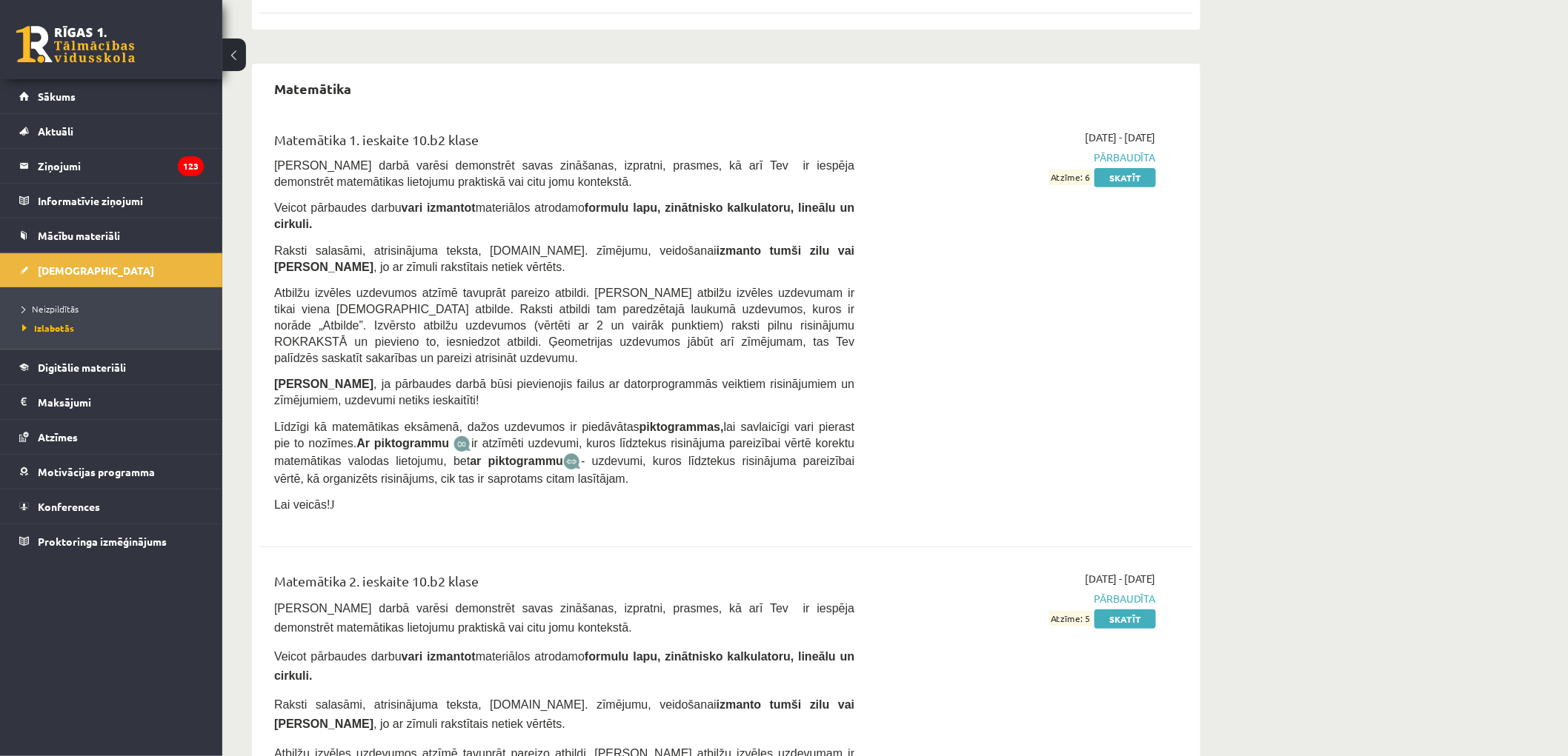
scroll to position [2380, 0]
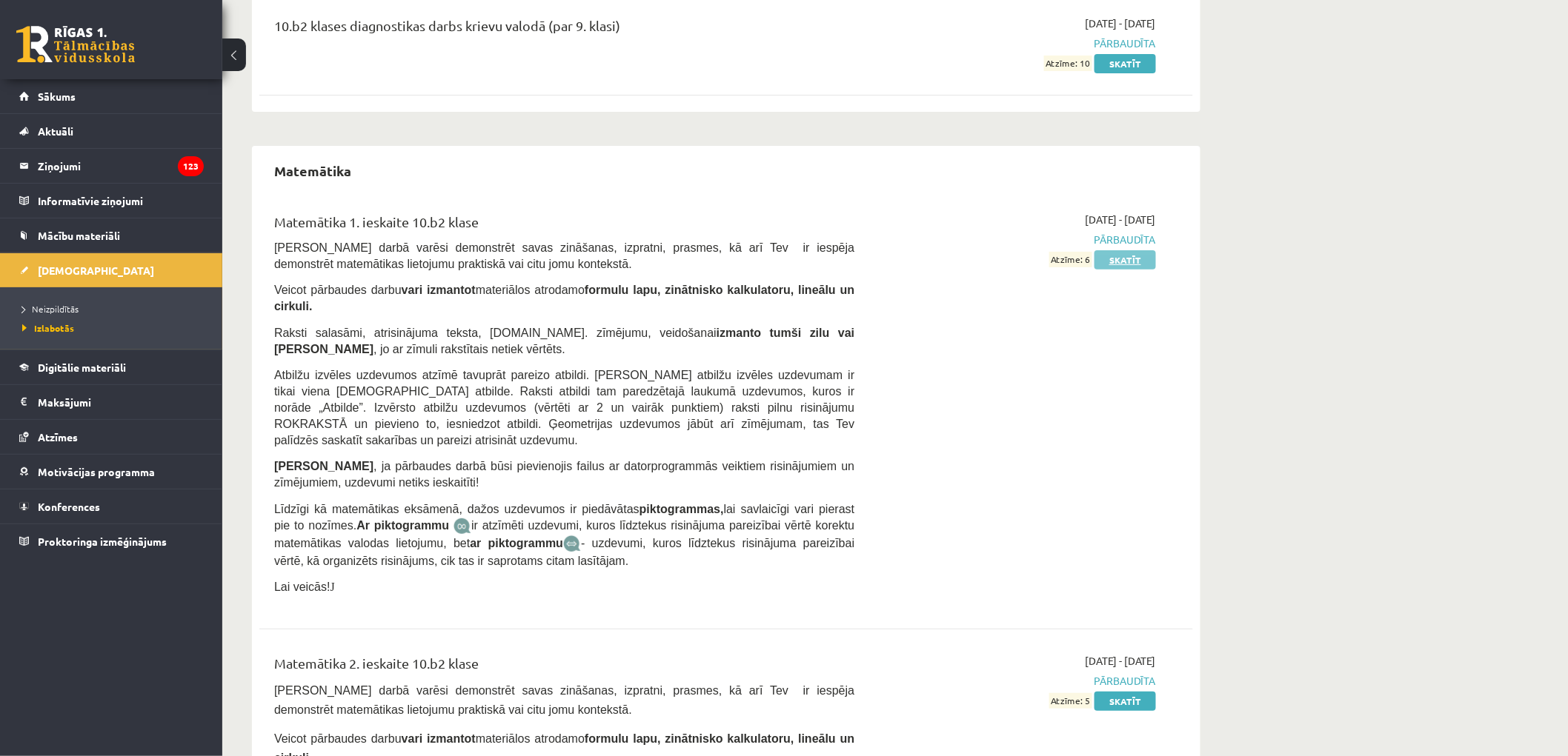
click at [1130, 250] on link "Skatīt" at bounding box center [1124, 260] width 61 height 19
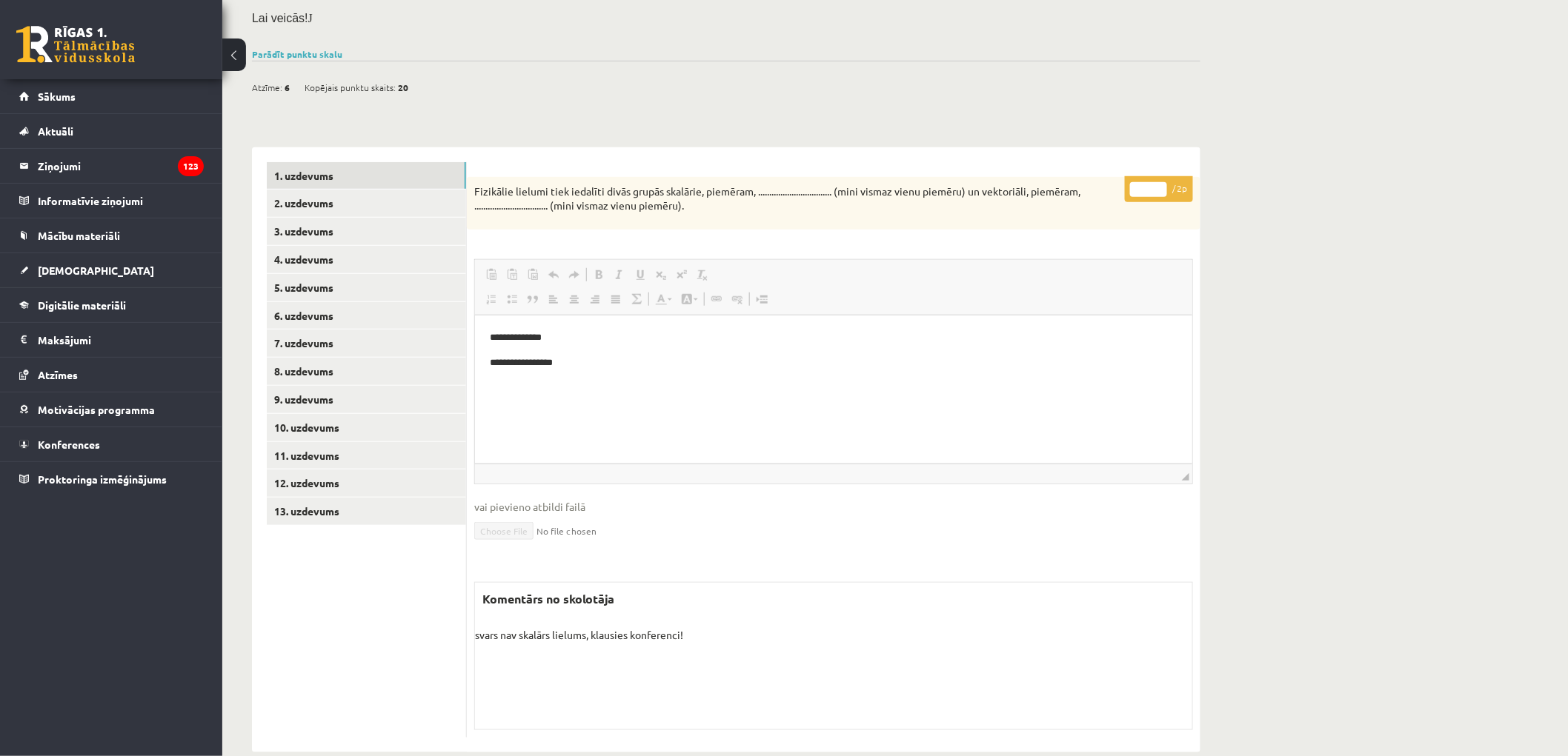
scroll to position [350, 0]
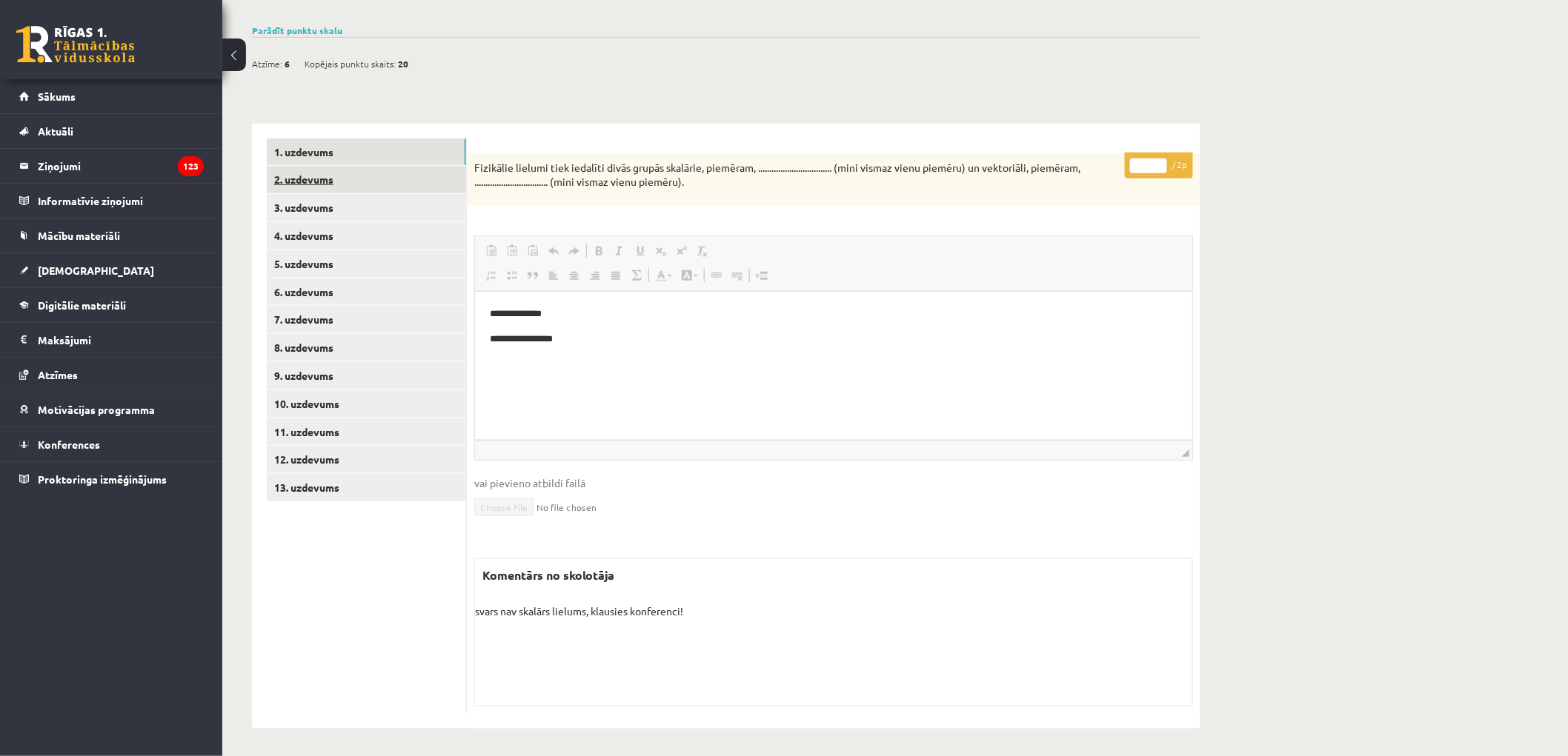
click at [364, 184] on link "2. uzdevums" at bounding box center [366, 179] width 199 height 27
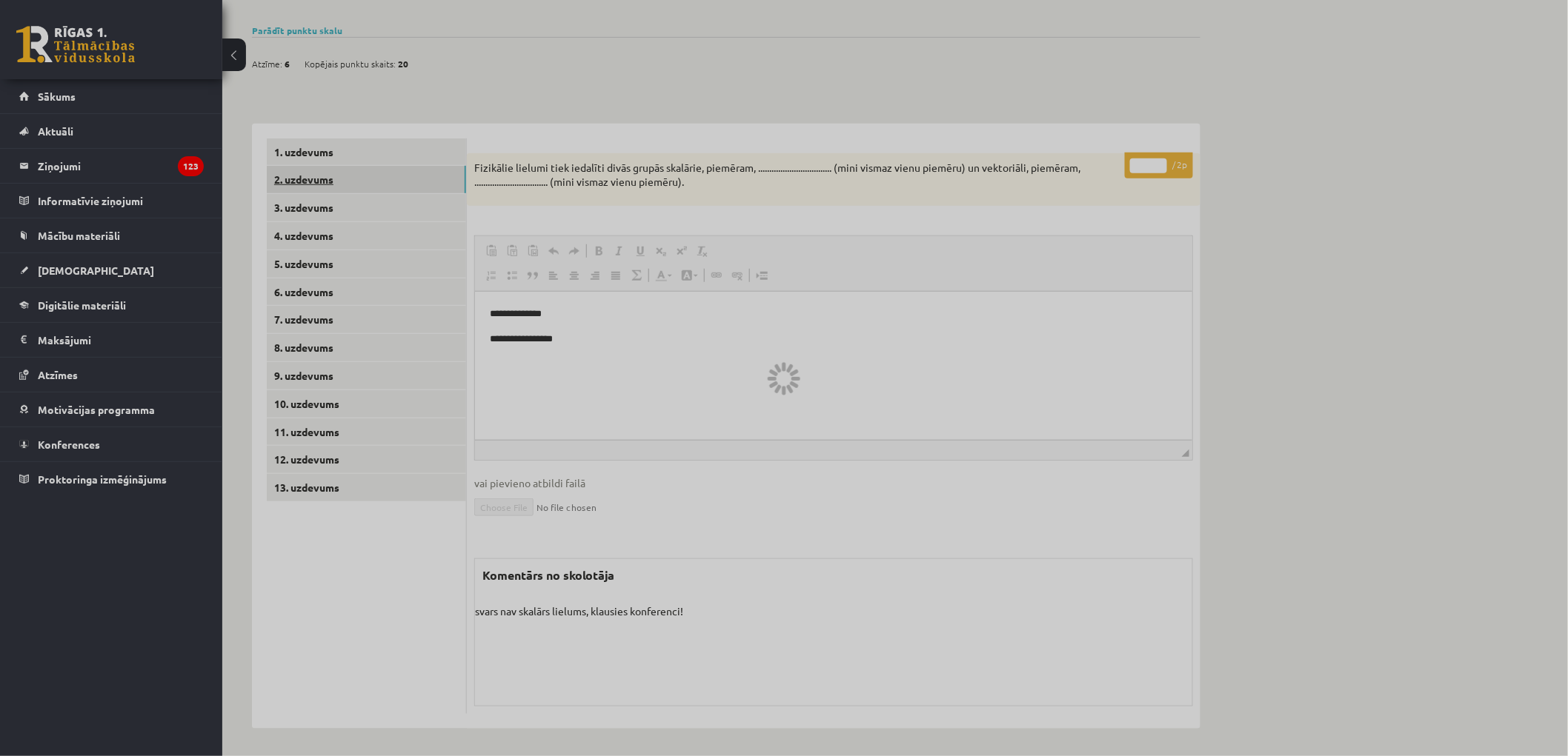
scroll to position [176, 0]
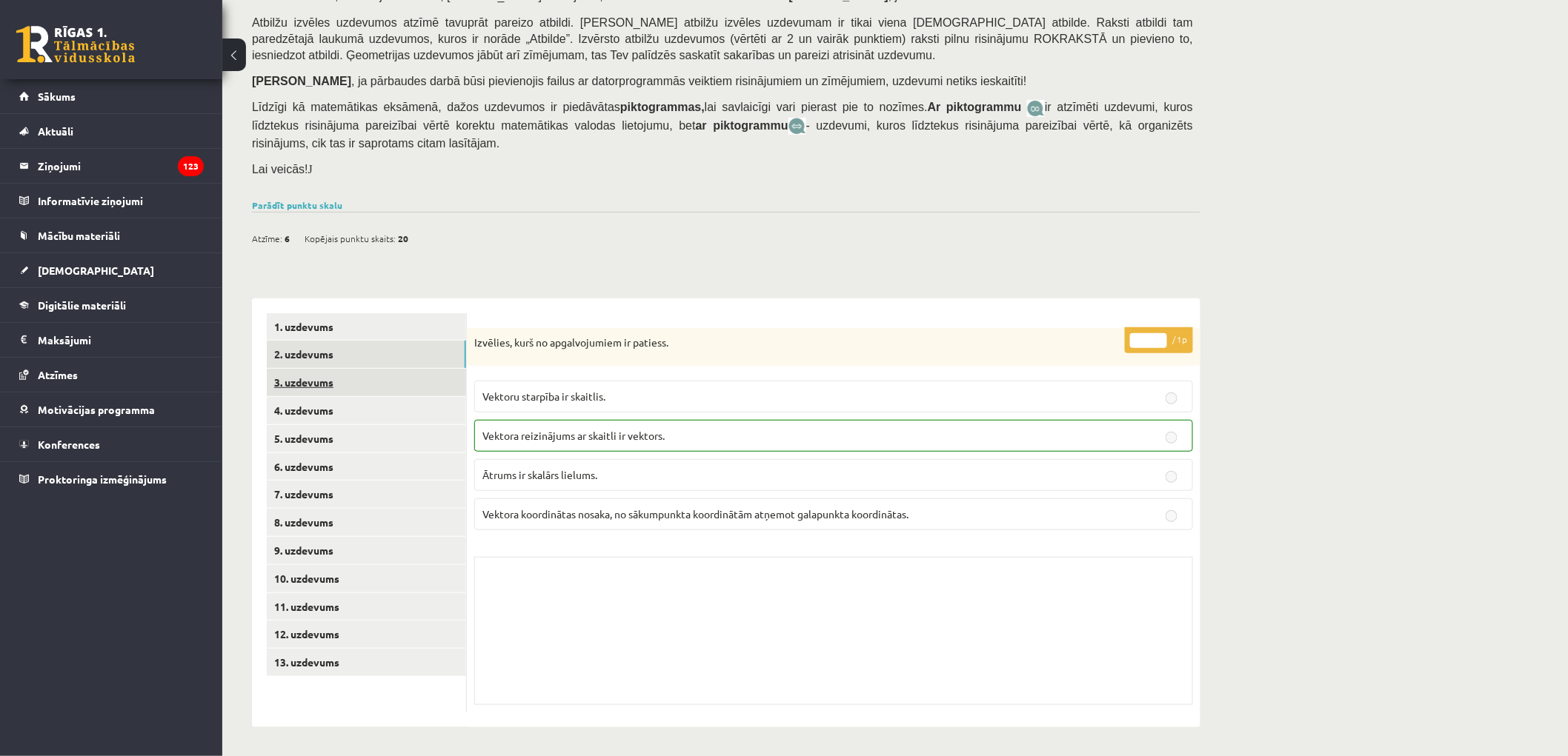
click at [415, 391] on link "3. uzdevums" at bounding box center [366, 382] width 199 height 27
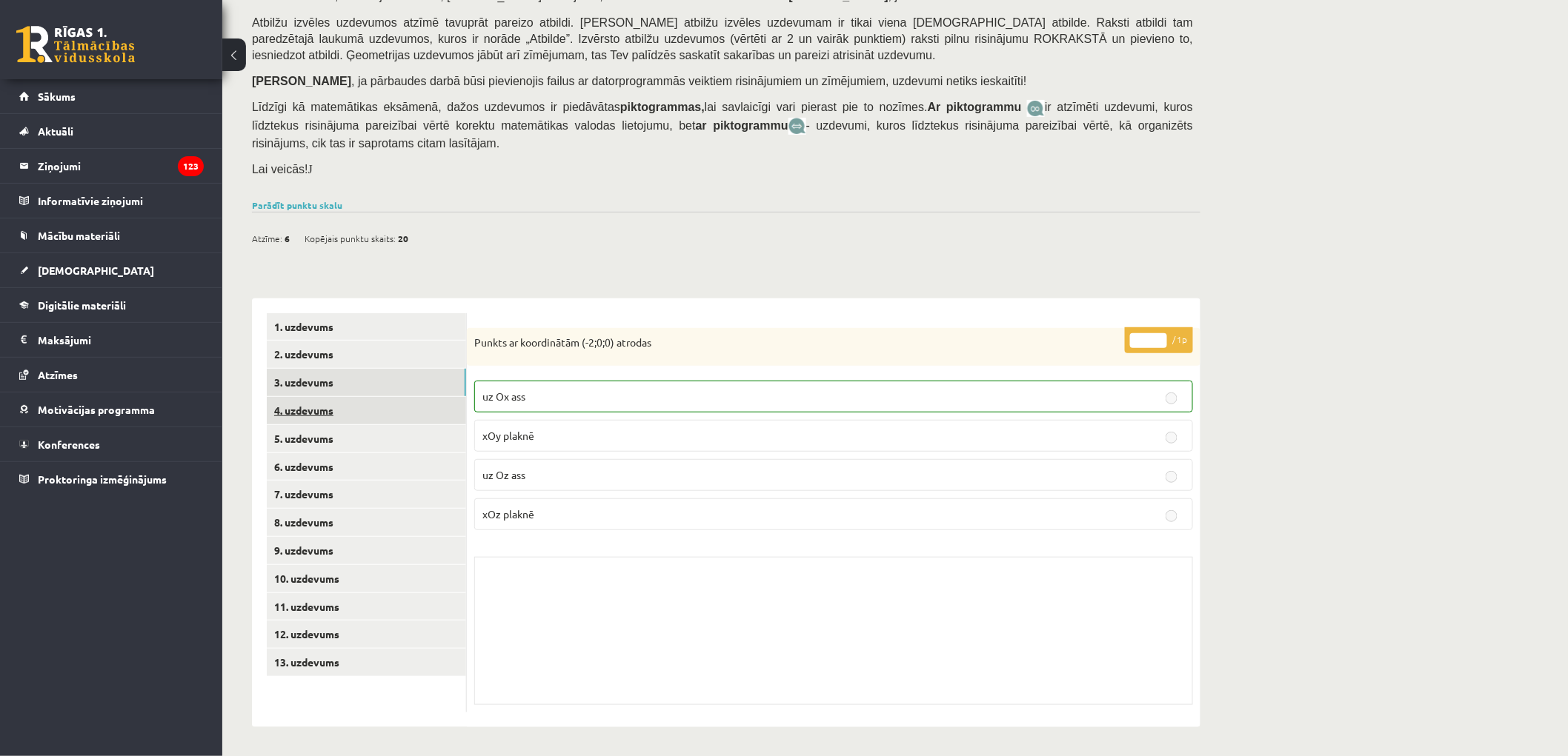
click at [413, 411] on link "4. uzdevums" at bounding box center [366, 411] width 199 height 27
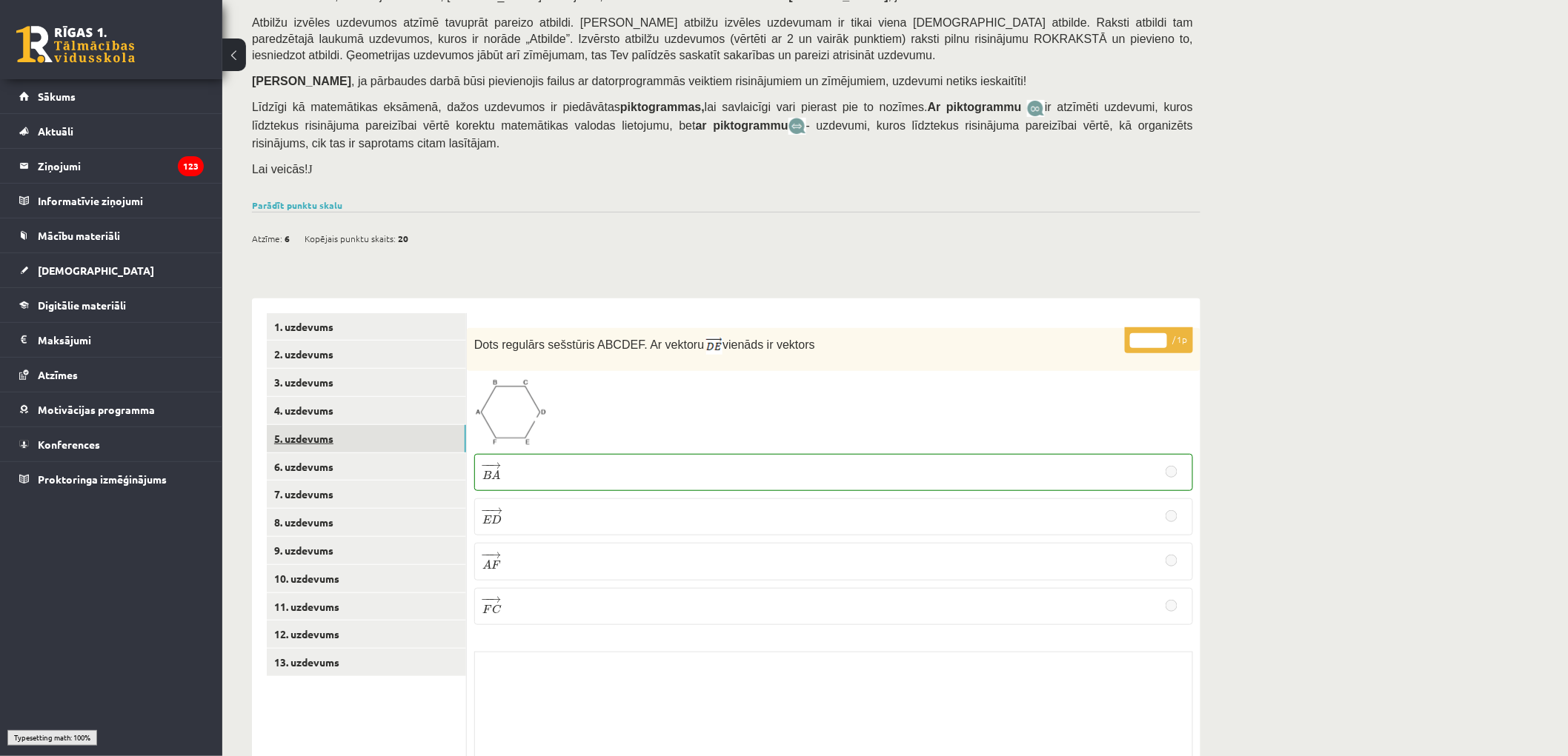
click at [403, 448] on link "5. uzdevums" at bounding box center [366, 439] width 199 height 27
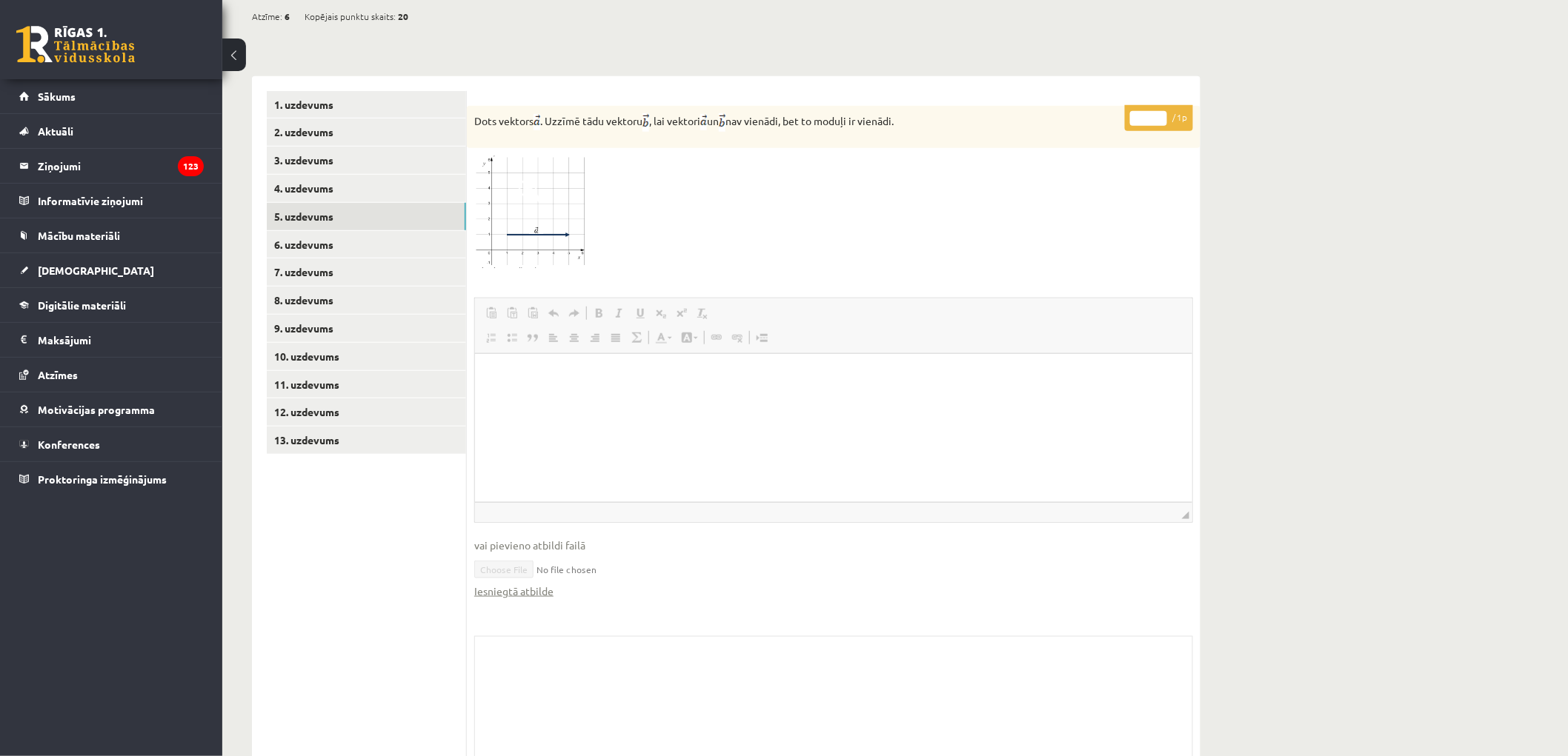
scroll to position [423, 0]
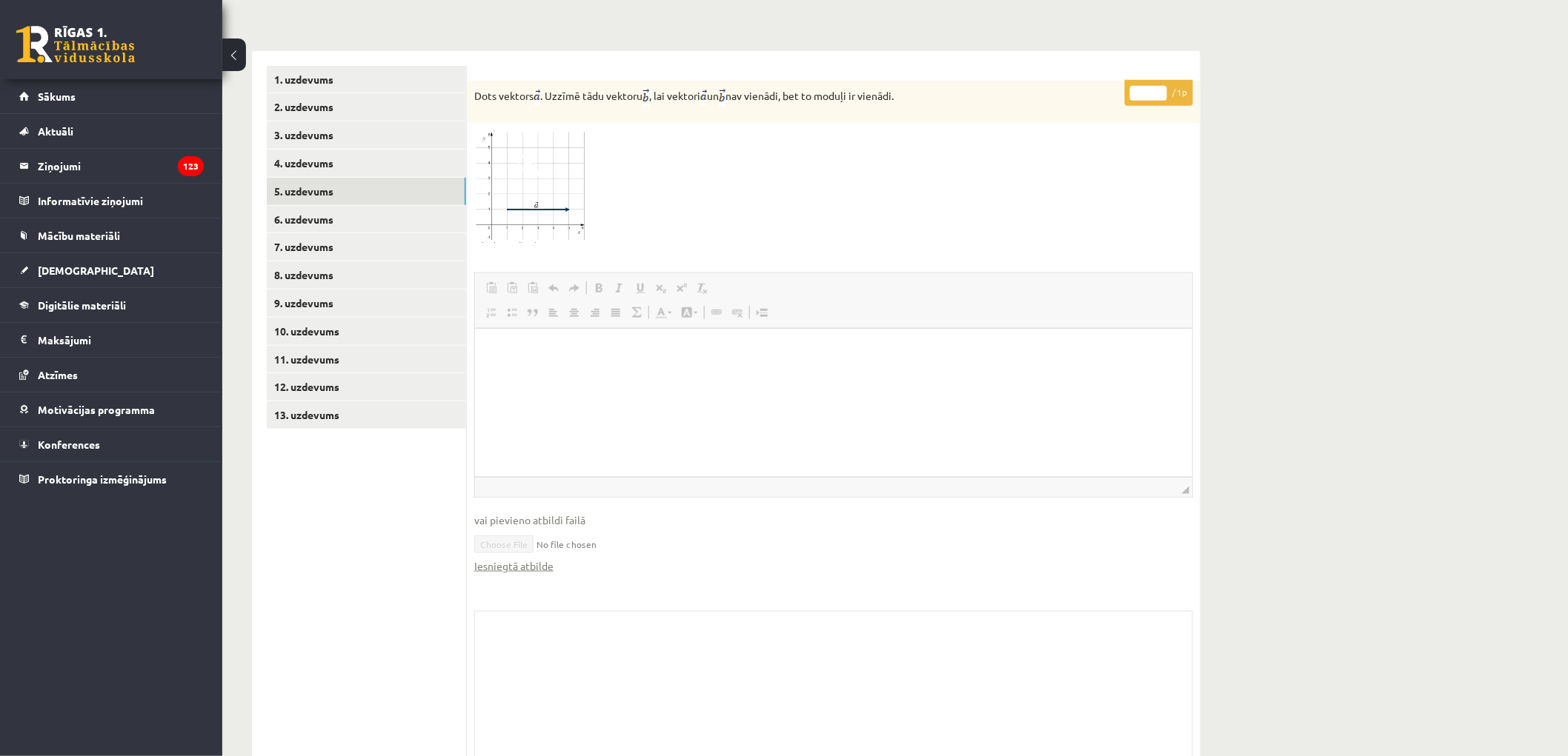
click at [387, 450] on ul "1. uzdevums 2. uzdevums 3. uzdevums 4. uzdevums 5. uzdevums 6. uzdevums 7. uzde…" at bounding box center [366, 416] width 200 height 701
click at [393, 426] on link "13. uzdevums" at bounding box center [366, 415] width 199 height 27
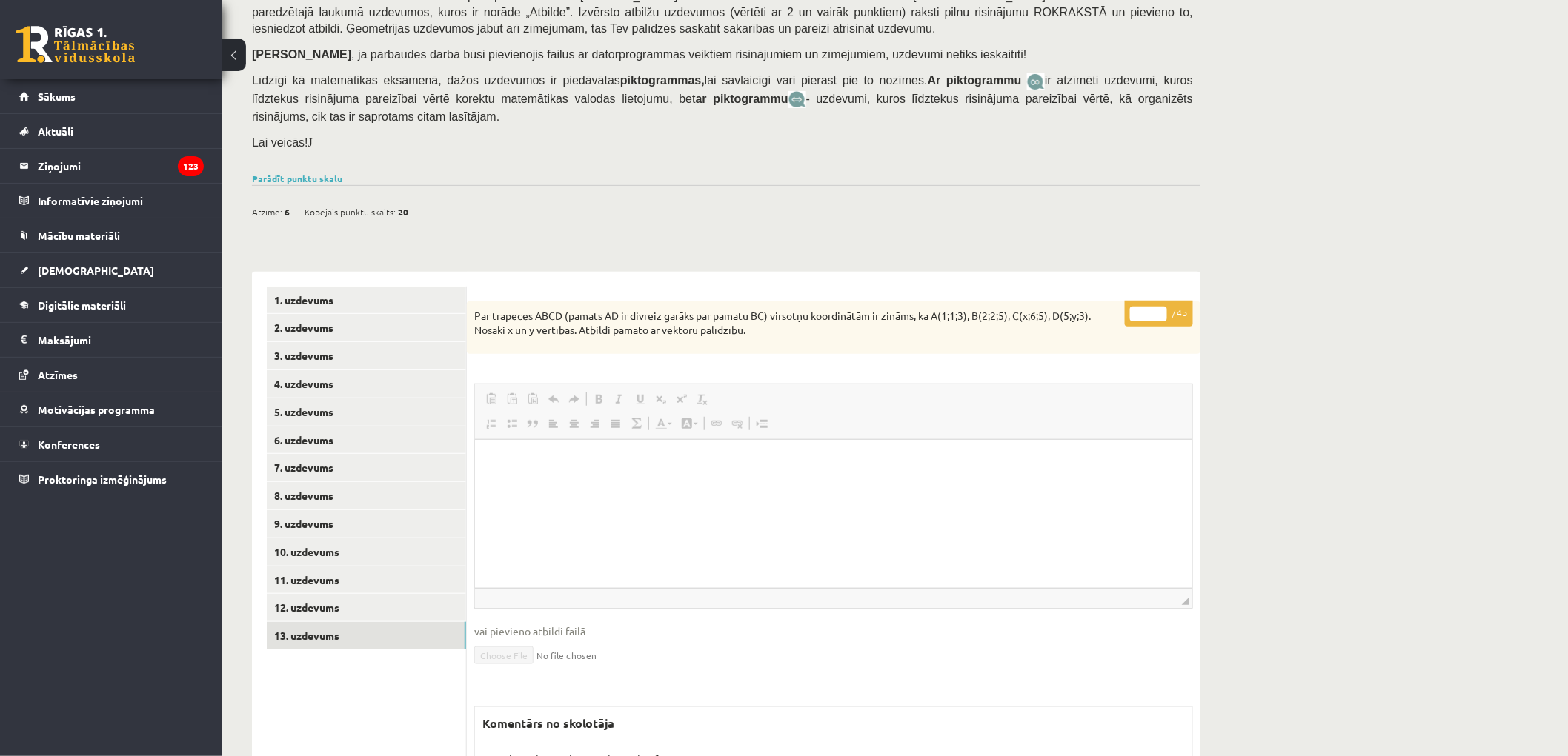
scroll to position [0, 0]
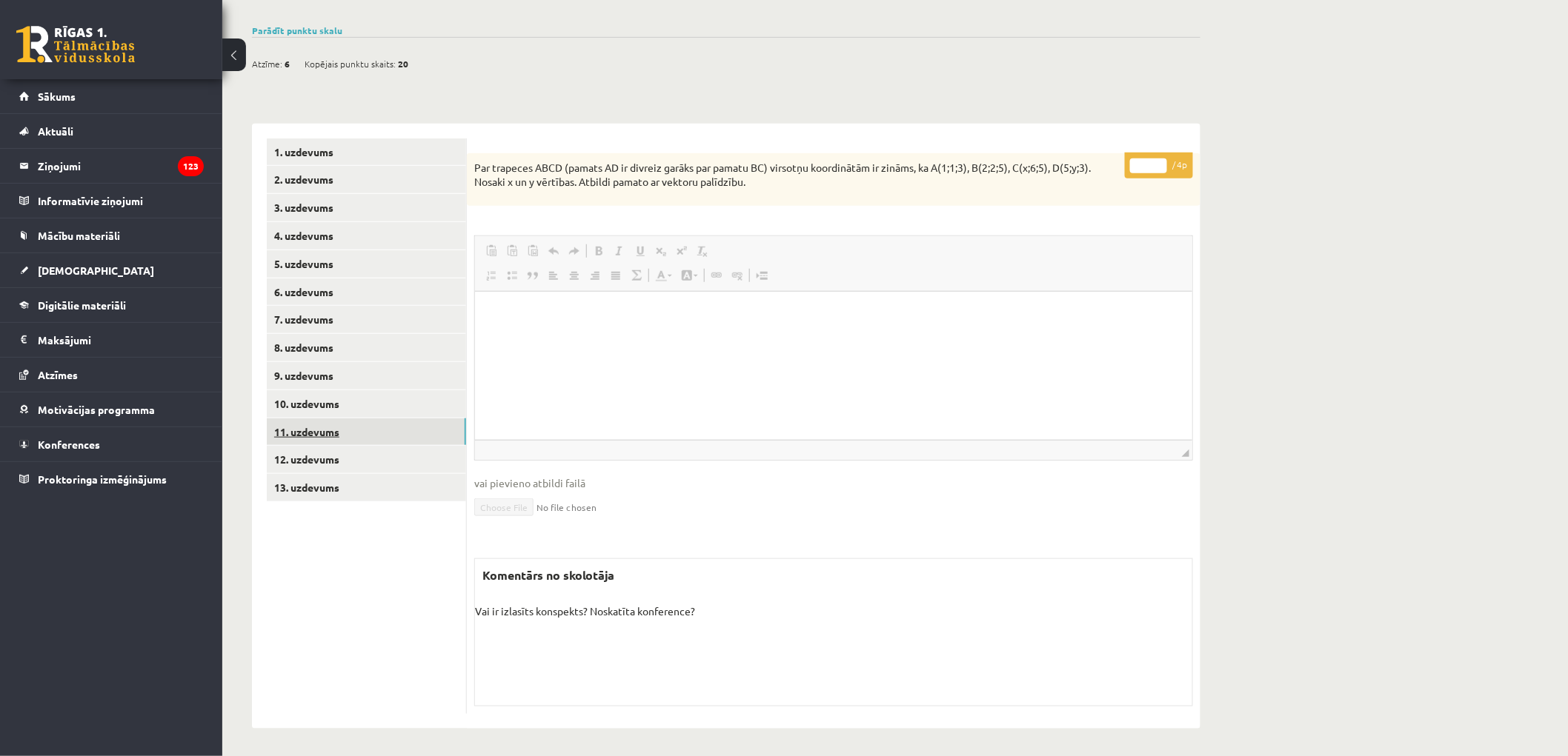
click at [359, 418] on link "11. uzdevums" at bounding box center [366, 432] width 199 height 27
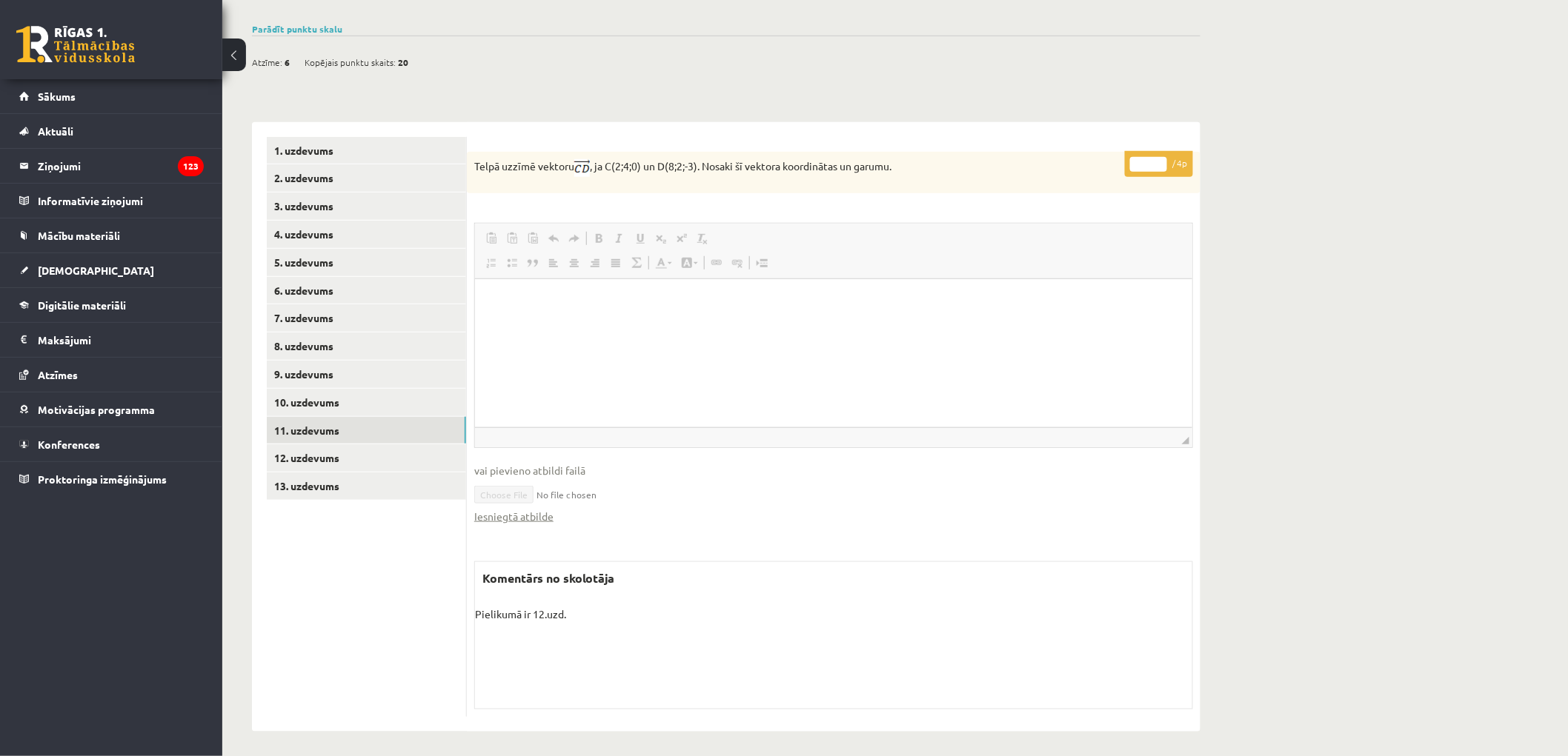
scroll to position [354, 0]
click at [384, 387] on link "10. uzdevums" at bounding box center [366, 400] width 199 height 27
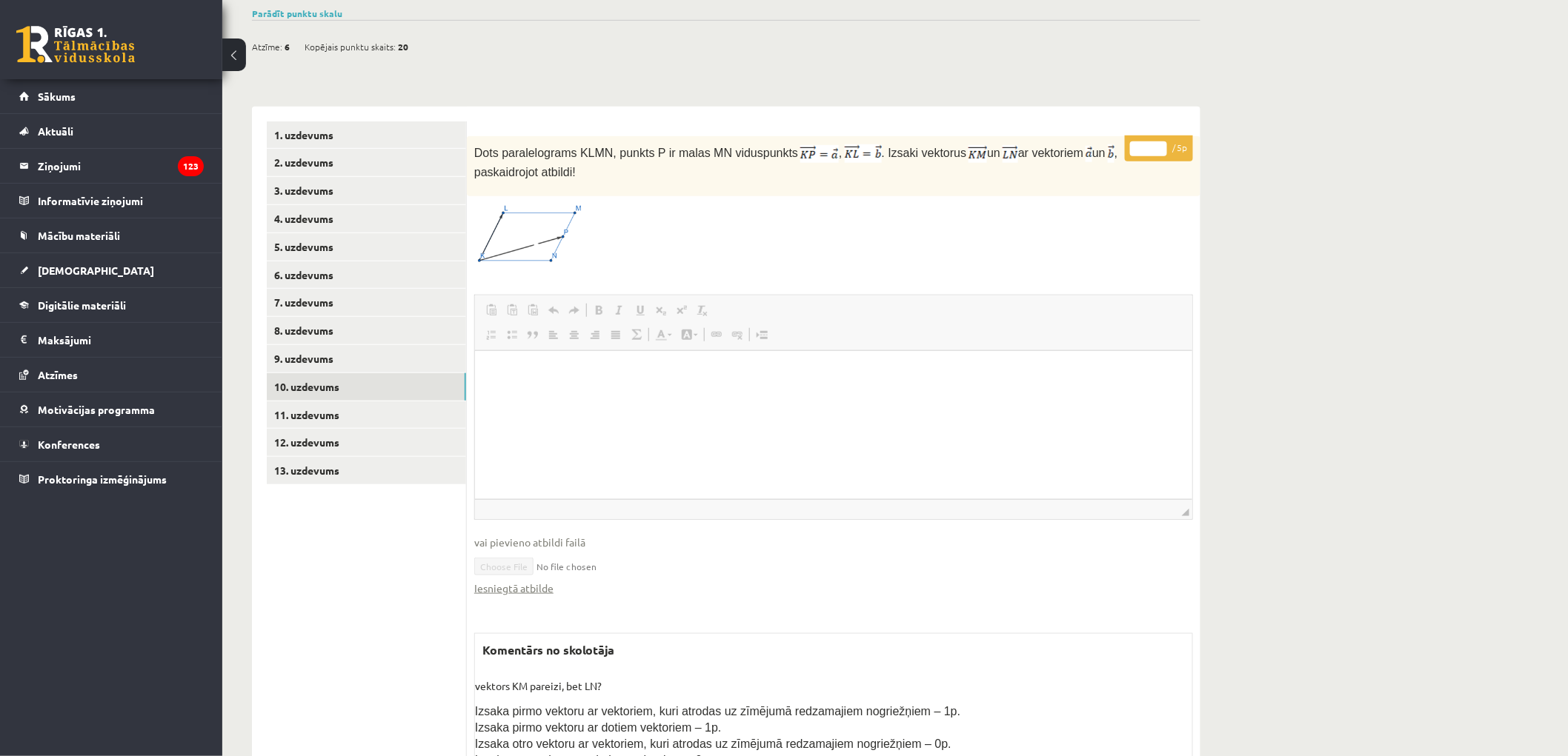
scroll to position [441, 0]
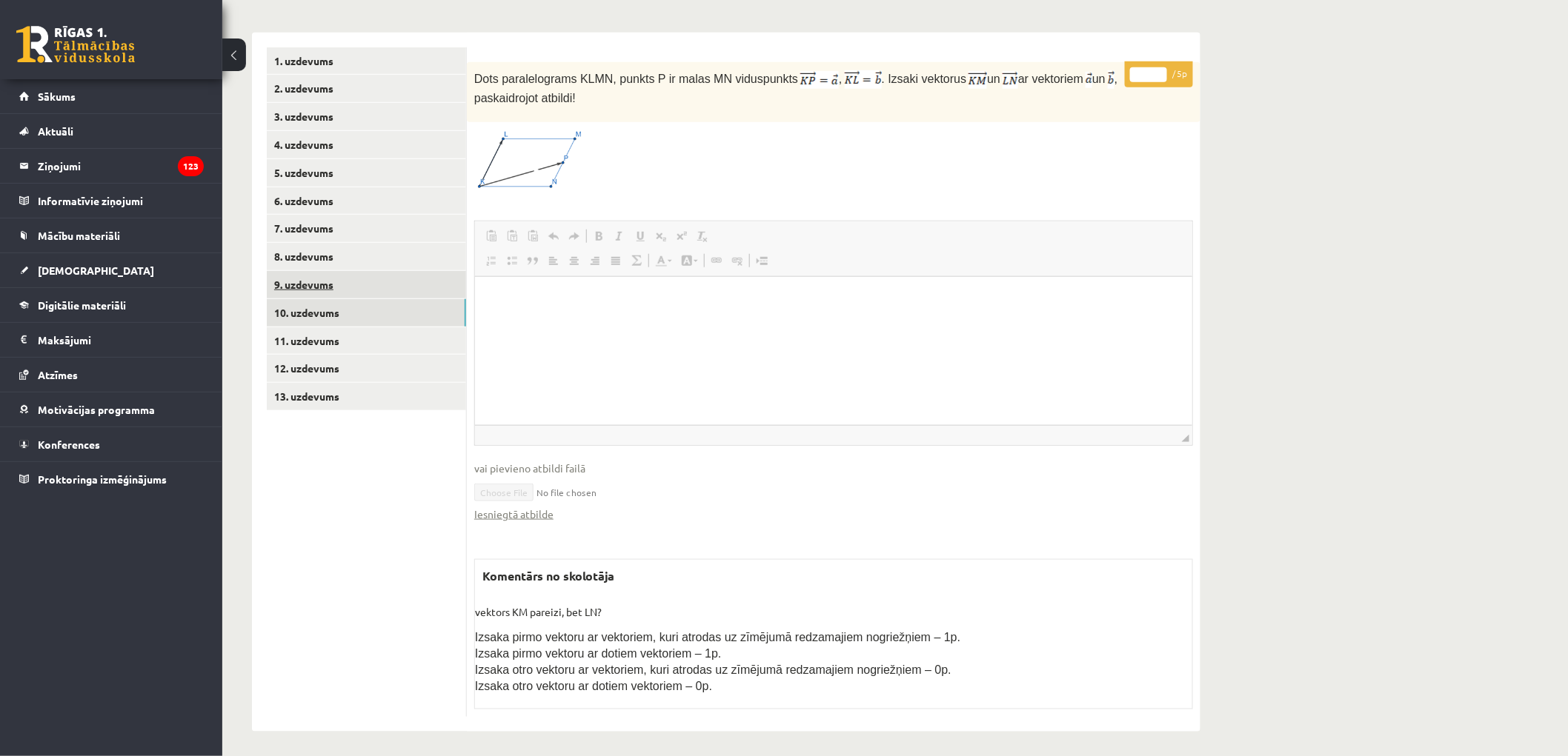
click at [379, 271] on link "9. uzdevums" at bounding box center [366, 285] width 199 height 27
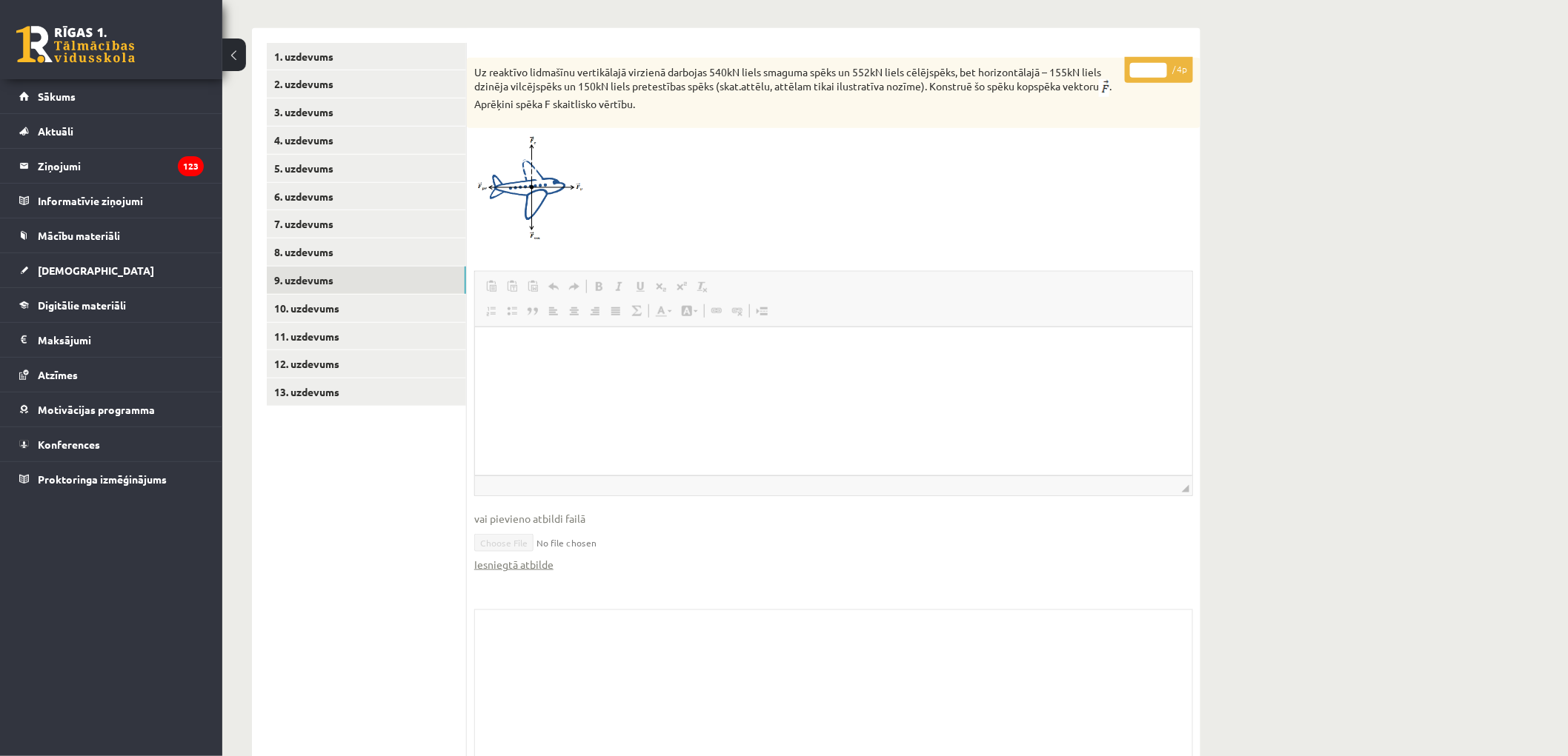
scroll to position [498, 0]
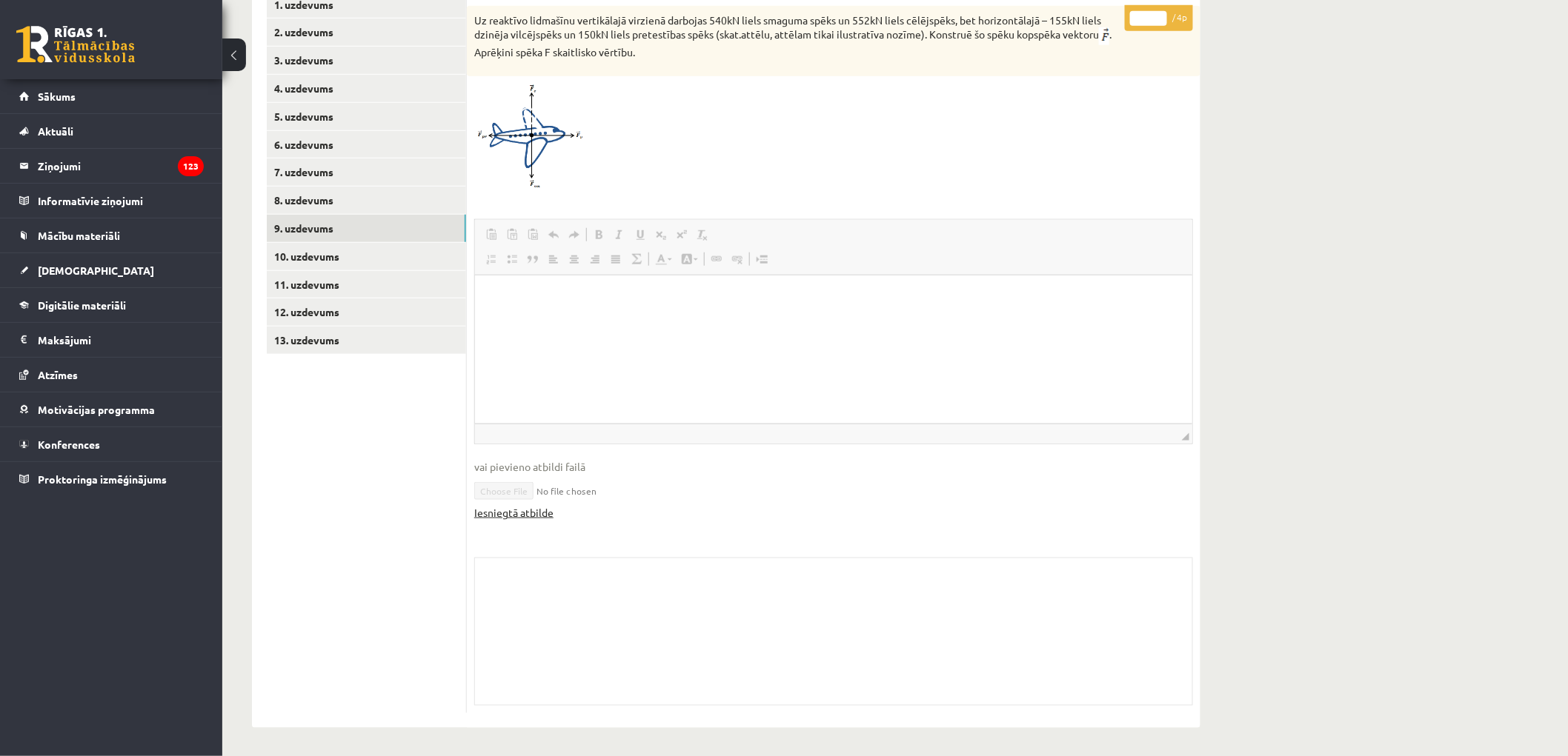
click at [538, 513] on link "Iesniegtā atbilde" at bounding box center [513, 512] width 79 height 16
click at [391, 191] on link "8. uzdevums" at bounding box center [366, 201] width 199 height 27
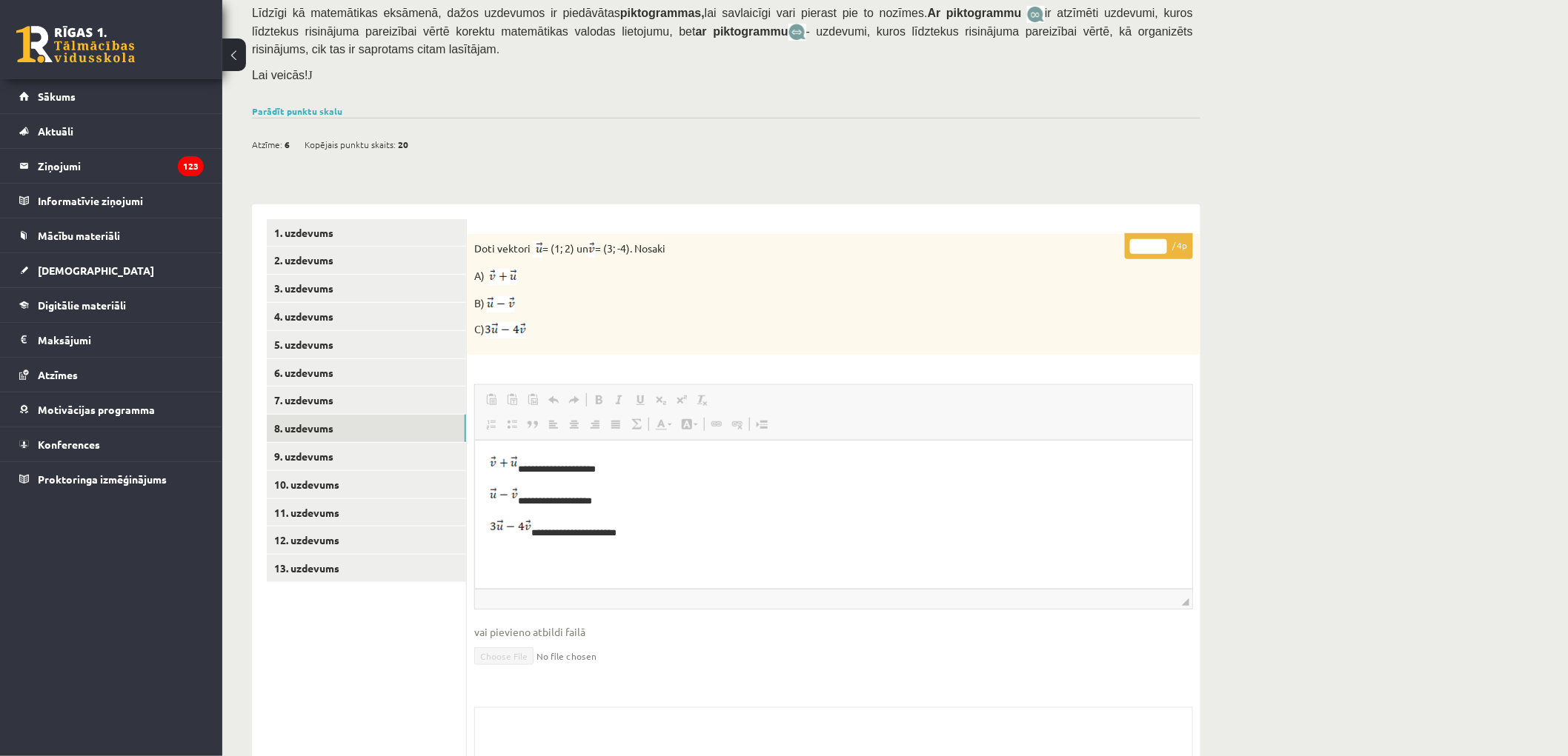
scroll to position [0, 0]
click at [362, 410] on link "7. uzdevums" at bounding box center [366, 400] width 199 height 27
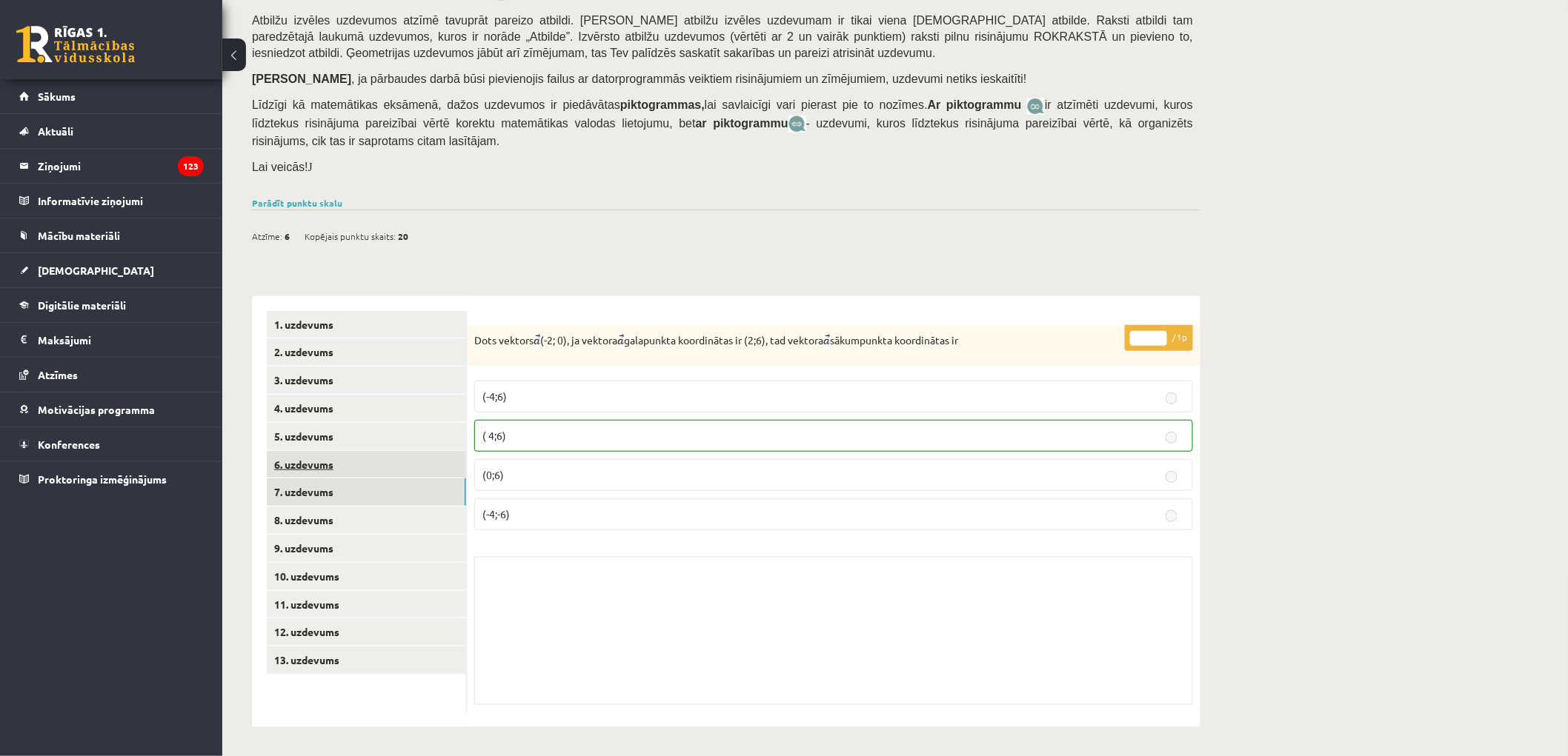
click at [388, 451] on link "6. uzdevums" at bounding box center [366, 465] width 199 height 27
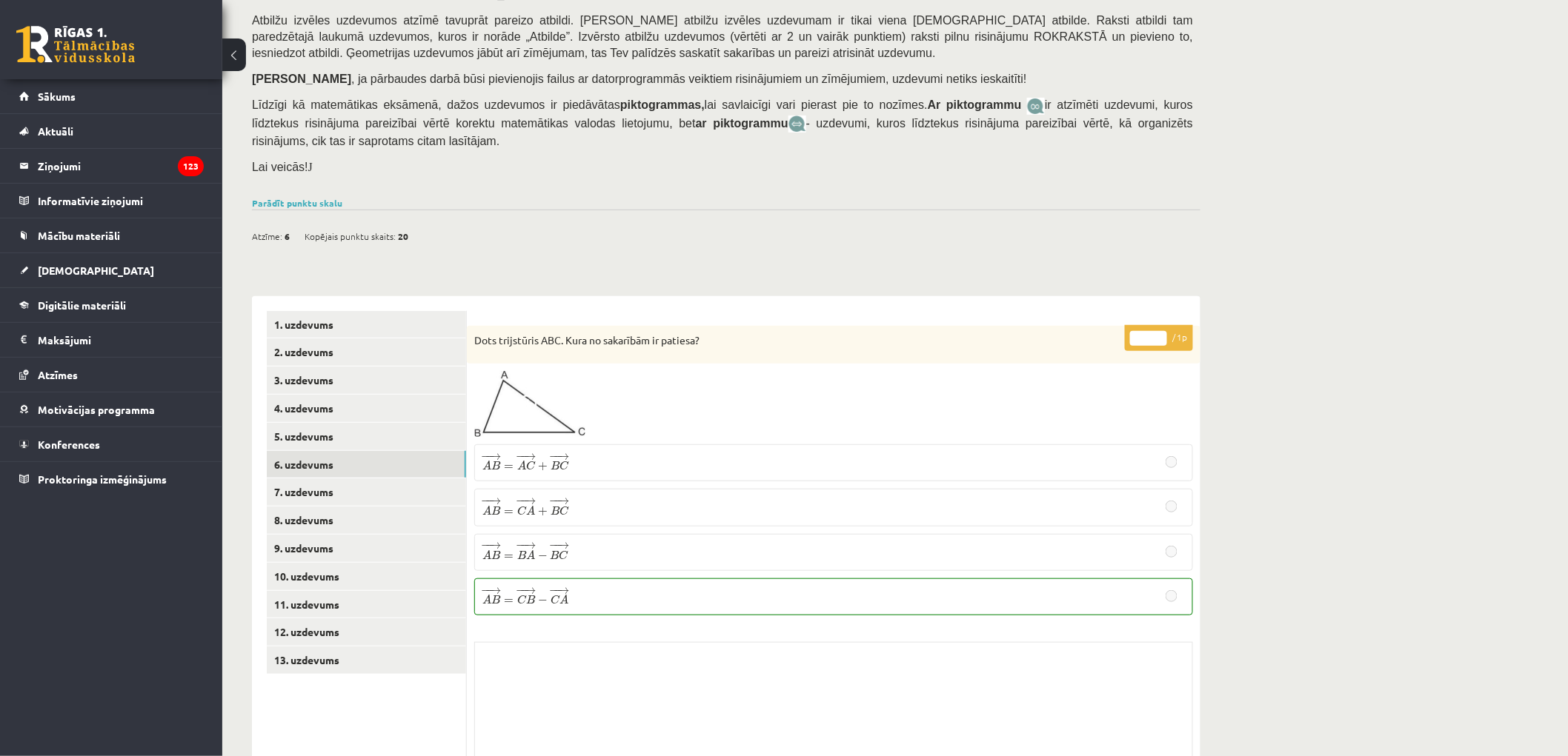
drag, startPoint x: 548, startPoint y: 746, endPoint x: 547, endPoint y: 755, distance: 9.1
click at [548, 748] on div "Skolotāja pielikums" at bounding box center [833, 716] width 719 height 148
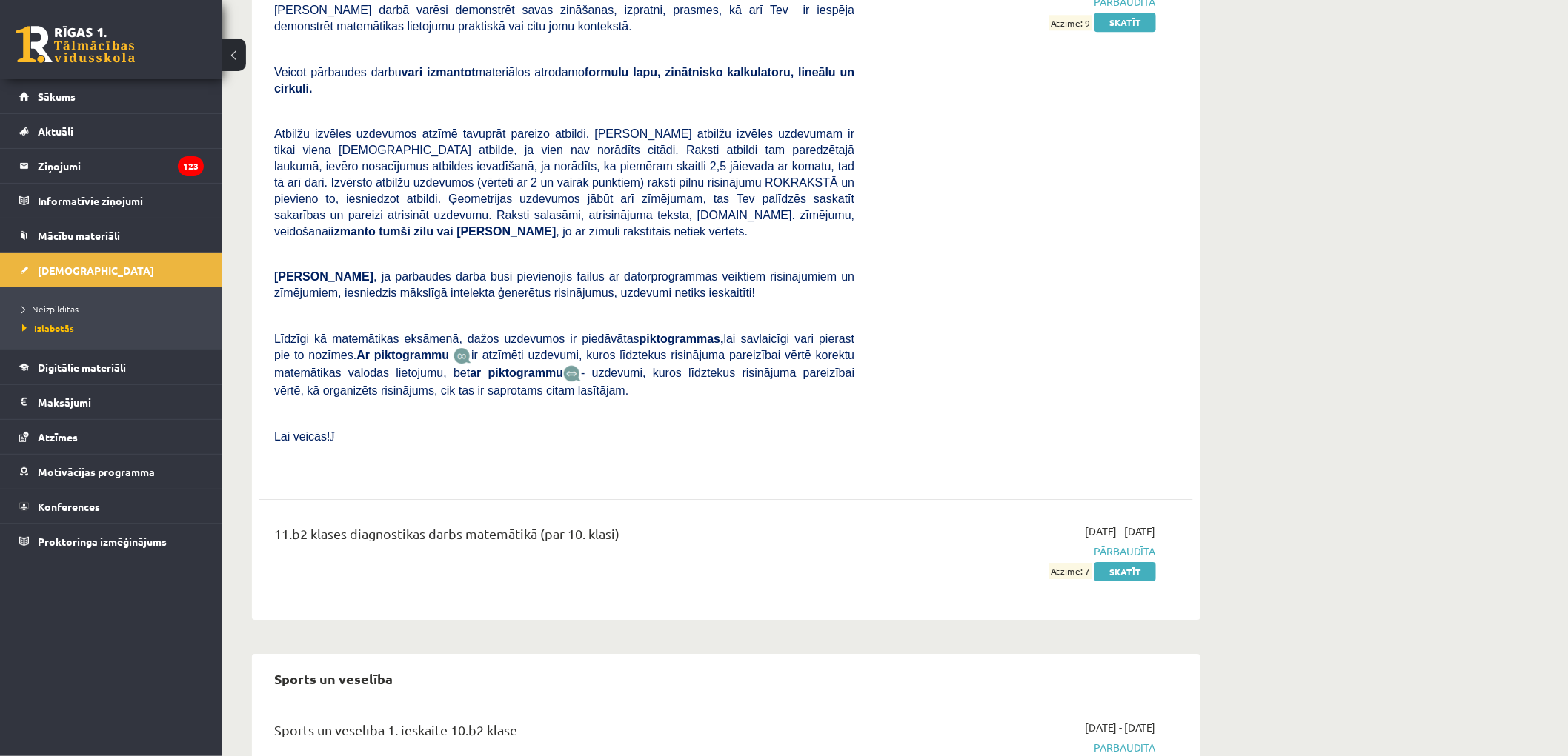
scroll to position [6412, 0]
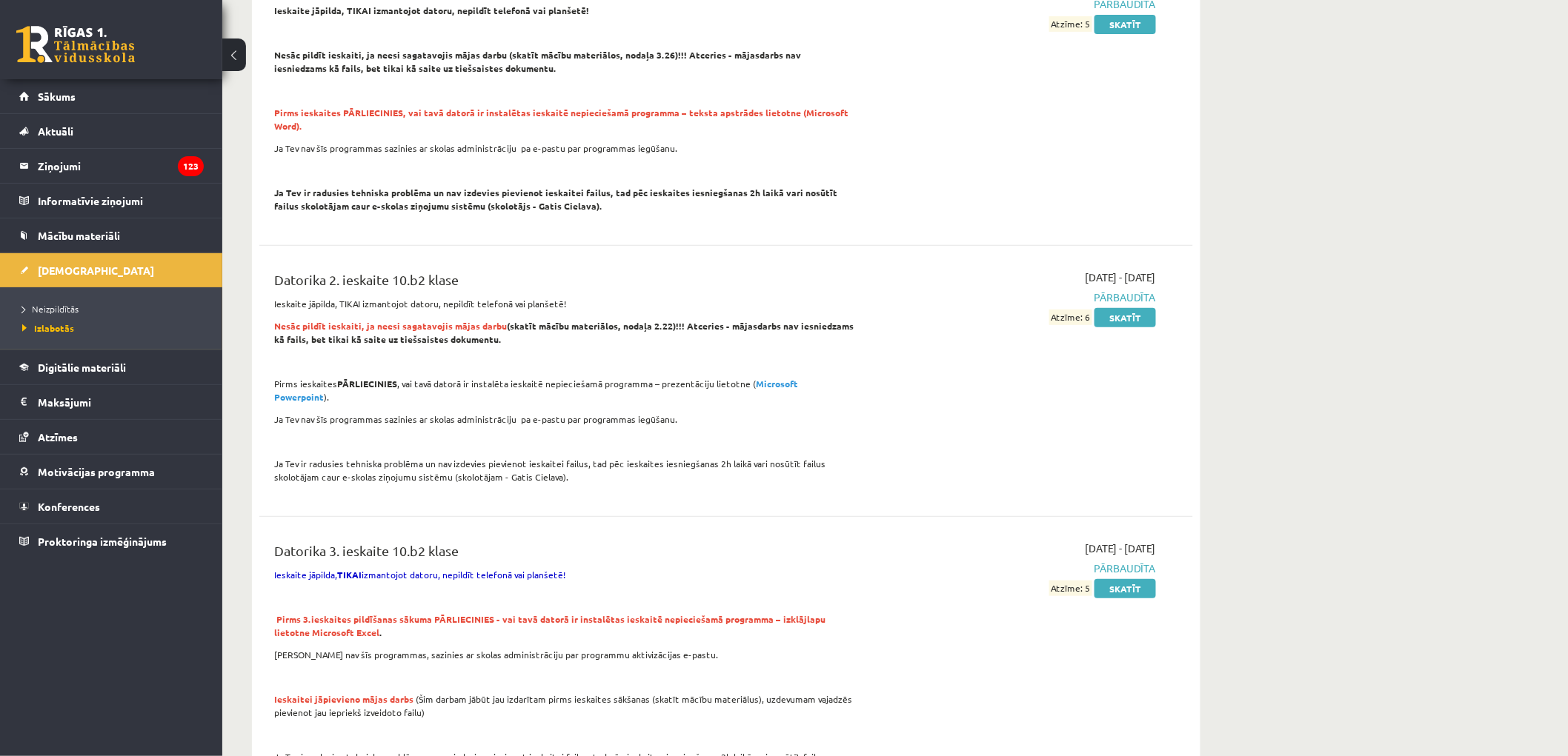
scroll to position [0, 0]
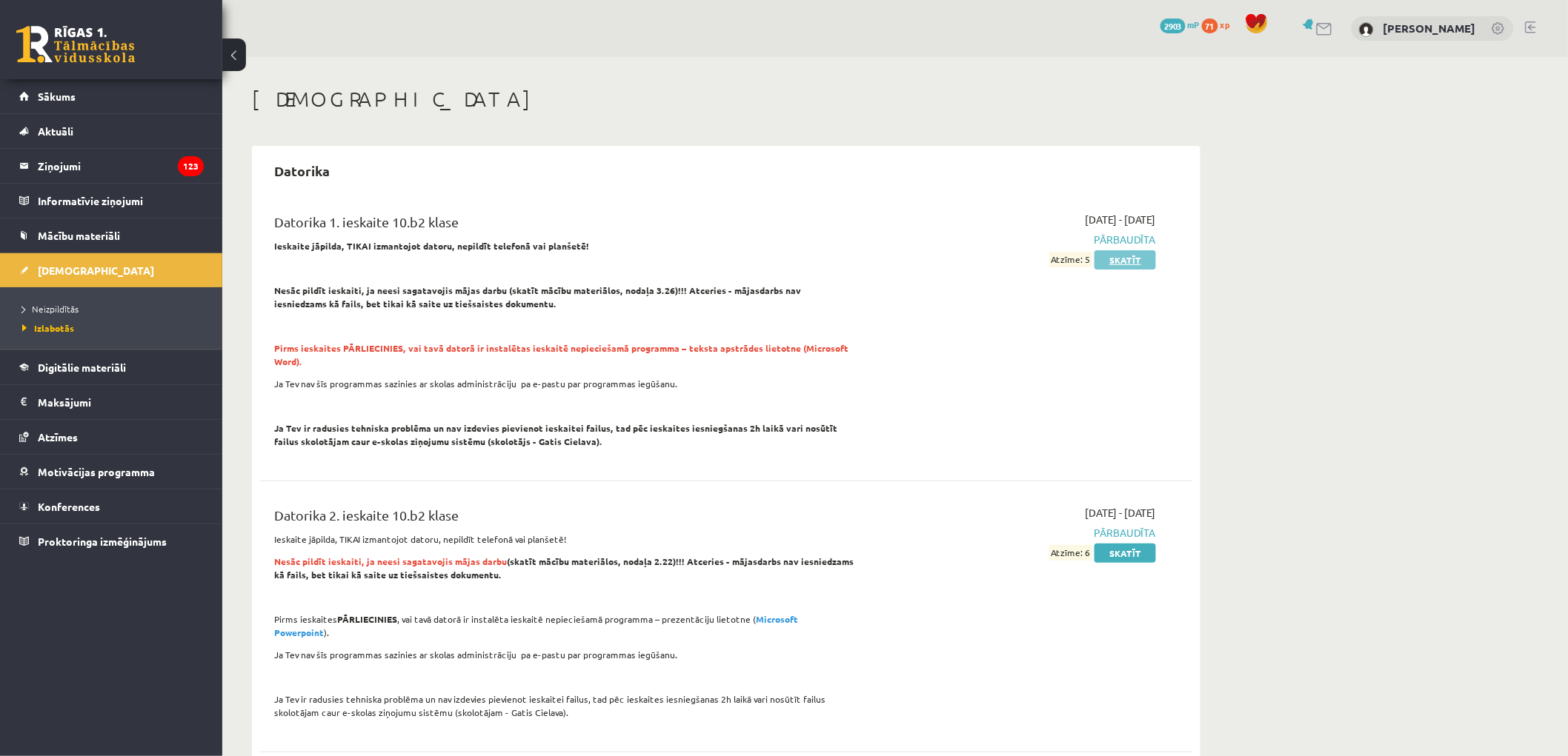
click at [1113, 260] on link "Skatīt" at bounding box center [1124, 260] width 61 height 19
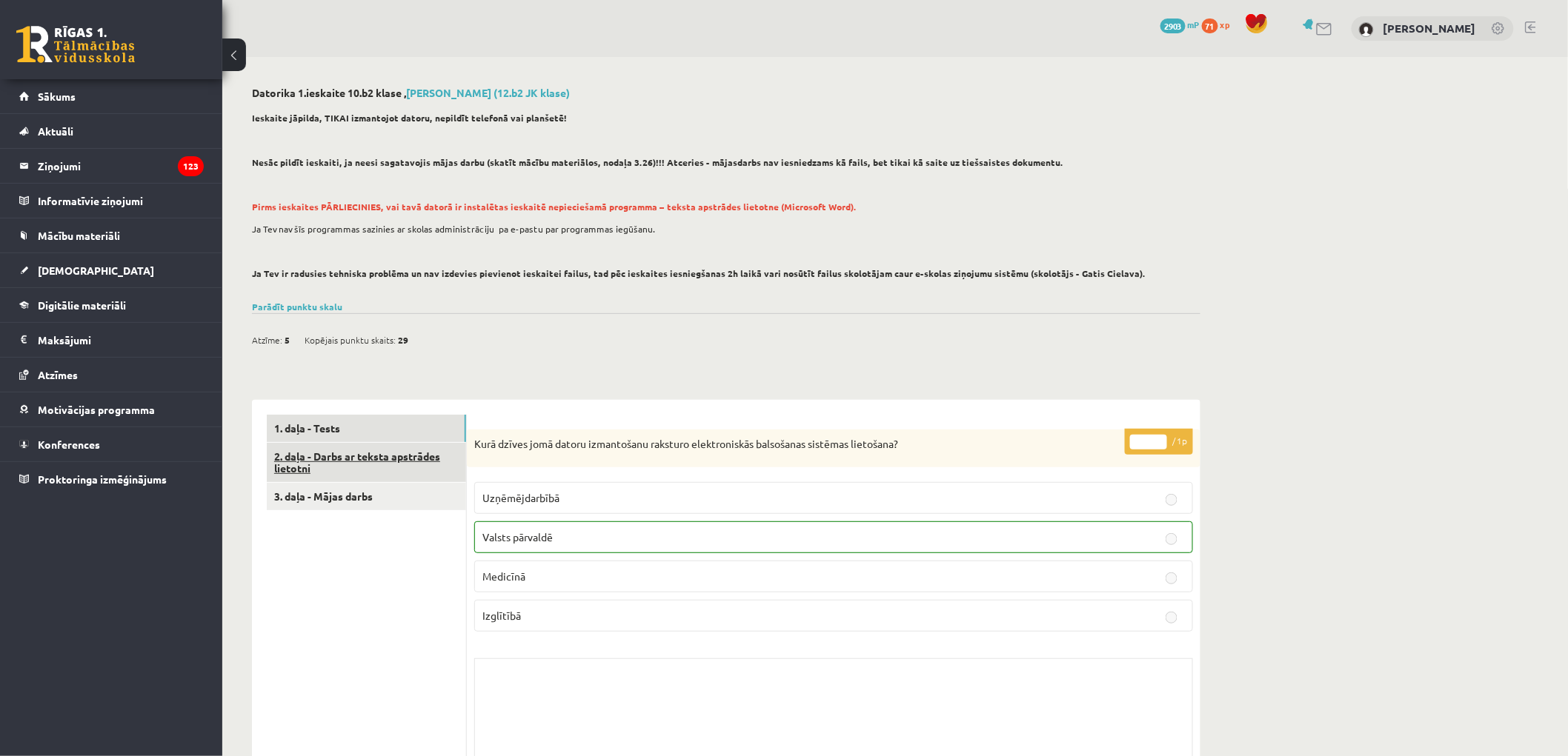
click at [334, 465] on link "2. daļa - Darbs ar teksta apstrādes lietotni" at bounding box center [366, 462] width 199 height 40
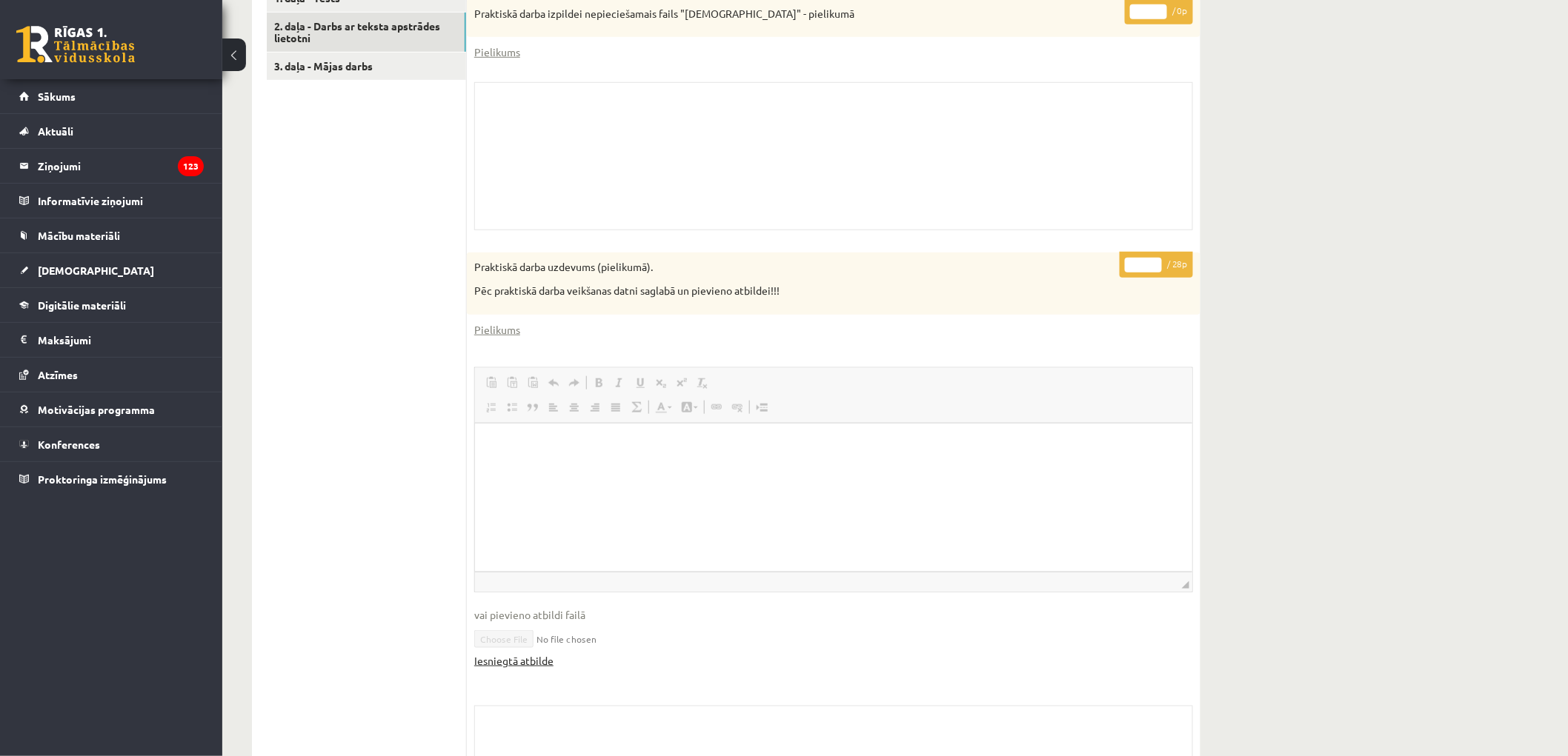
click at [538, 664] on link "Iesniegtā atbilde" at bounding box center [513, 661] width 79 height 16
